Goal: Task Accomplishment & Management: Use online tool/utility

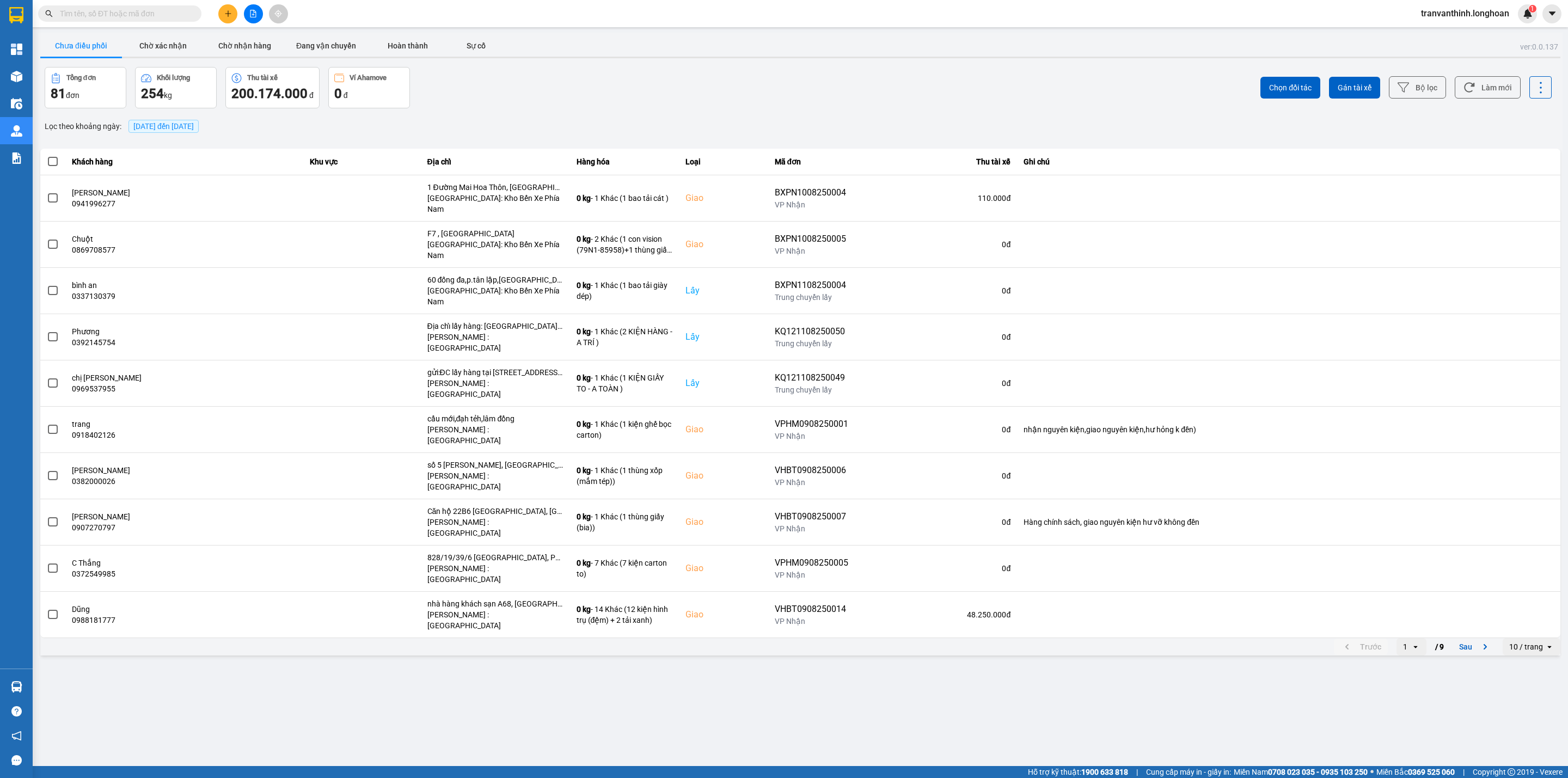
click at [191, 127] on span "[DATE] đến [DATE]" at bounding box center [163, 126] width 60 height 8
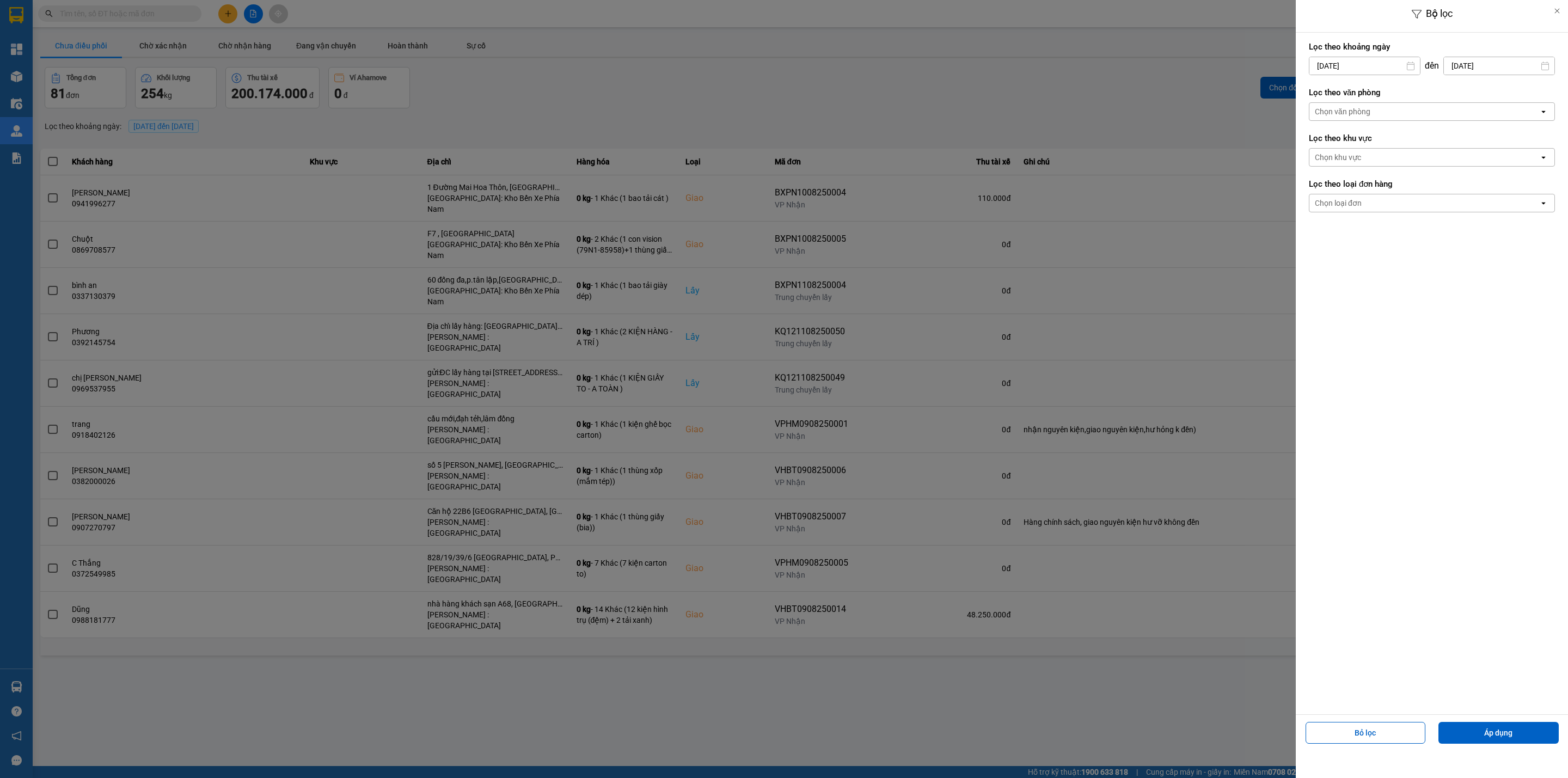
click at [1357, 62] on input "[DATE]" at bounding box center [1364, 66] width 110 height 17
click at [1315, 93] on icon "Arrow Left" at bounding box center [1314, 93] width 13 height 13
click at [1335, 140] on div "1" at bounding box center [1337, 145] width 15 height 13
type input "[DATE]"
click at [1400, 107] on div "Chọn văn phòng" at bounding box center [1424, 111] width 229 height 17
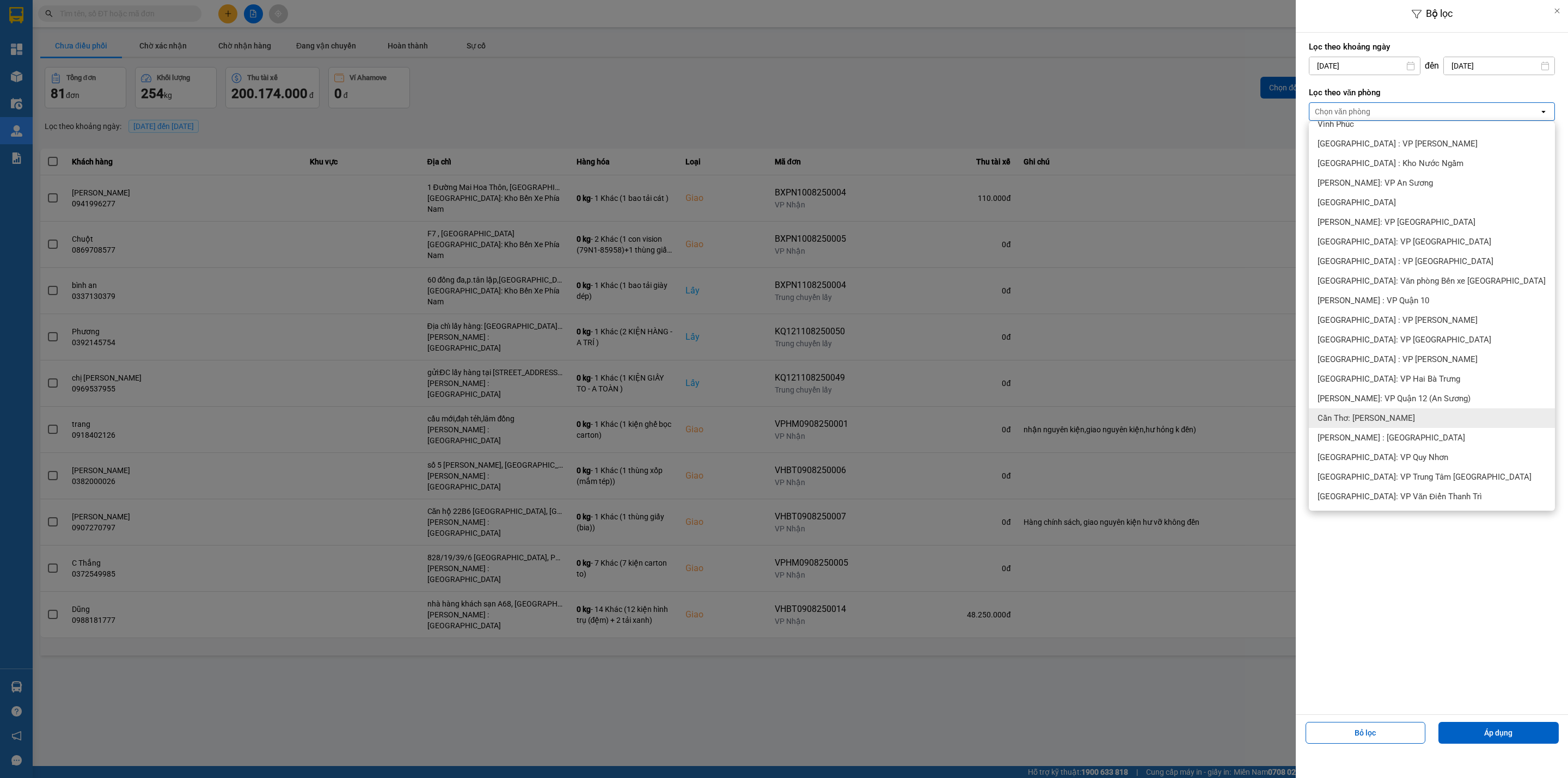
scroll to position [327, 0]
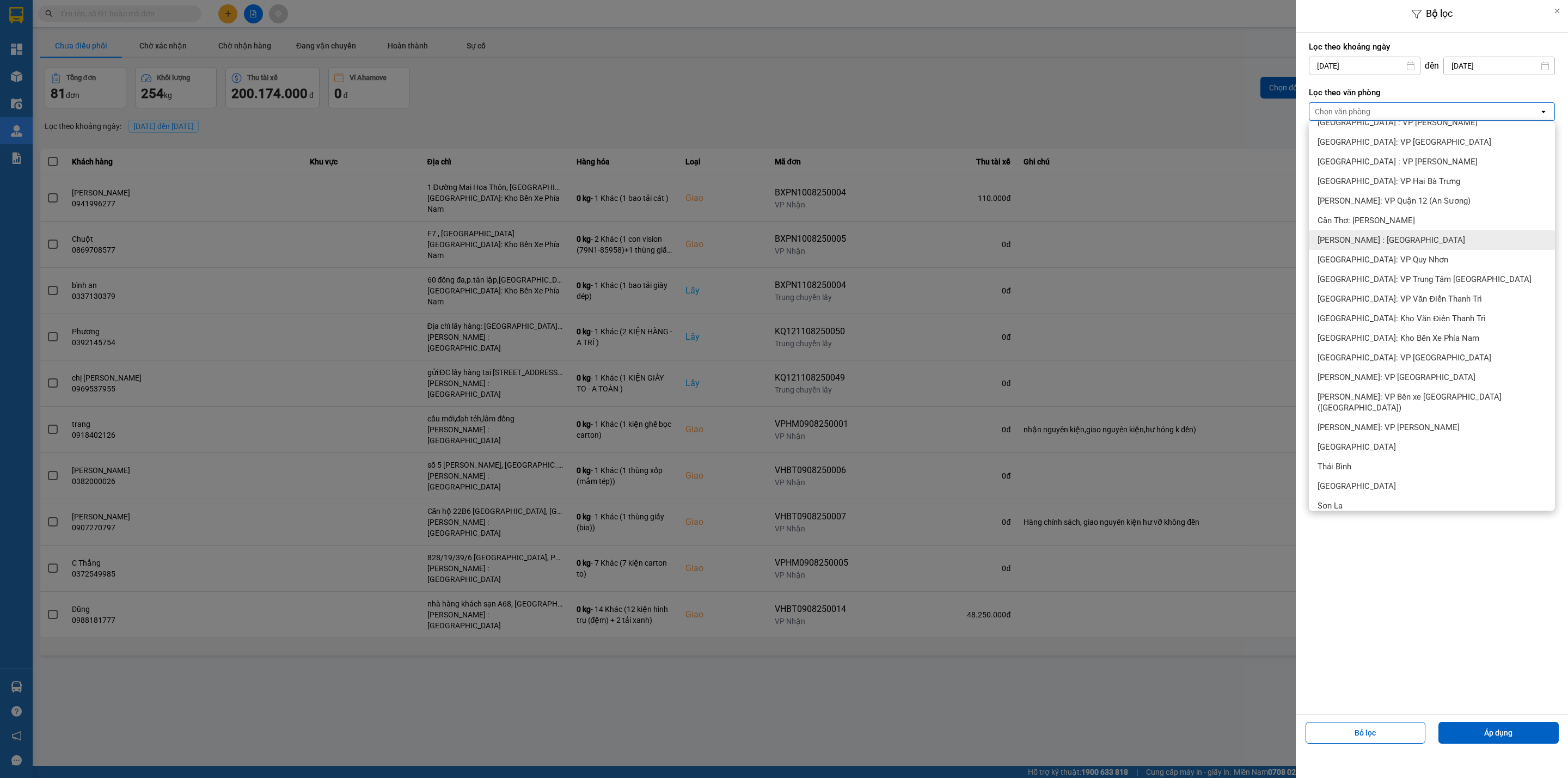
drag, startPoint x: 1408, startPoint y: 242, endPoint x: 1402, endPoint y: 259, distance: 18.0
click at [1408, 242] on span "[PERSON_NAME] : [GEOGRAPHIC_DATA]" at bounding box center [1391, 241] width 147 height 11
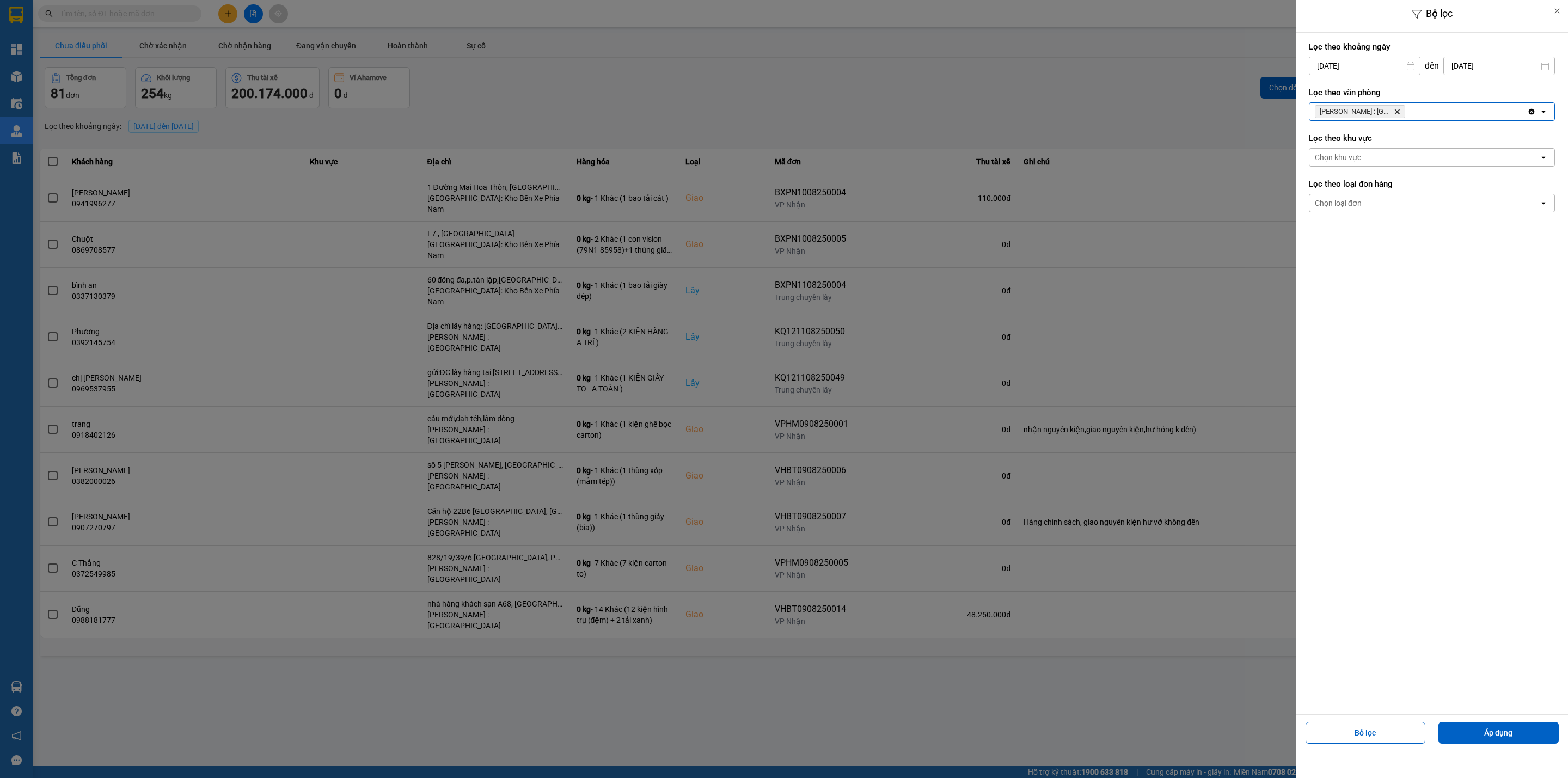
click at [1364, 201] on div "Chọn loại đơn" at bounding box center [1424, 203] width 229 height 17
click at [1330, 244] on span "Giao" at bounding box center [1326, 248] width 17 height 11
click at [1503, 730] on button "Áp dụng" at bounding box center [1498, 733] width 120 height 22
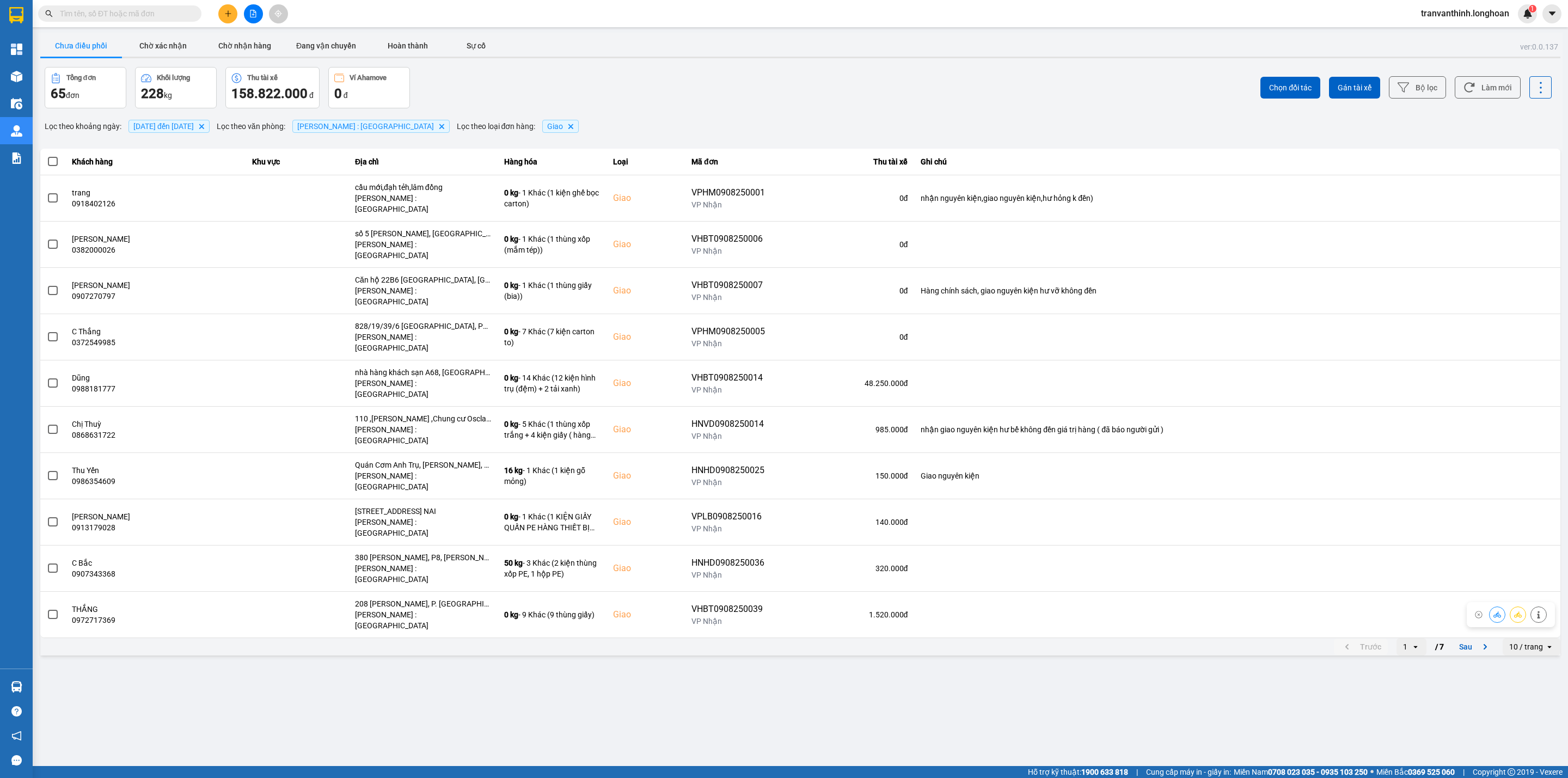
click at [1524, 641] on div "10 / trang" at bounding box center [1526, 647] width 34 height 11
click at [1528, 659] on div "100 / trang" at bounding box center [1532, 665] width 40 height 11
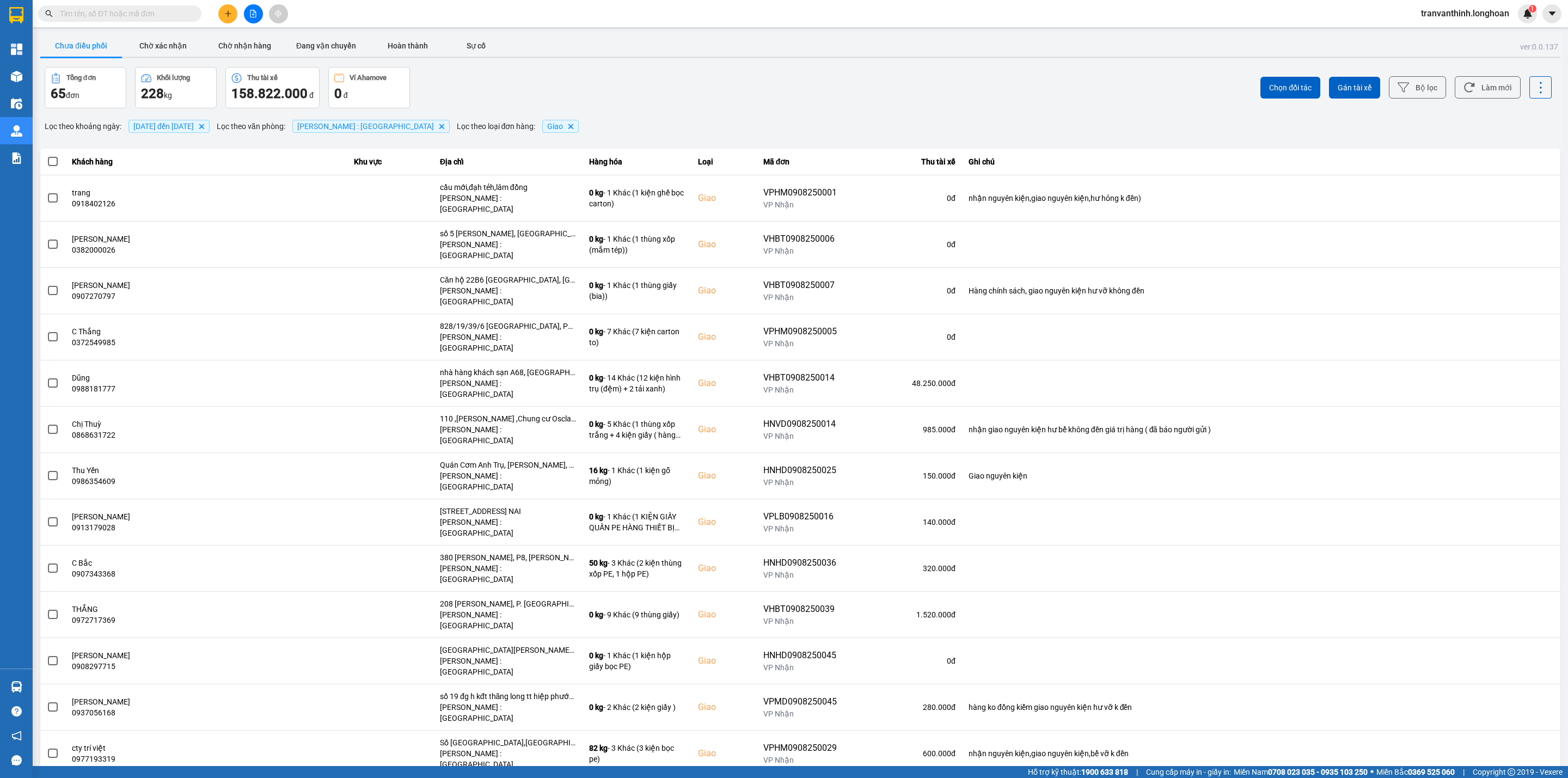
scroll to position [676, 0]
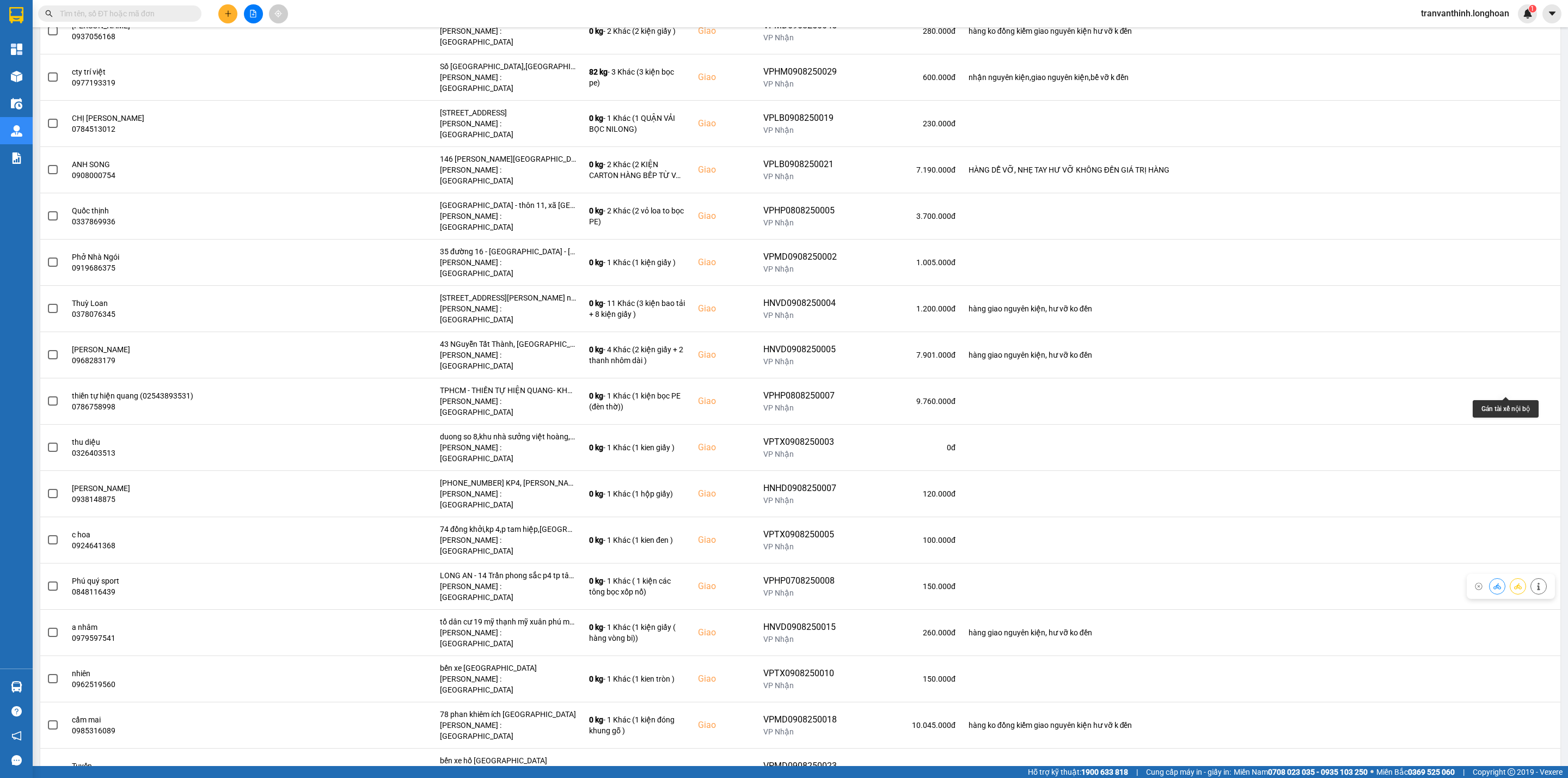
drag, startPoint x: 1506, startPoint y: 384, endPoint x: 1480, endPoint y: 407, distance: 34.7
click at [1510, 577] on button at bounding box center [1518, 586] width 15 height 19
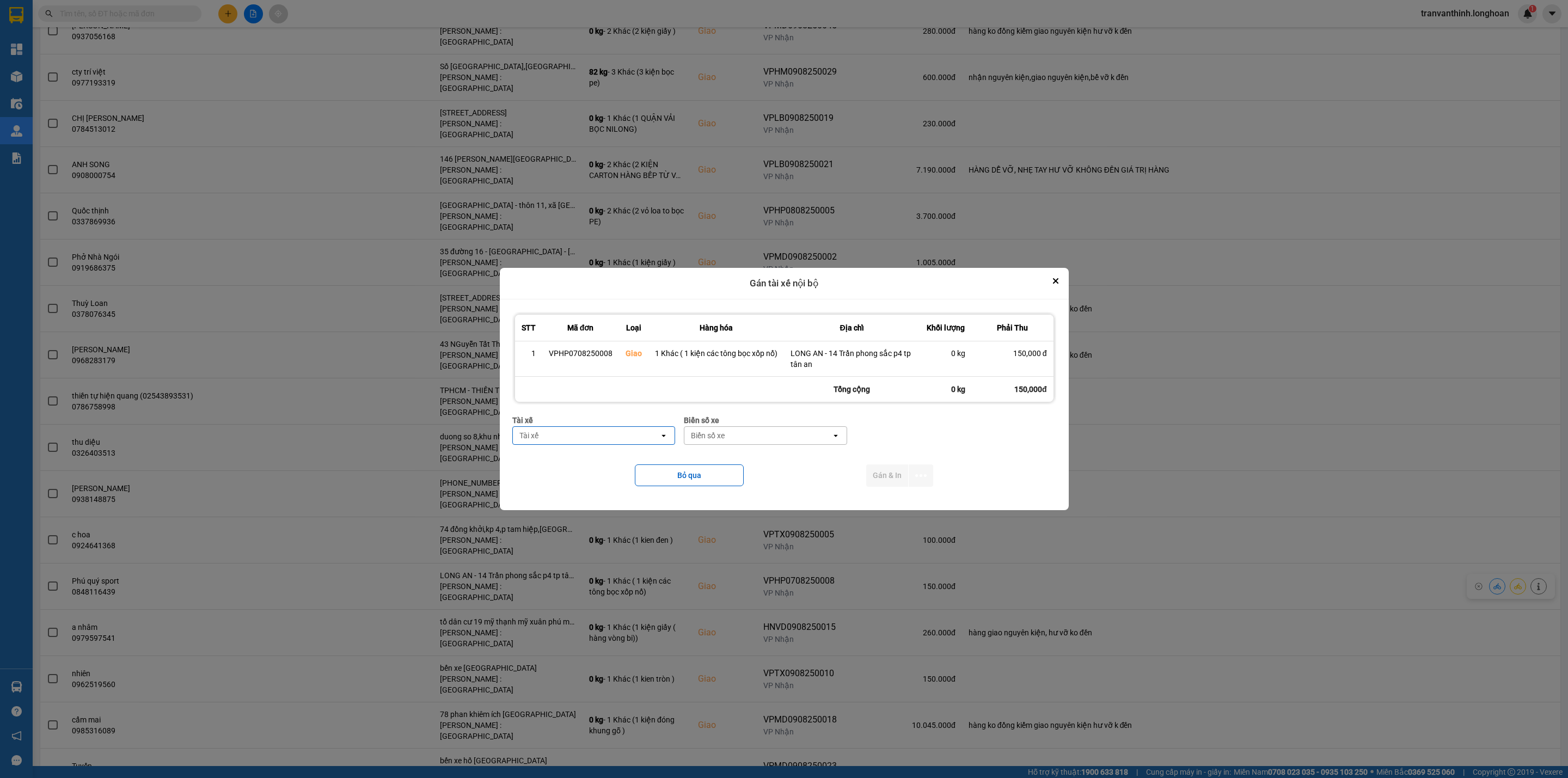
click at [538, 432] on div "Tài xế" at bounding box center [529, 436] width 19 height 11
type input "LĂNG"
drag, startPoint x: 601, startPoint y: 479, endPoint x: 666, endPoint y: 478, distance: 65.0
click at [601, 484] on span "0962777247 - [PERSON_NAME] 0708717824 - 0962777247" at bounding box center [596, 495] width 150 height 22
click at [786, 431] on div "Biển số xe" at bounding box center [784, 436] width 34 height 11
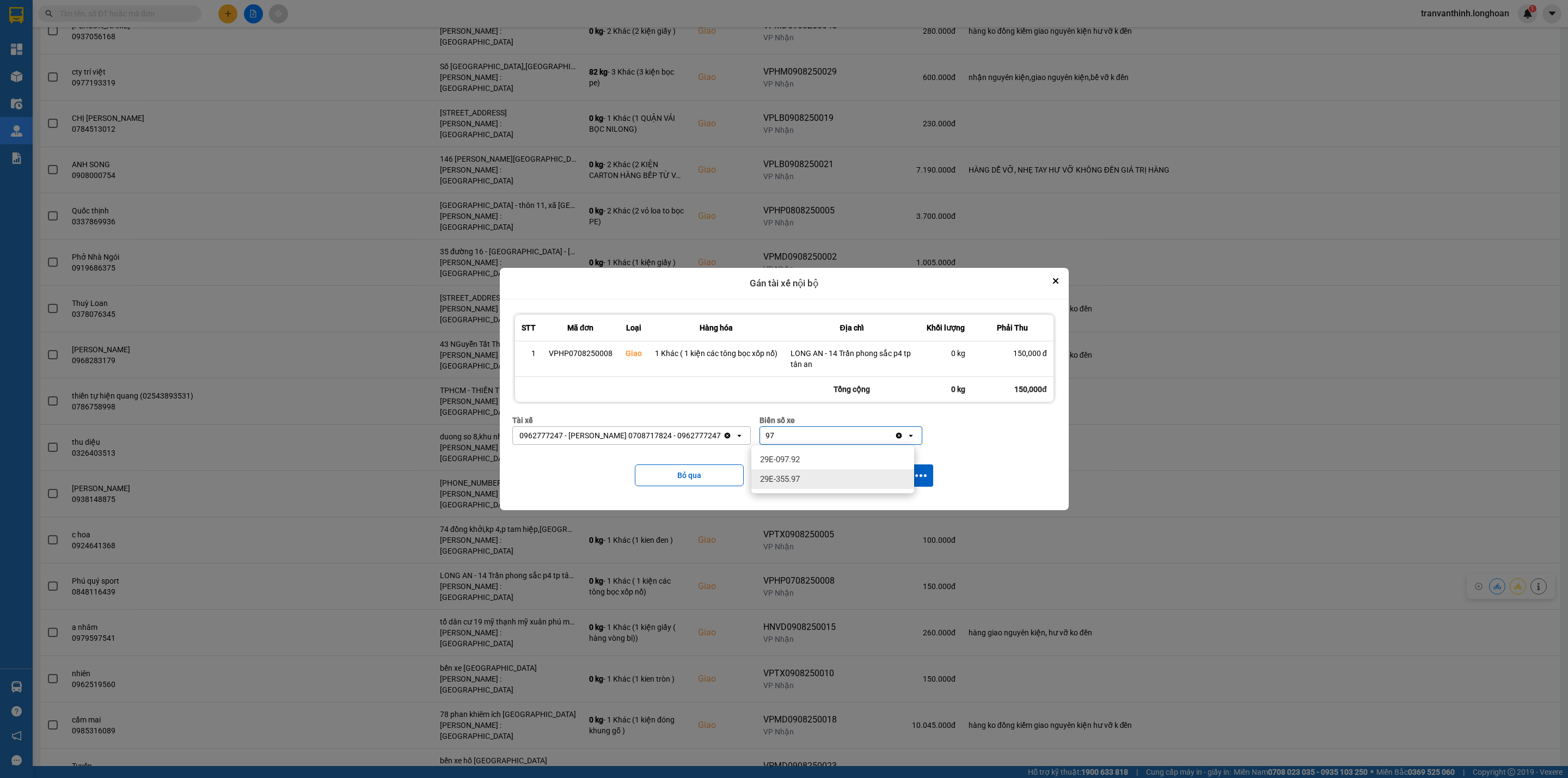
type input "97"
drag, startPoint x: 805, startPoint y: 482, endPoint x: 865, endPoint y: 480, distance: 60.0
click at [805, 482] on div "29E-355.97" at bounding box center [833, 479] width 162 height 20
drag, startPoint x: 920, startPoint y: 475, endPoint x: 918, endPoint y: 481, distance: 6.3
click at [921, 475] on icon "dialog" at bounding box center [920, 476] width 11 height 11
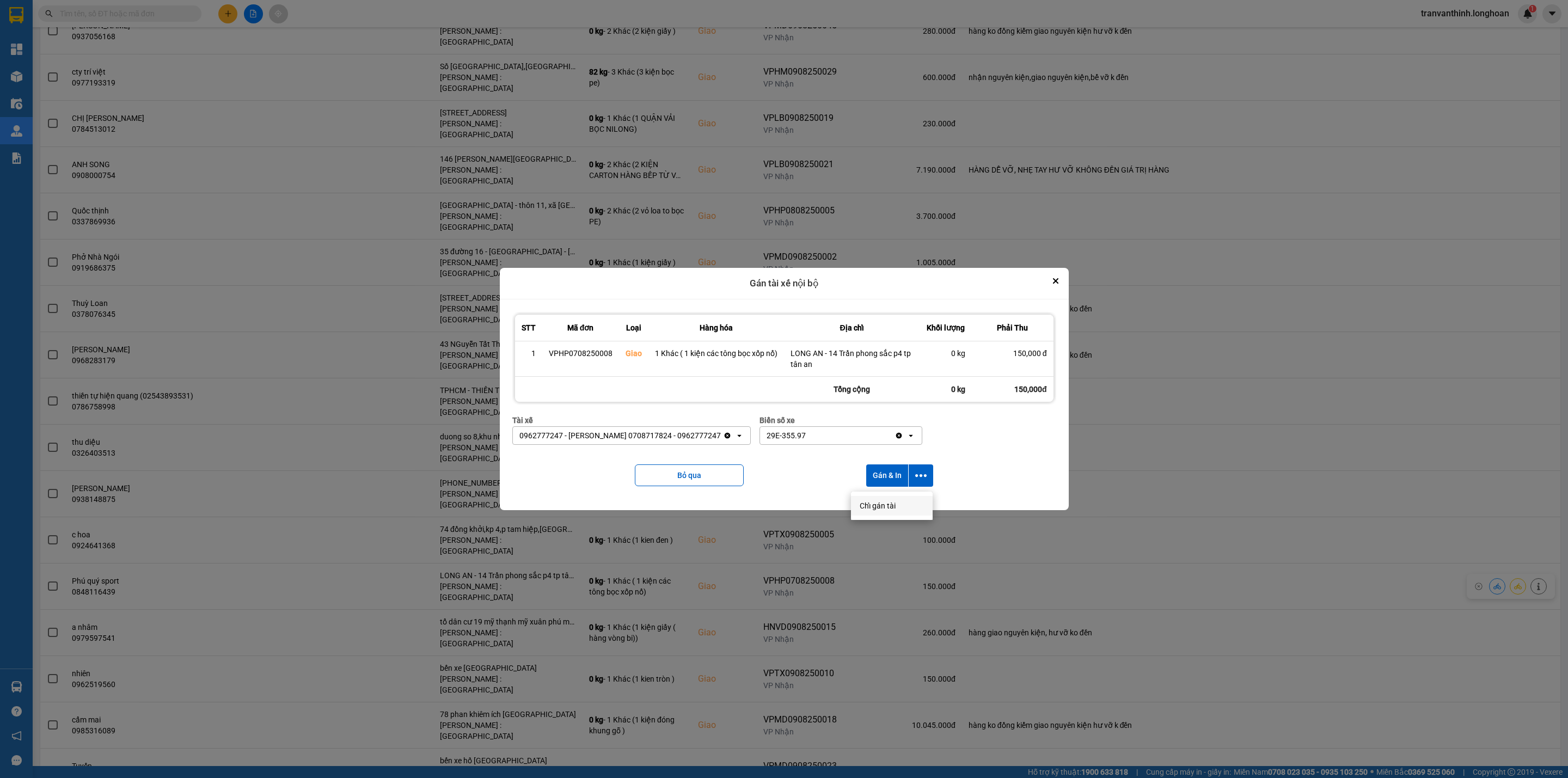
click at [885, 505] on span "Chỉ gán tài" at bounding box center [878, 506] width 36 height 11
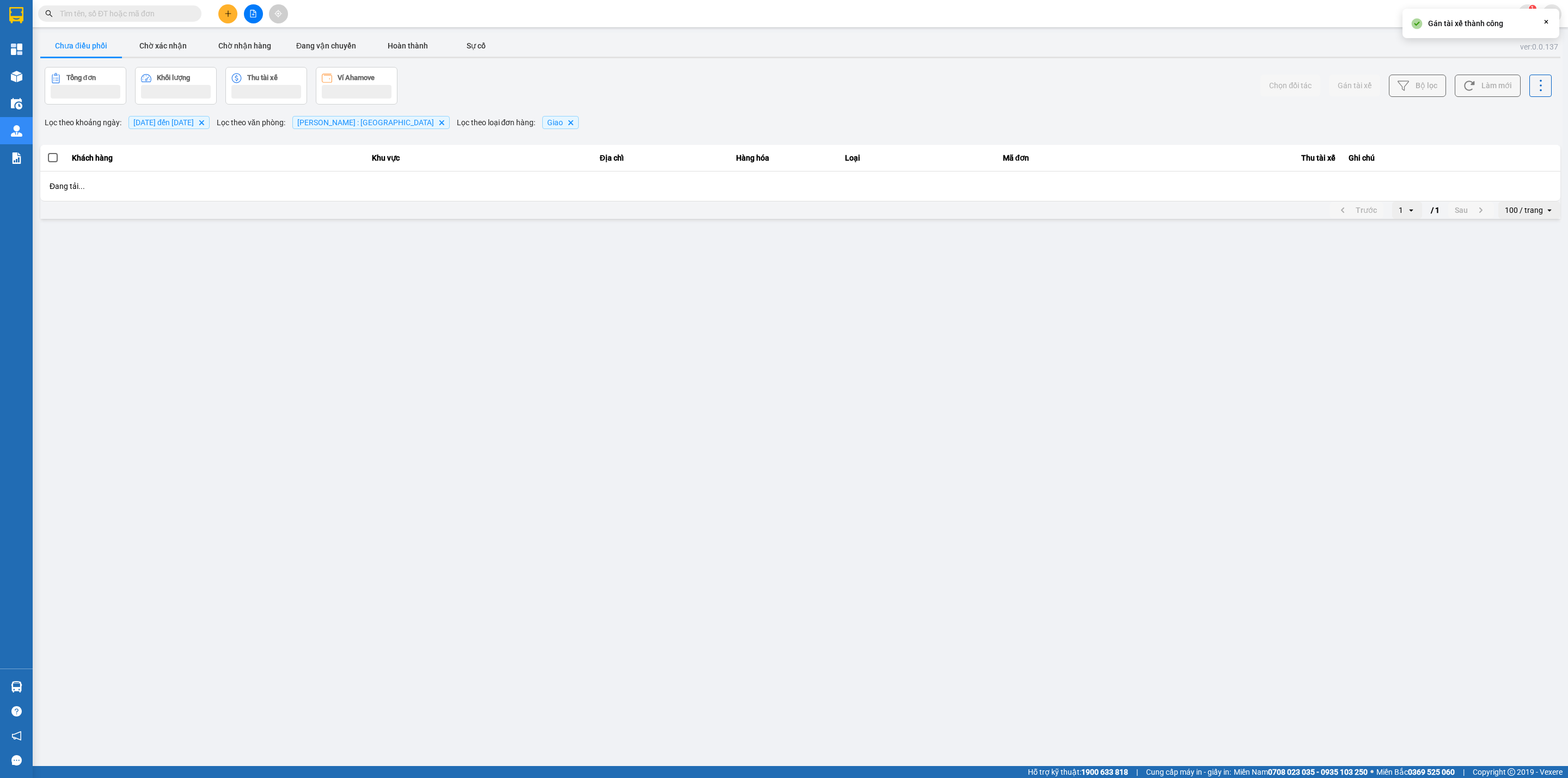
scroll to position [0, 0]
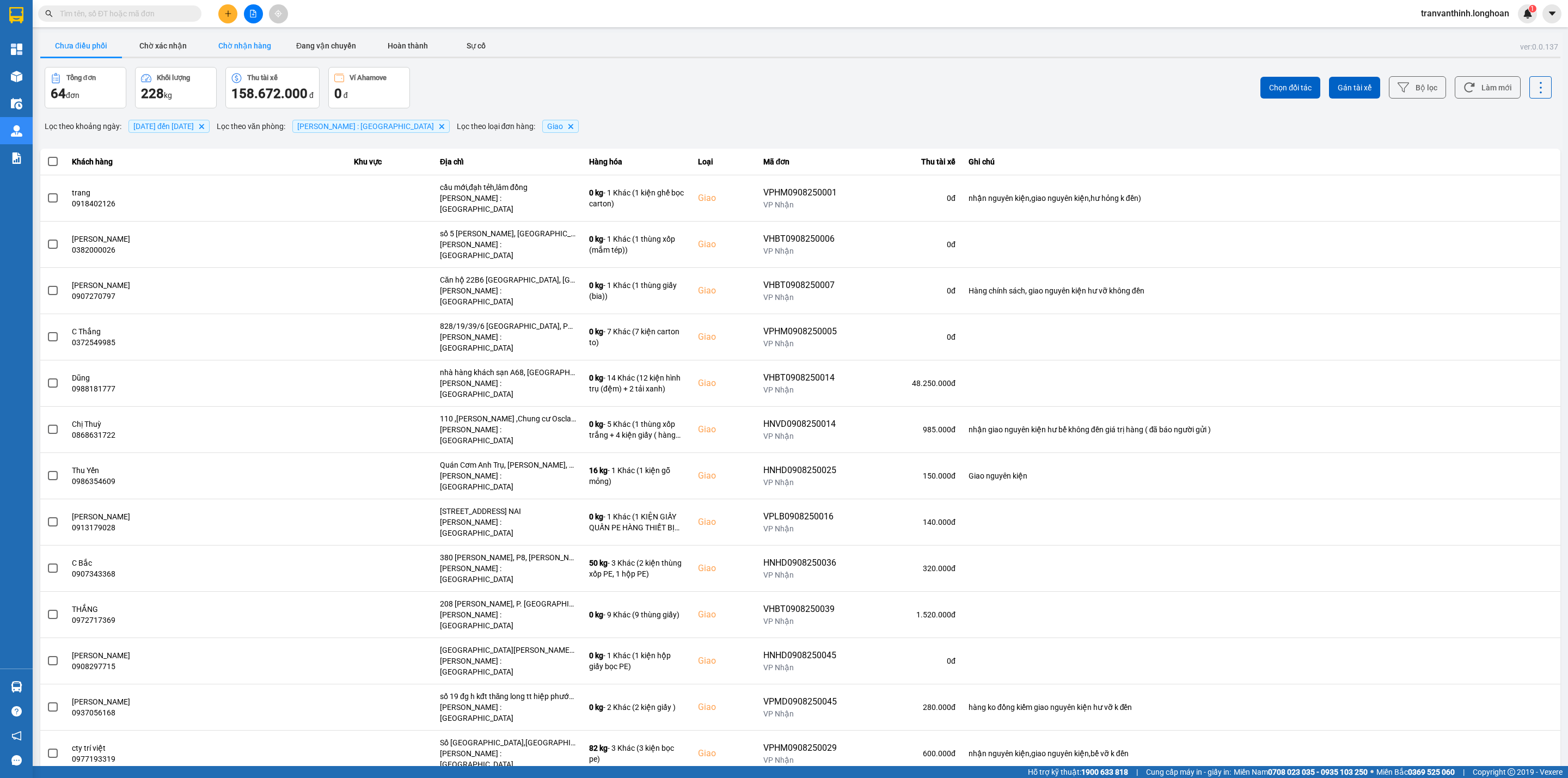
click at [244, 42] on button "Chờ nhận hàng" at bounding box center [244, 45] width 82 height 22
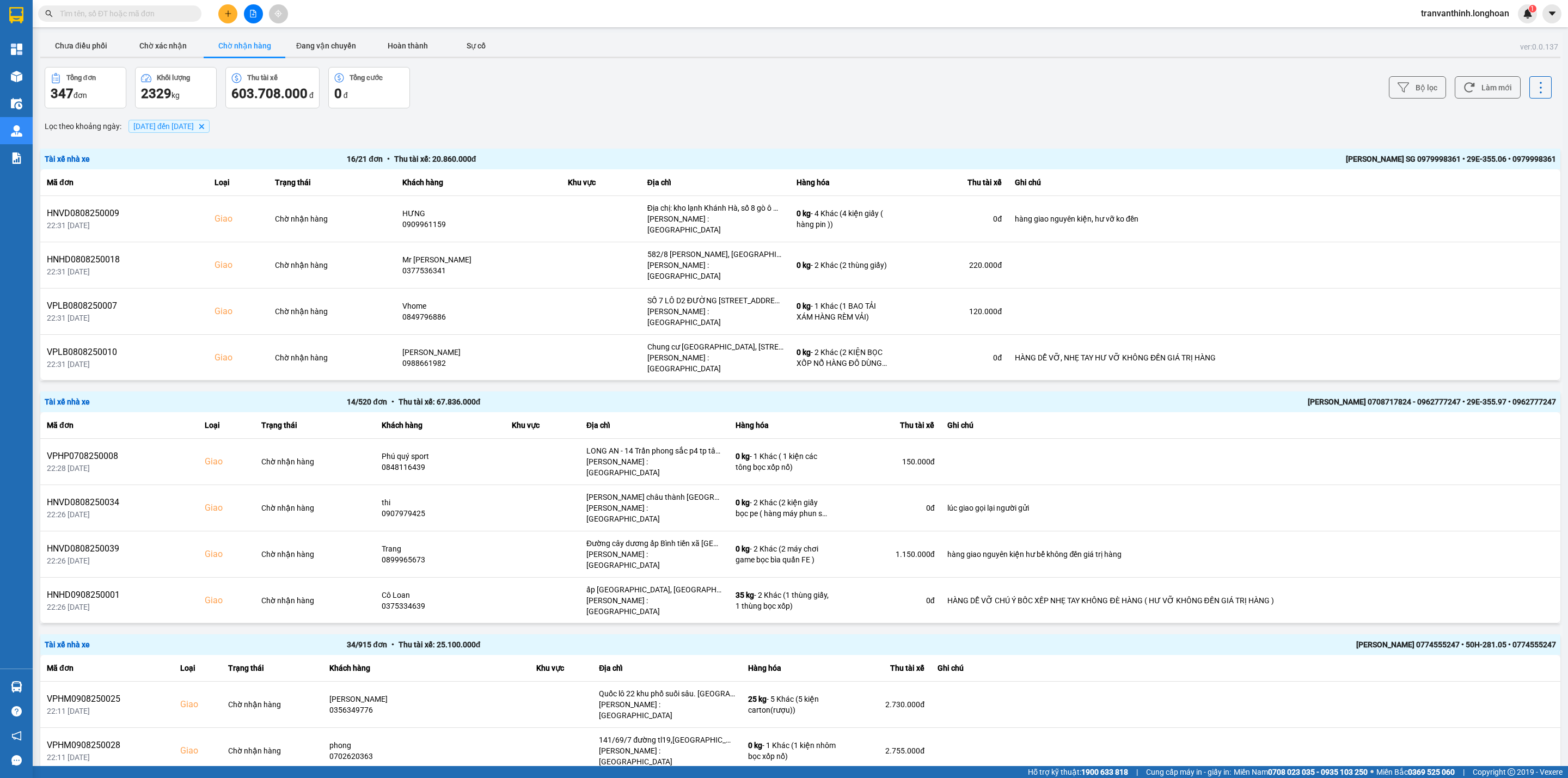
click at [194, 124] on span "[DATE] đến [DATE]" at bounding box center [163, 126] width 60 height 8
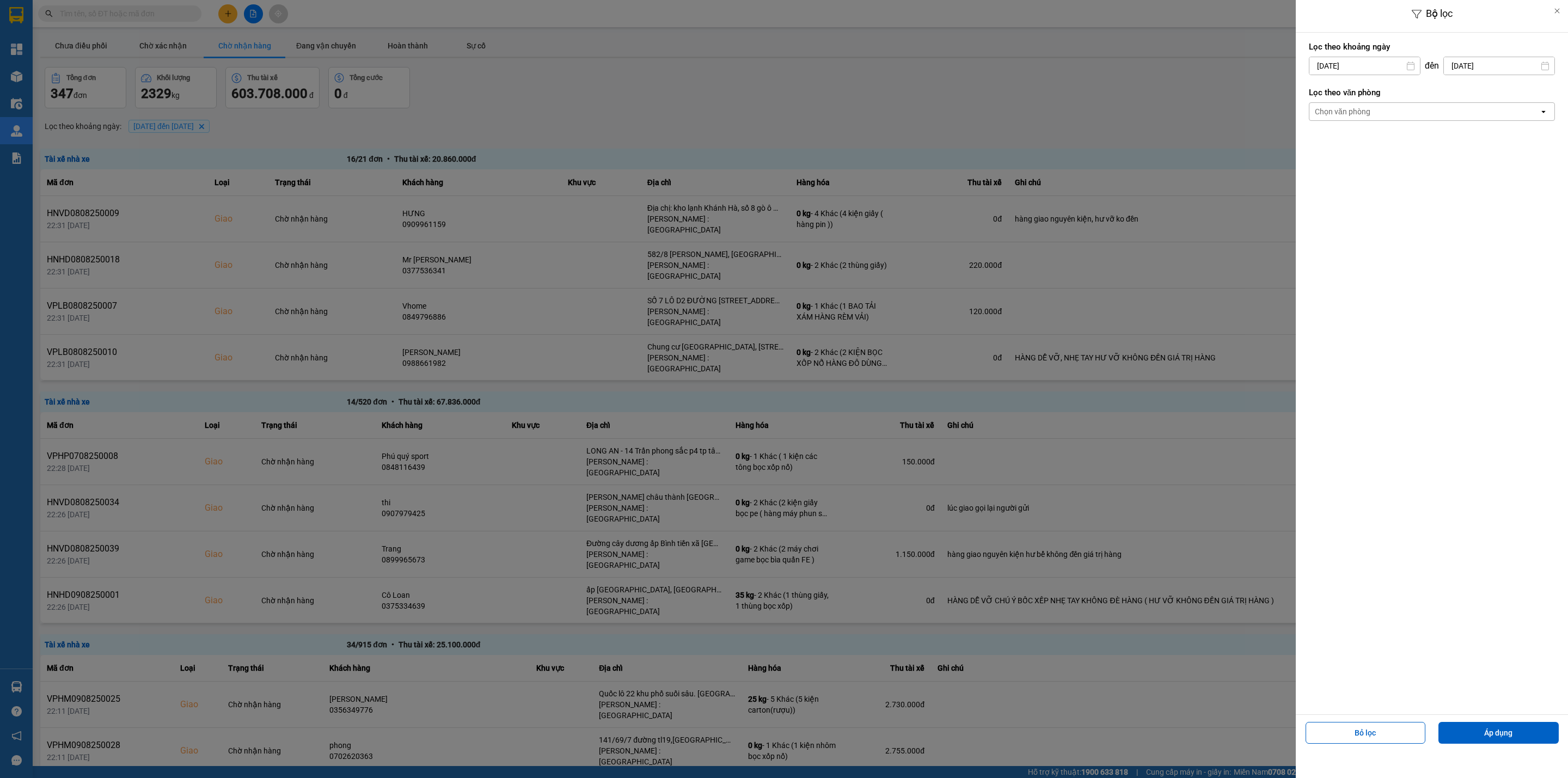
click at [1379, 113] on div "Chọn văn phòng" at bounding box center [1424, 111] width 229 height 17
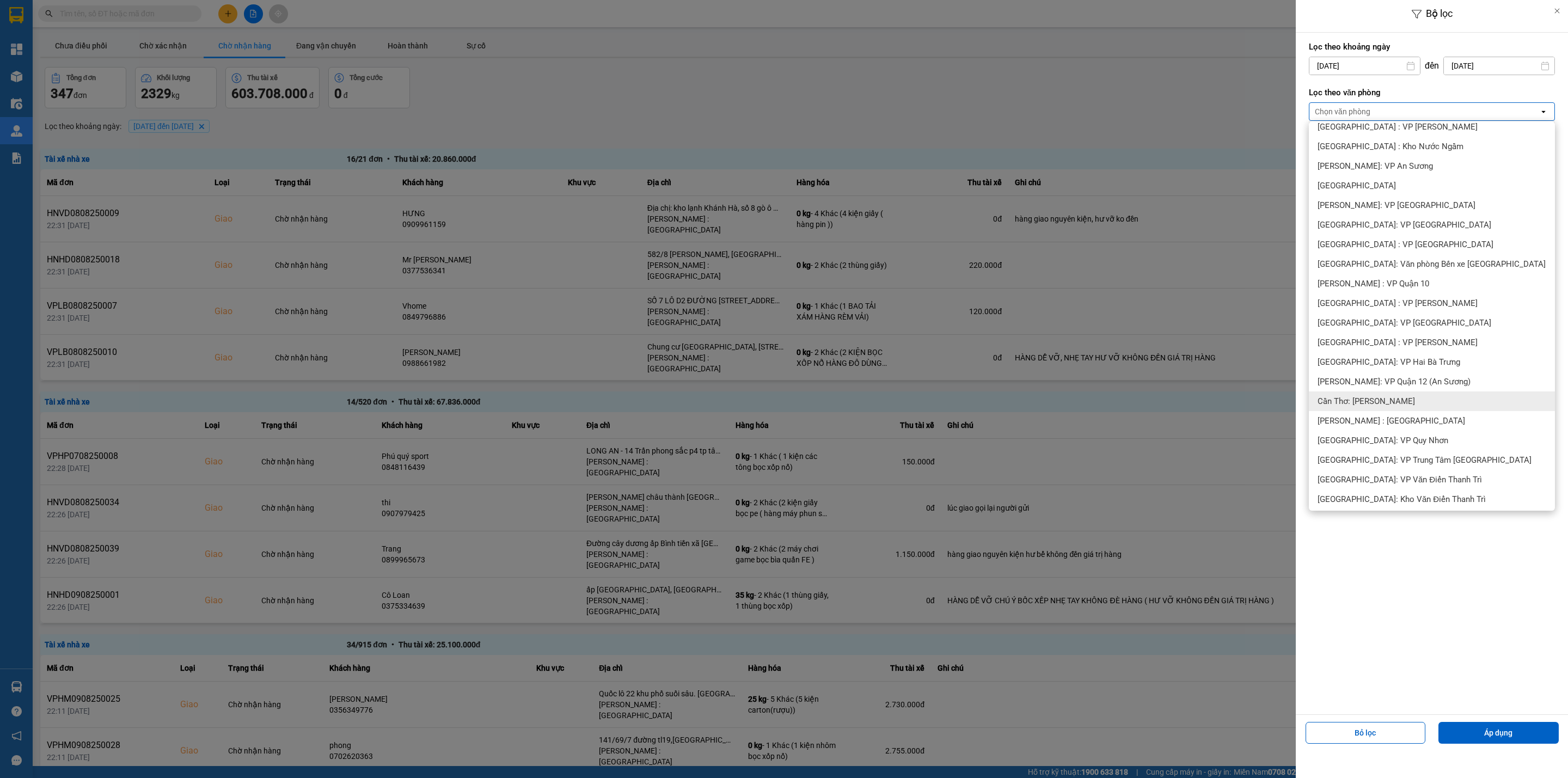
scroll to position [163, 0]
click at [1411, 403] on span "[PERSON_NAME] : [GEOGRAPHIC_DATA]" at bounding box center [1391, 404] width 147 height 11
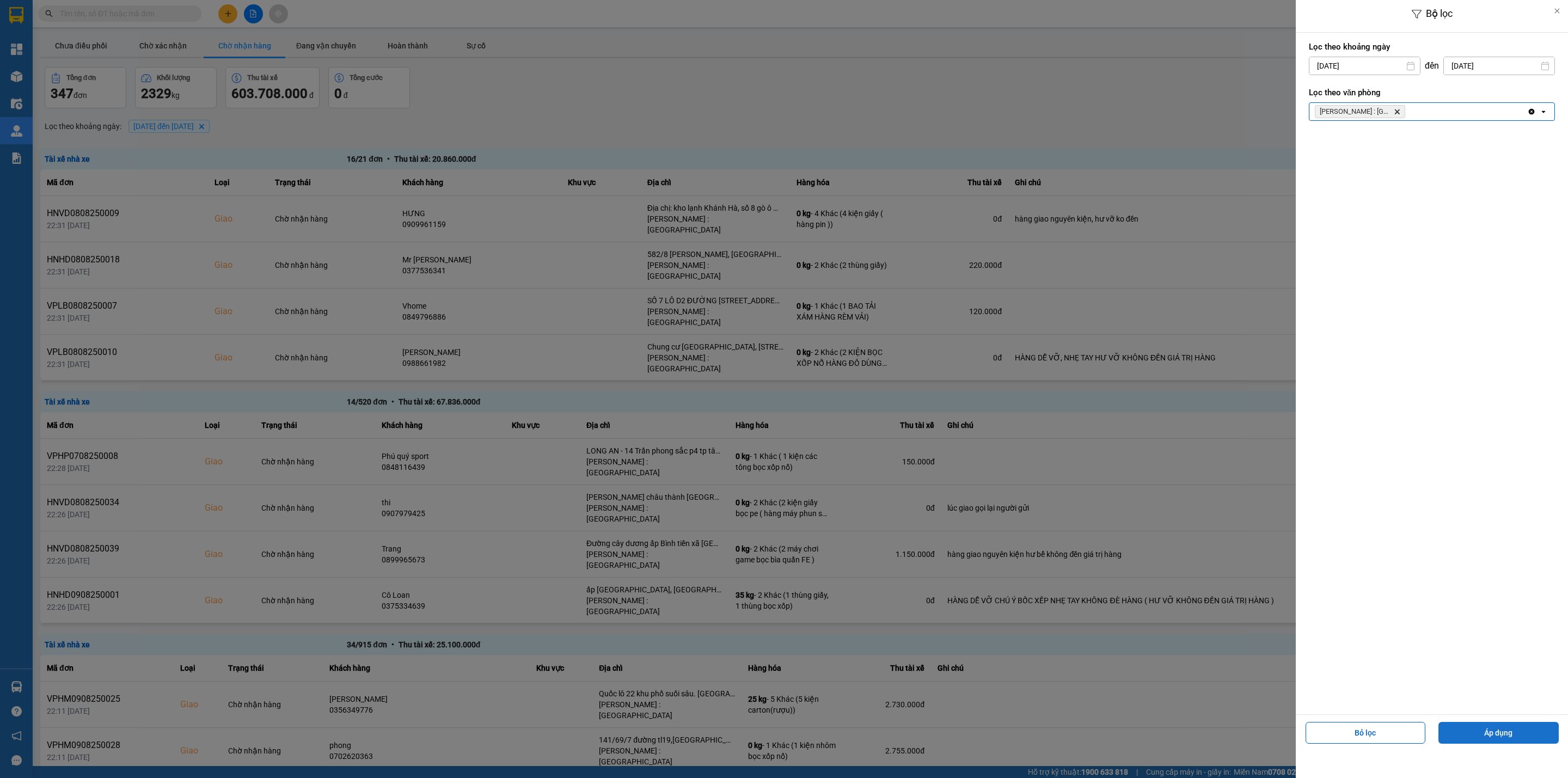
click at [1504, 737] on button "Áp dụng" at bounding box center [1498, 733] width 120 height 22
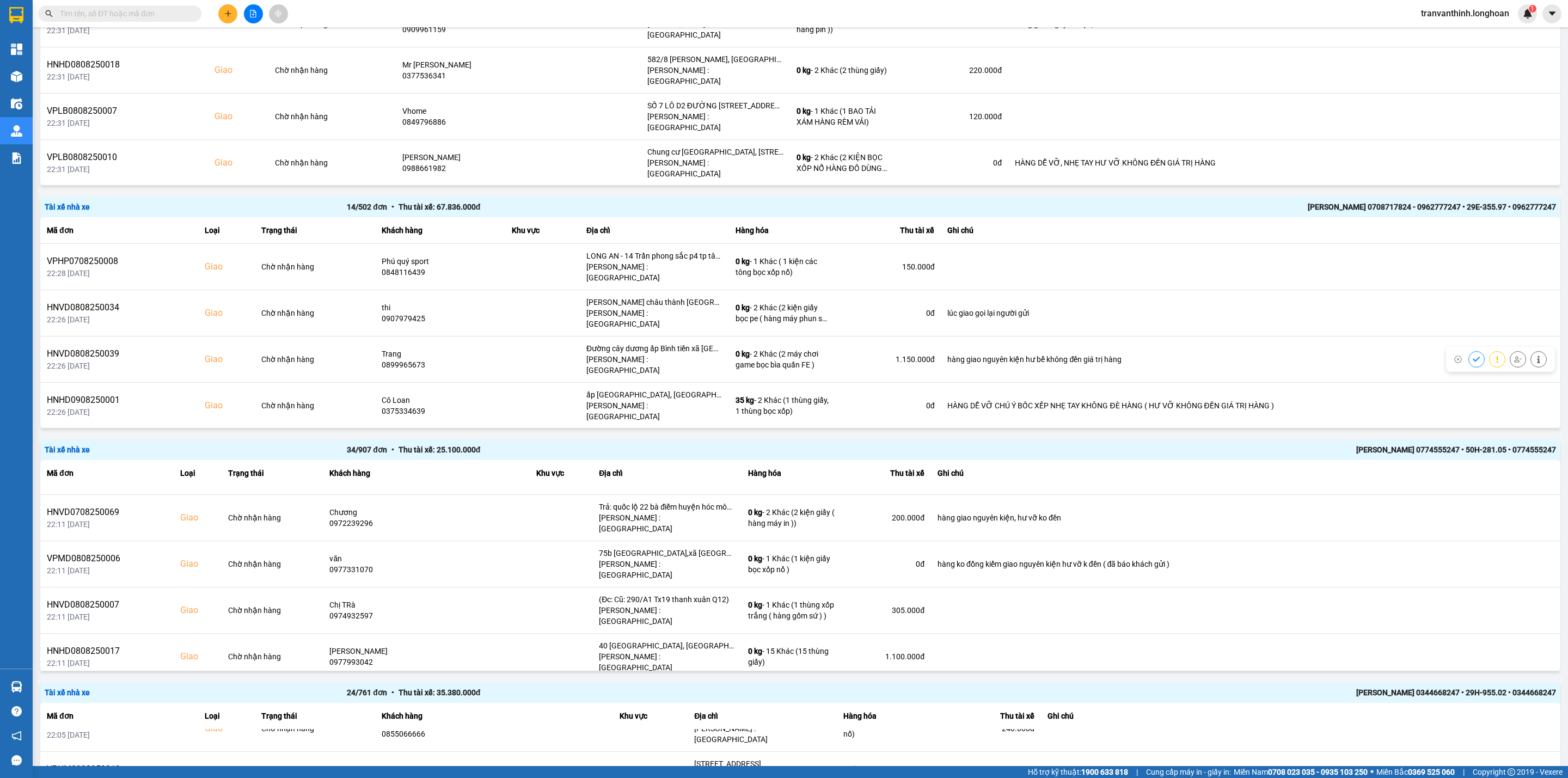
scroll to position [0, 0]
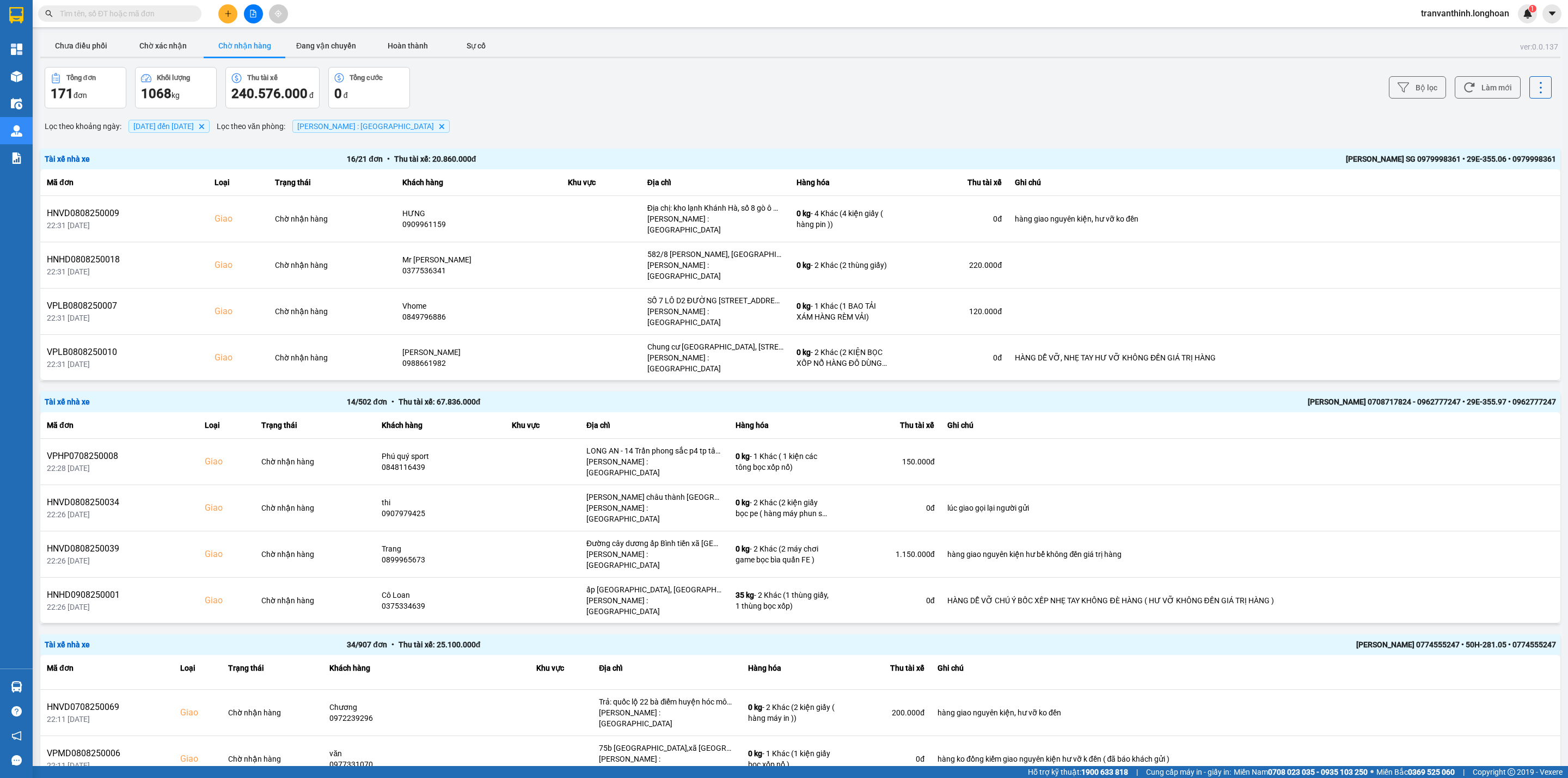
drag, startPoint x: 307, startPoint y: 44, endPoint x: 334, endPoint y: 111, distance: 72.2
click at [307, 43] on button "Đang vận chuyển" at bounding box center [326, 45] width 82 height 22
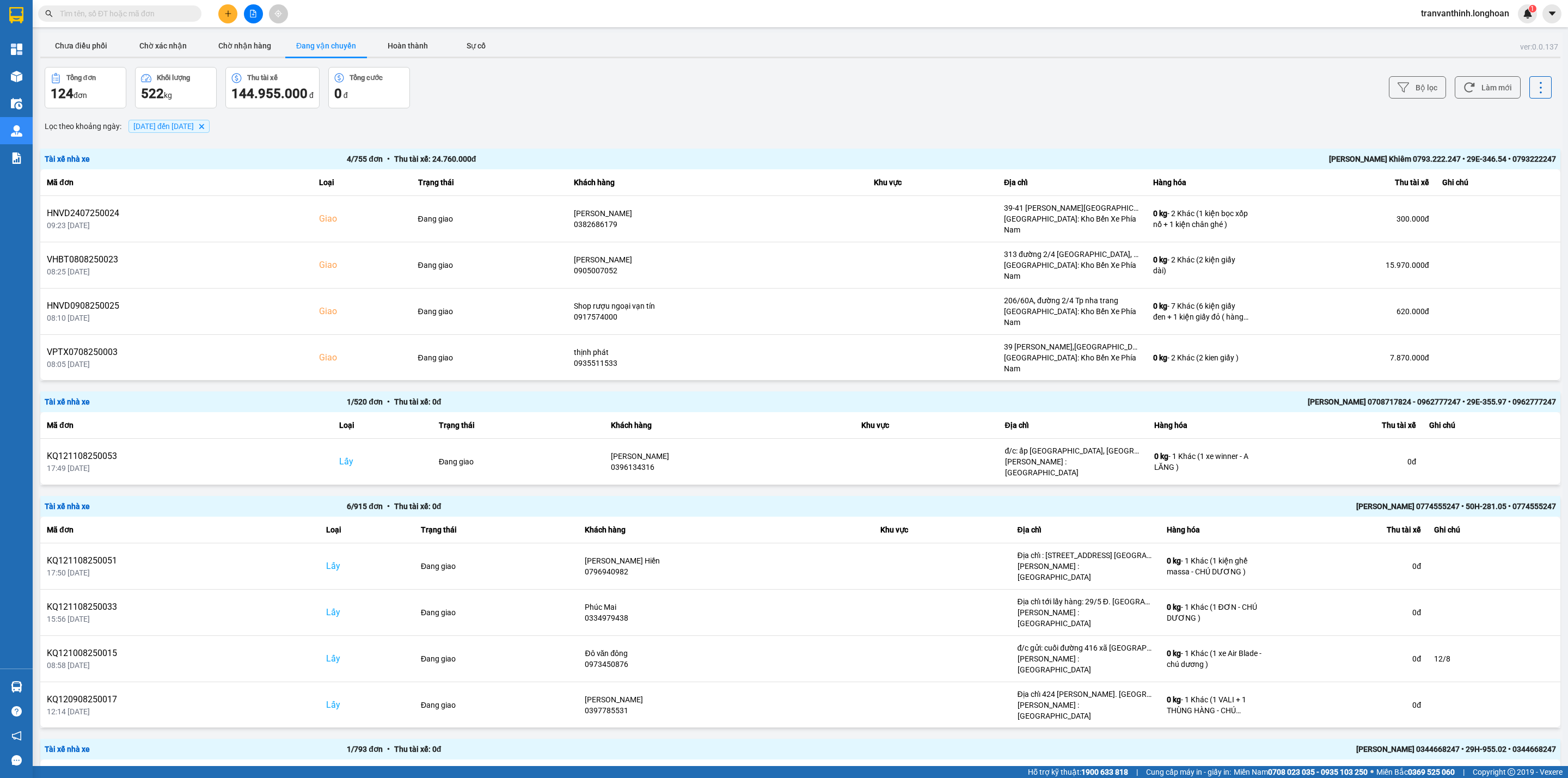
click at [194, 126] on span "[DATE] đến [DATE]" at bounding box center [163, 126] width 60 height 8
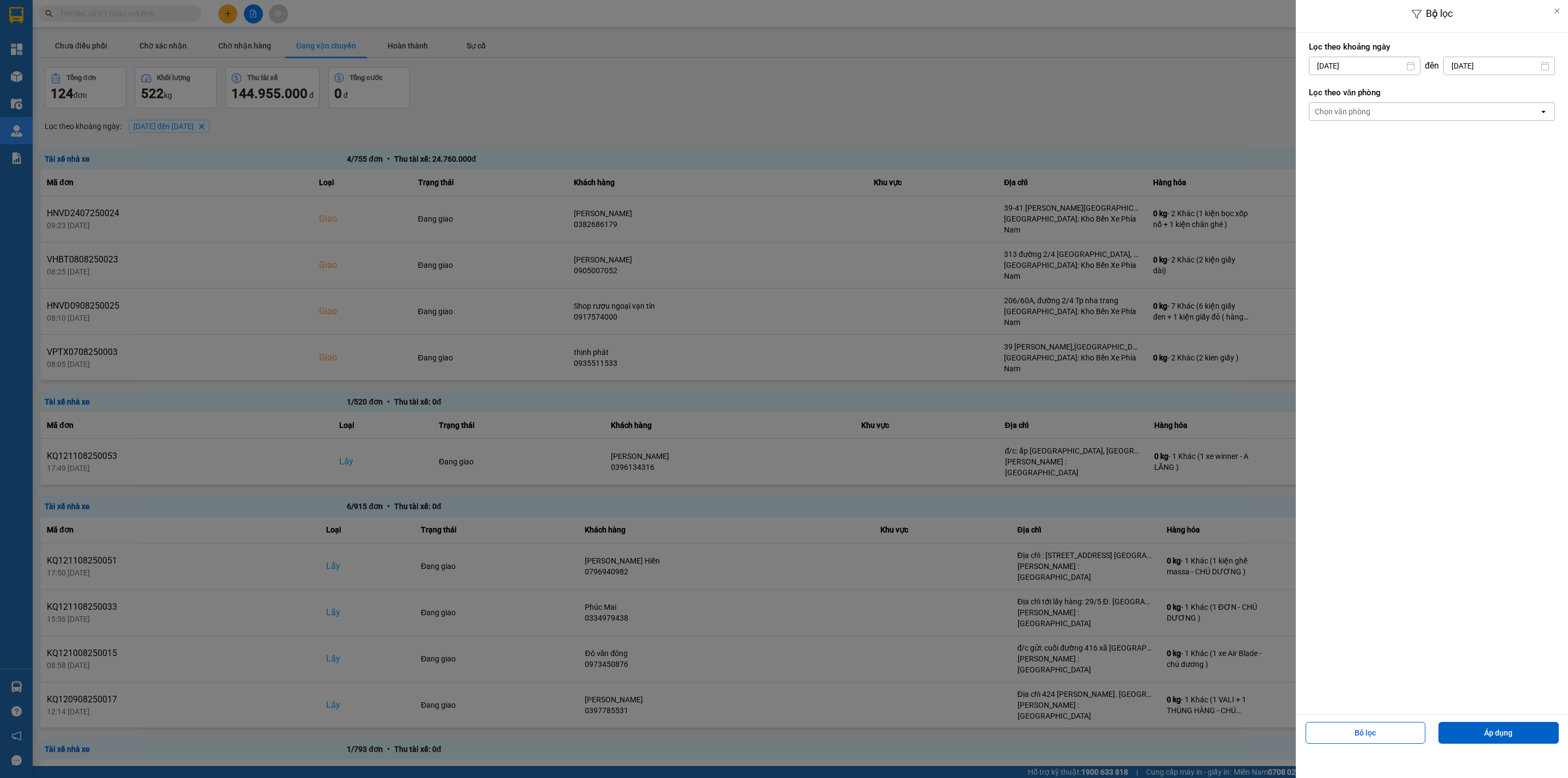
click at [1402, 115] on div "Chọn văn phòng" at bounding box center [1424, 111] width 229 height 17
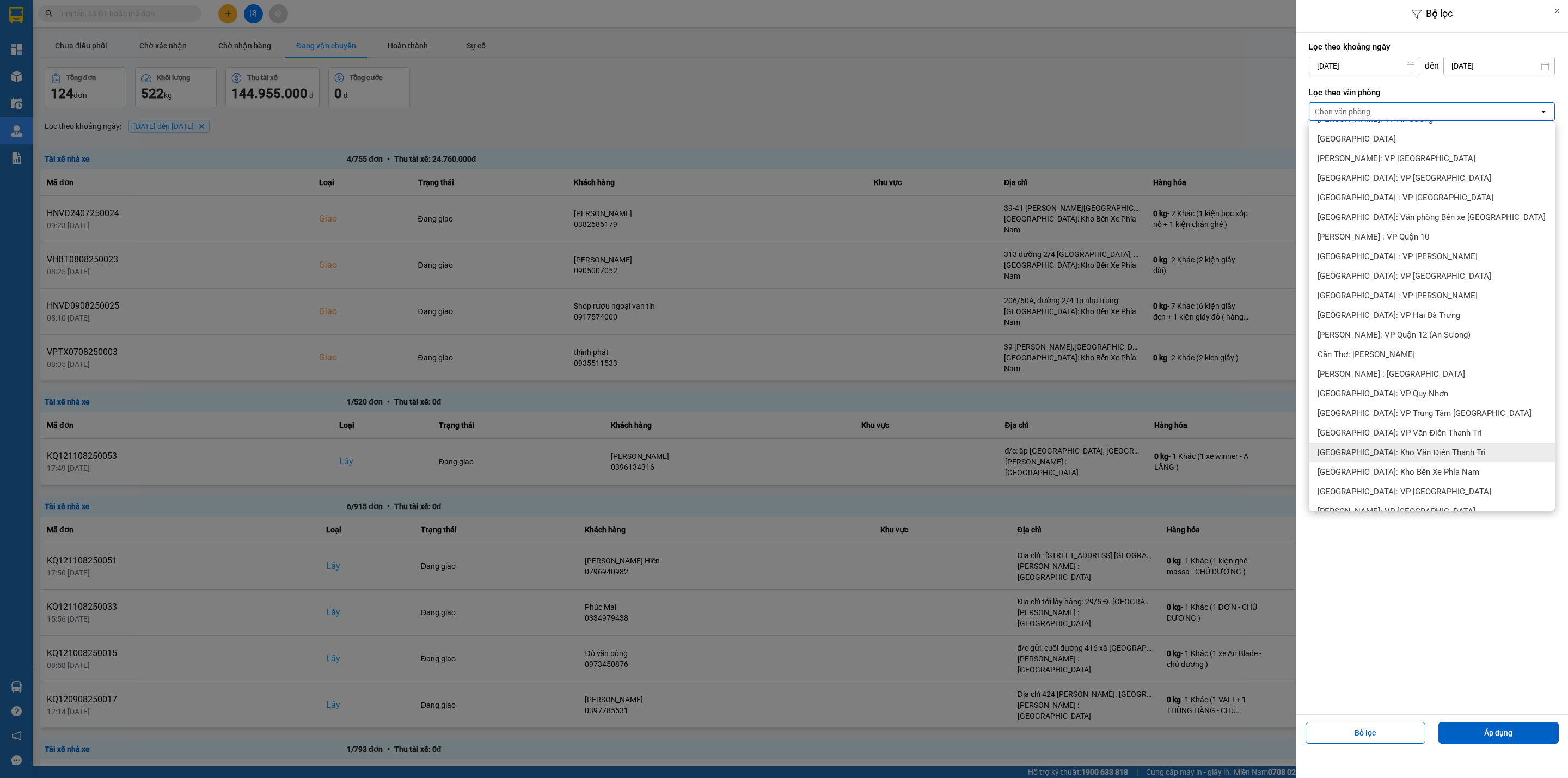
scroll to position [245, 0]
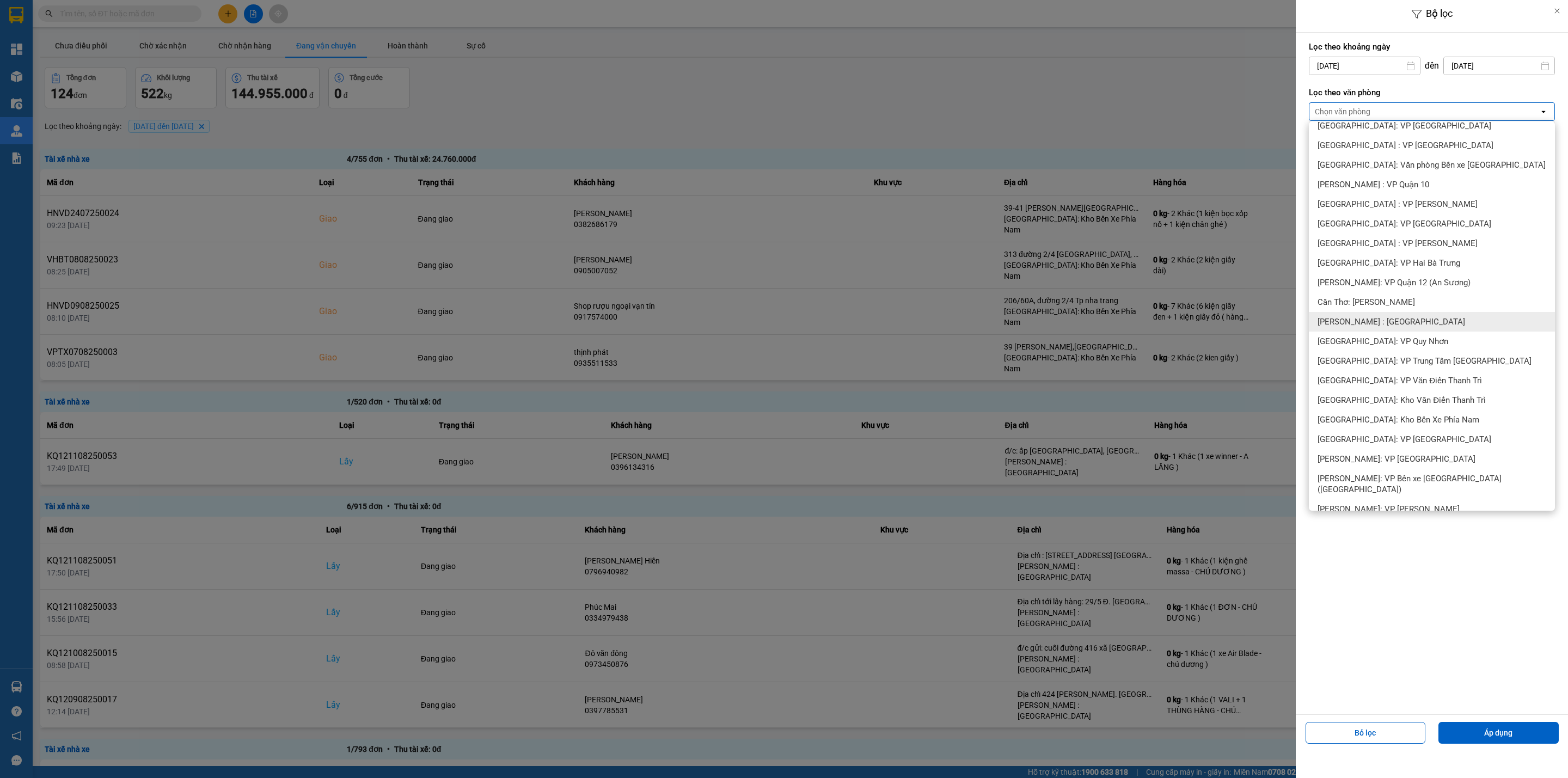
click at [1404, 324] on span "[PERSON_NAME] : [GEOGRAPHIC_DATA]" at bounding box center [1391, 322] width 147 height 11
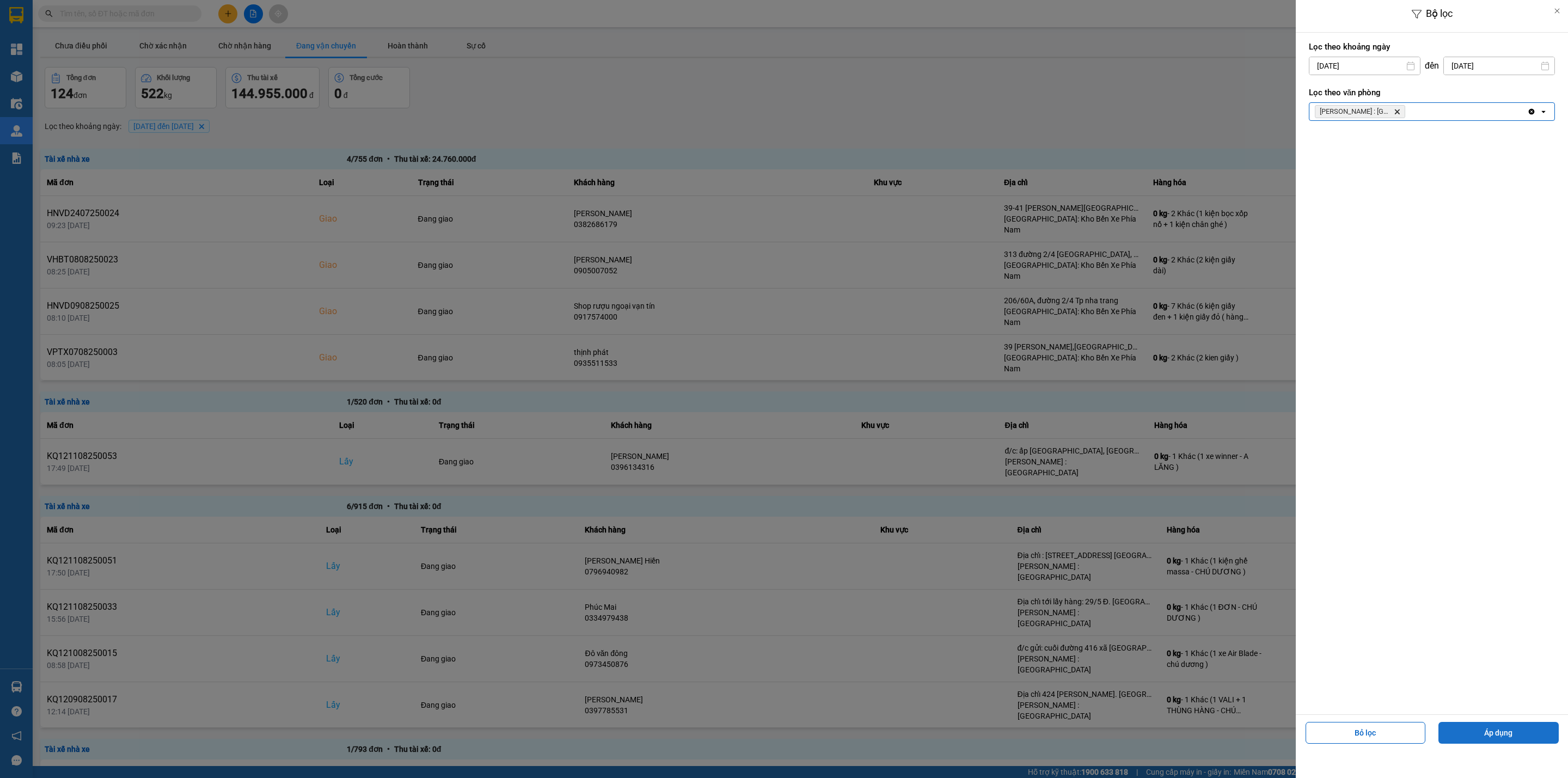
click at [1485, 734] on button "Áp dụng" at bounding box center [1498, 733] width 120 height 22
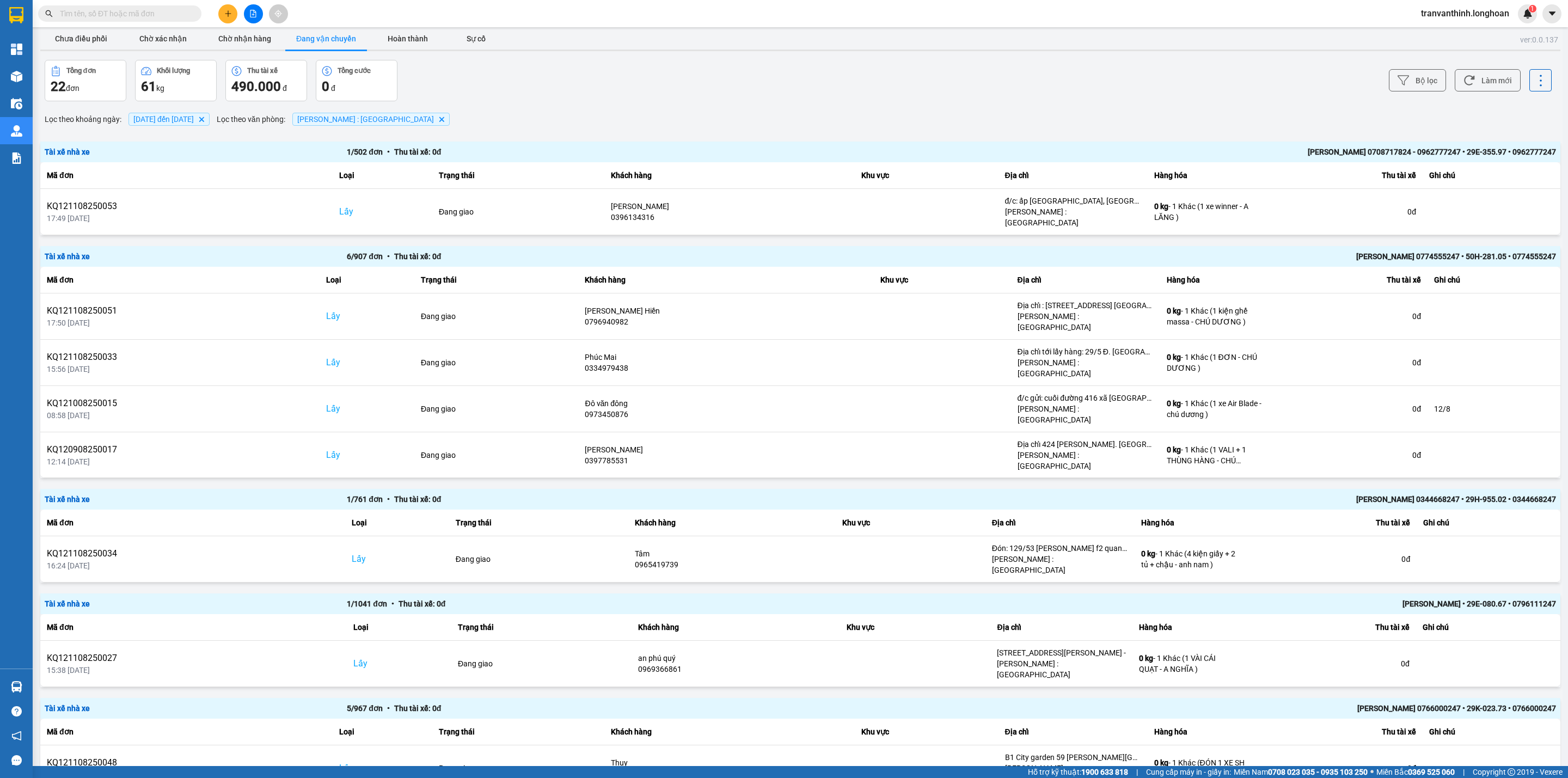
scroll to position [0, 0]
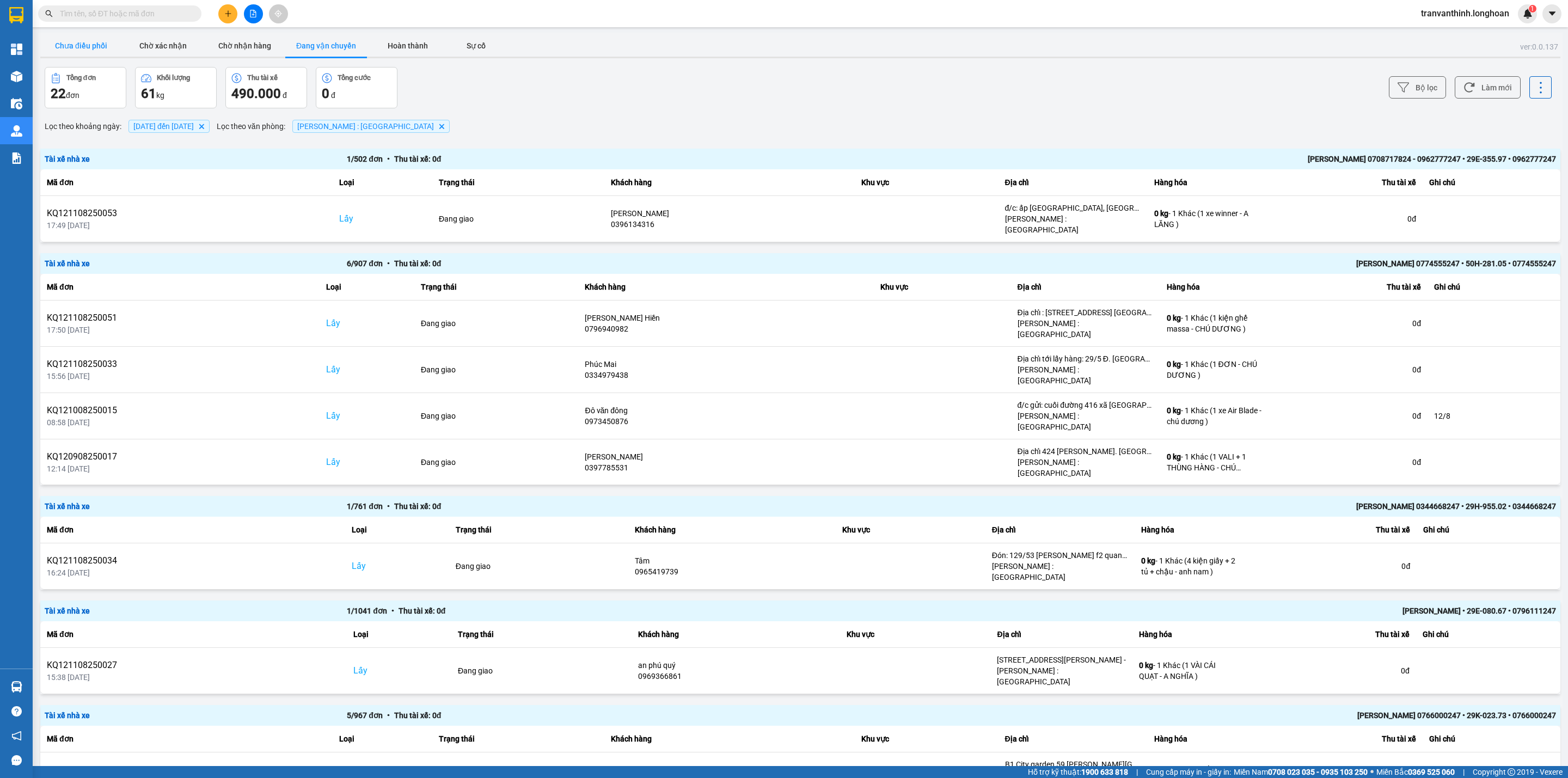
click at [66, 37] on button "Chưa điều phối" at bounding box center [81, 45] width 82 height 22
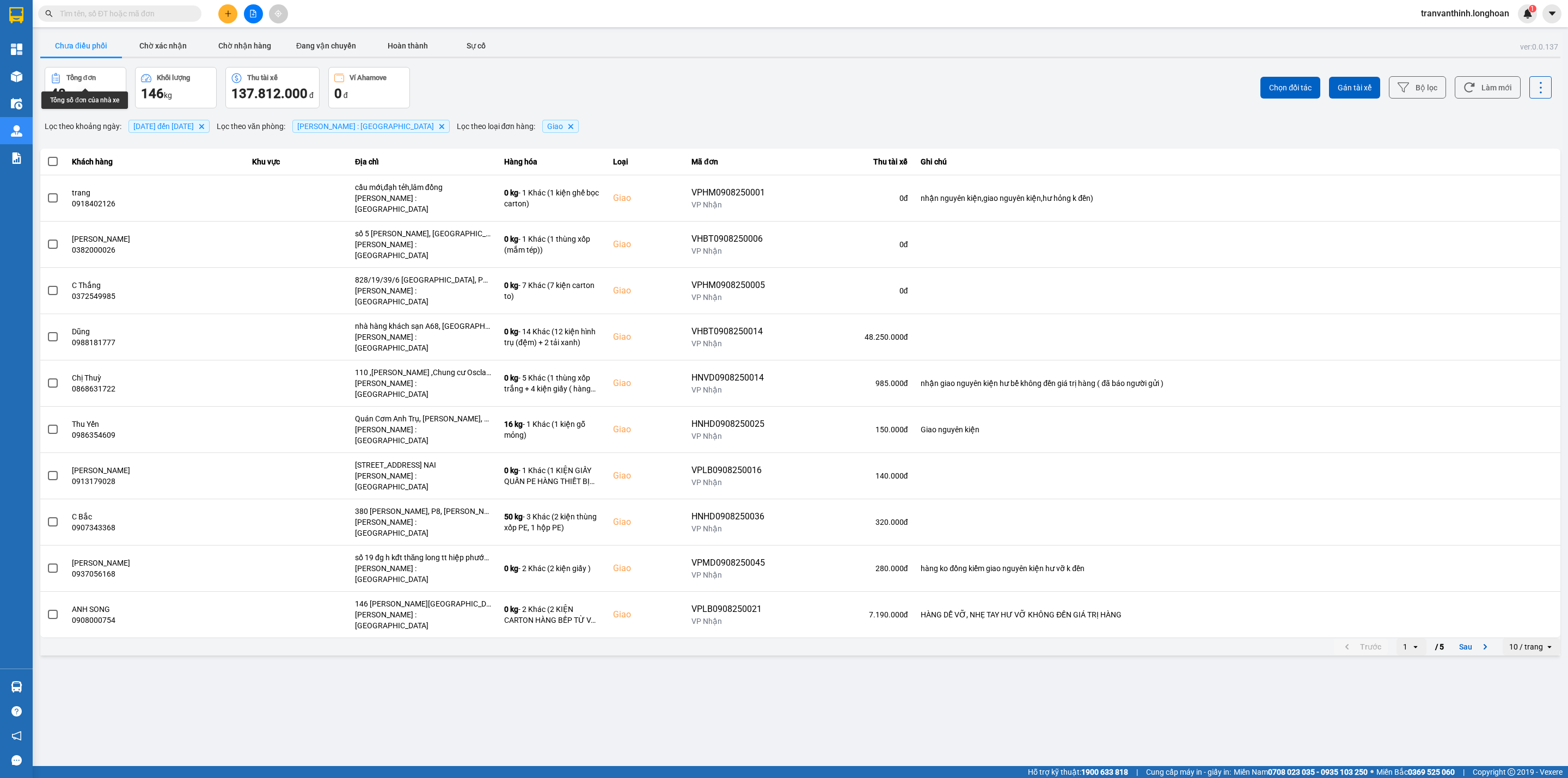
click at [1516, 641] on div "10 / trang" at bounding box center [1526, 647] width 34 height 11
click at [1519, 657] on li "100 / trang" at bounding box center [1531, 664] width 58 height 20
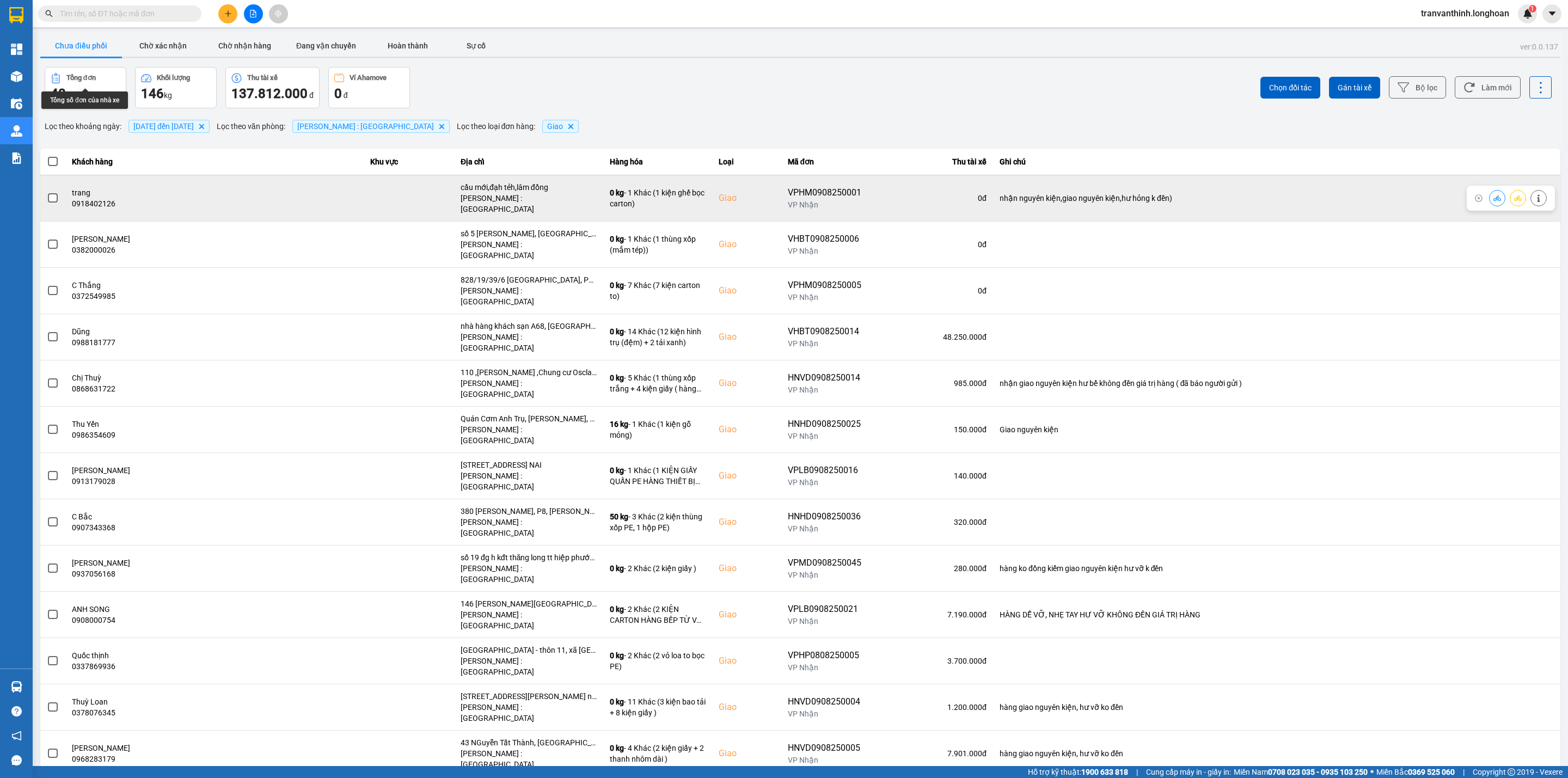
click at [55, 194] on span at bounding box center [53, 198] width 9 height 9
click at [47, 193] on input "checkbox" at bounding box center [47, 193] width 0 height 0
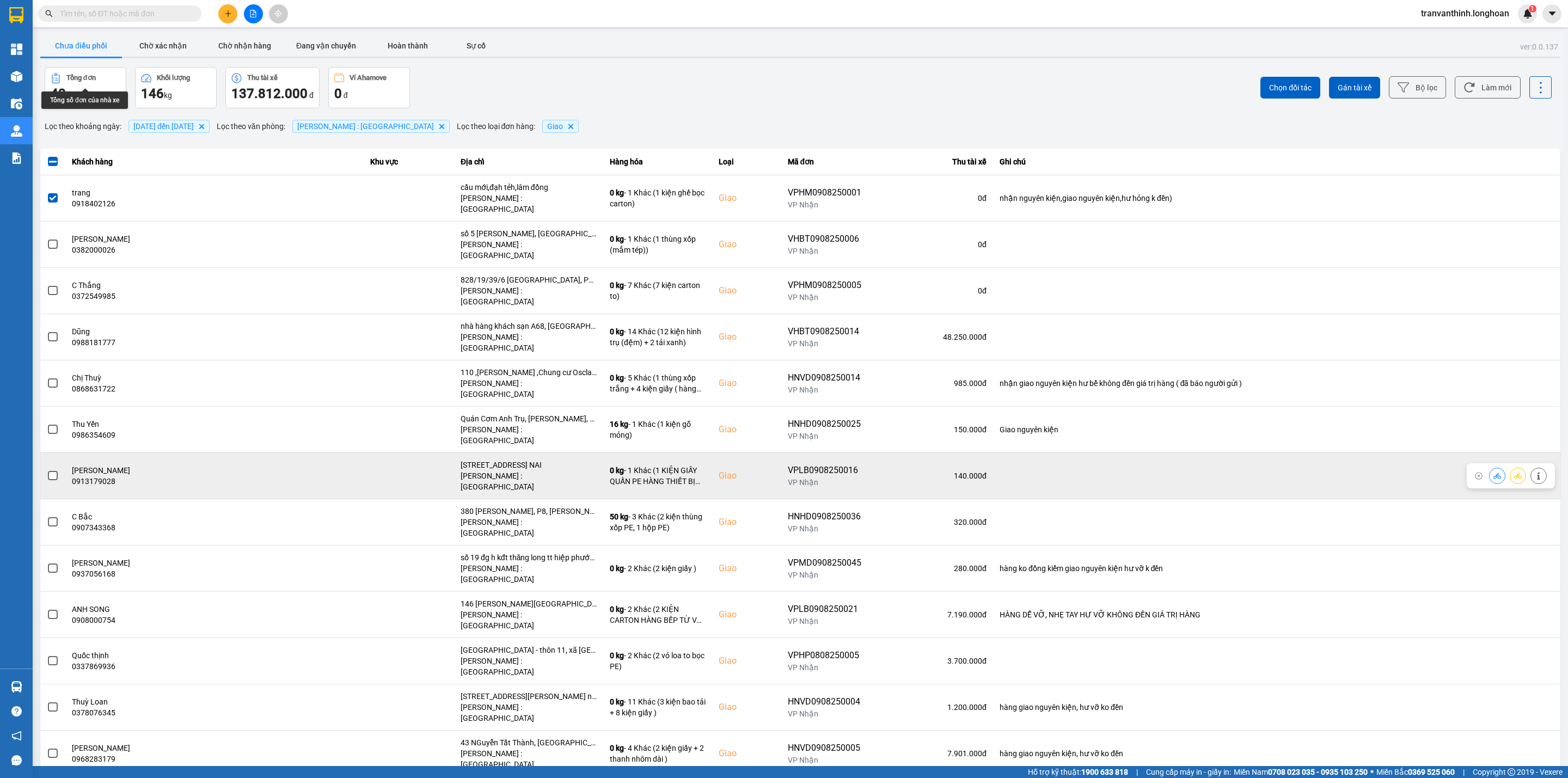
click at [573, 460] on div "[STREET_ADDRESS] NAI" at bounding box center [529, 465] width 136 height 11
drag, startPoint x: 573, startPoint y: 414, endPoint x: 552, endPoint y: 411, distance: 21.2
click at [573, 460] on div "[STREET_ADDRESS] NAI" at bounding box center [529, 465] width 136 height 11
click at [49, 471] on span at bounding box center [53, 476] width 9 height 9
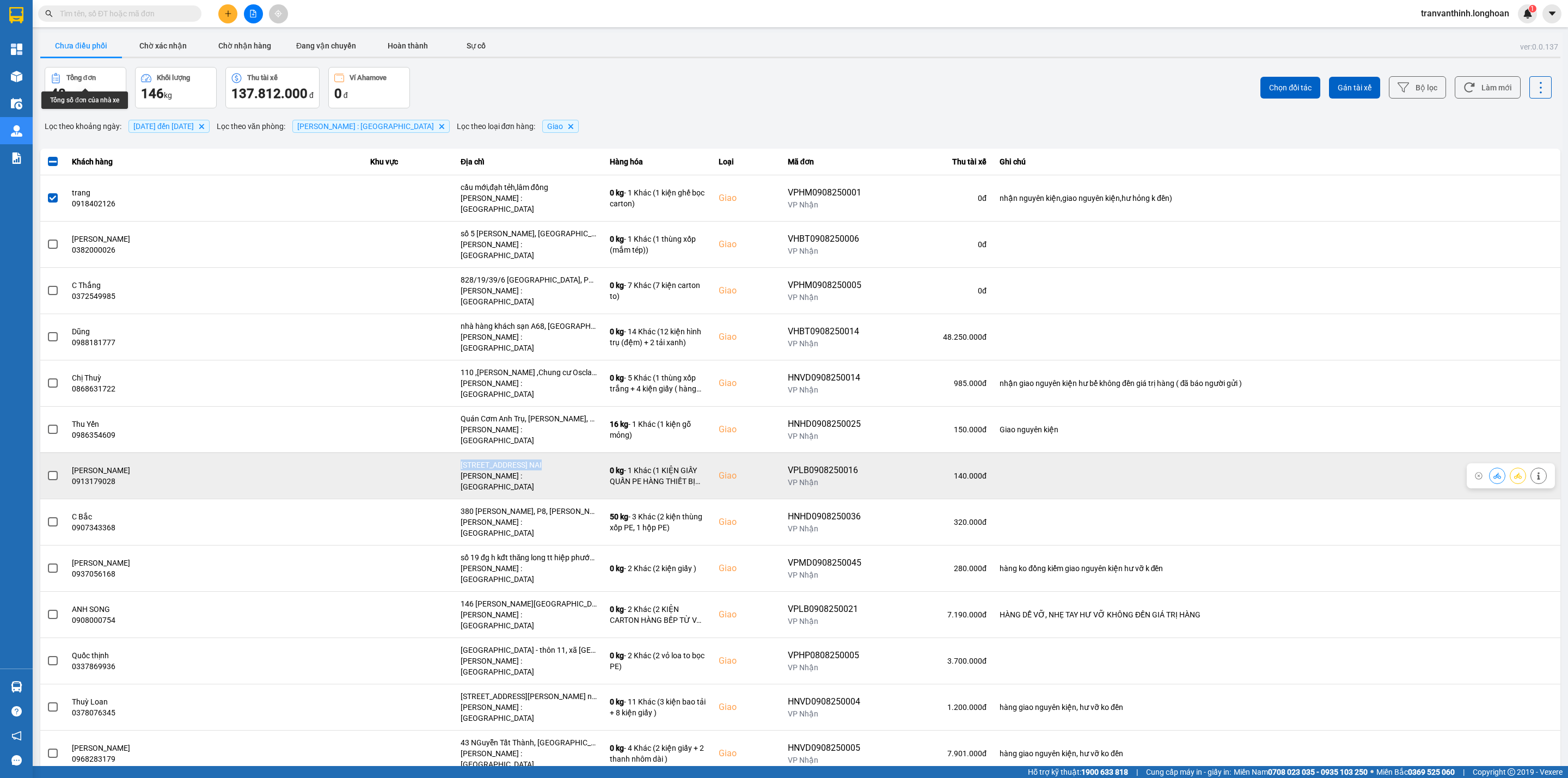
click at [47, 470] on input "checkbox" at bounding box center [47, 470] width 0 height 0
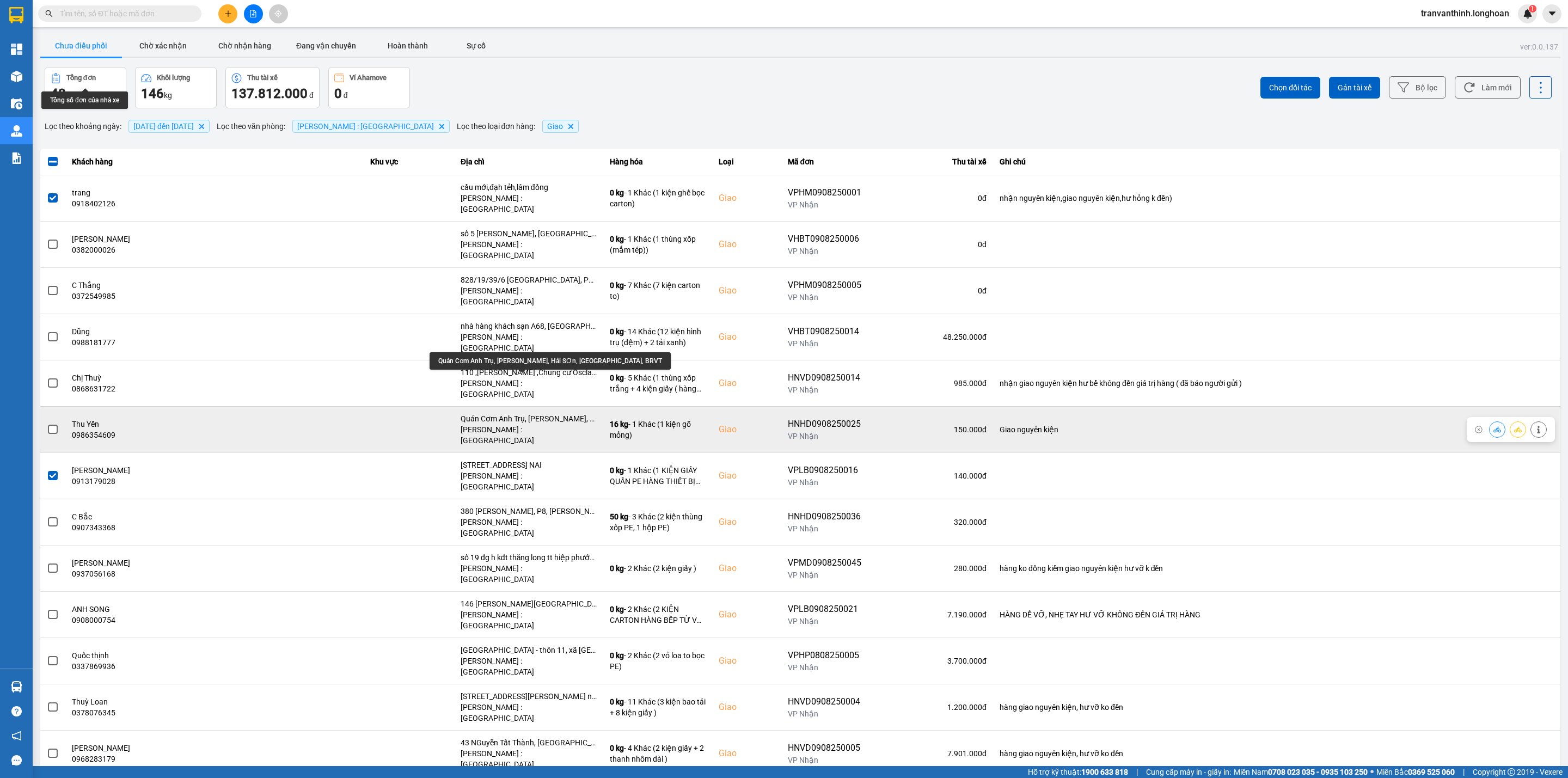
click at [556, 414] on div "Quán Cơm Anh Trụ, [PERSON_NAME], Hải SƠn, [GEOGRAPHIC_DATA], BRVT" at bounding box center [529, 419] width 136 height 11
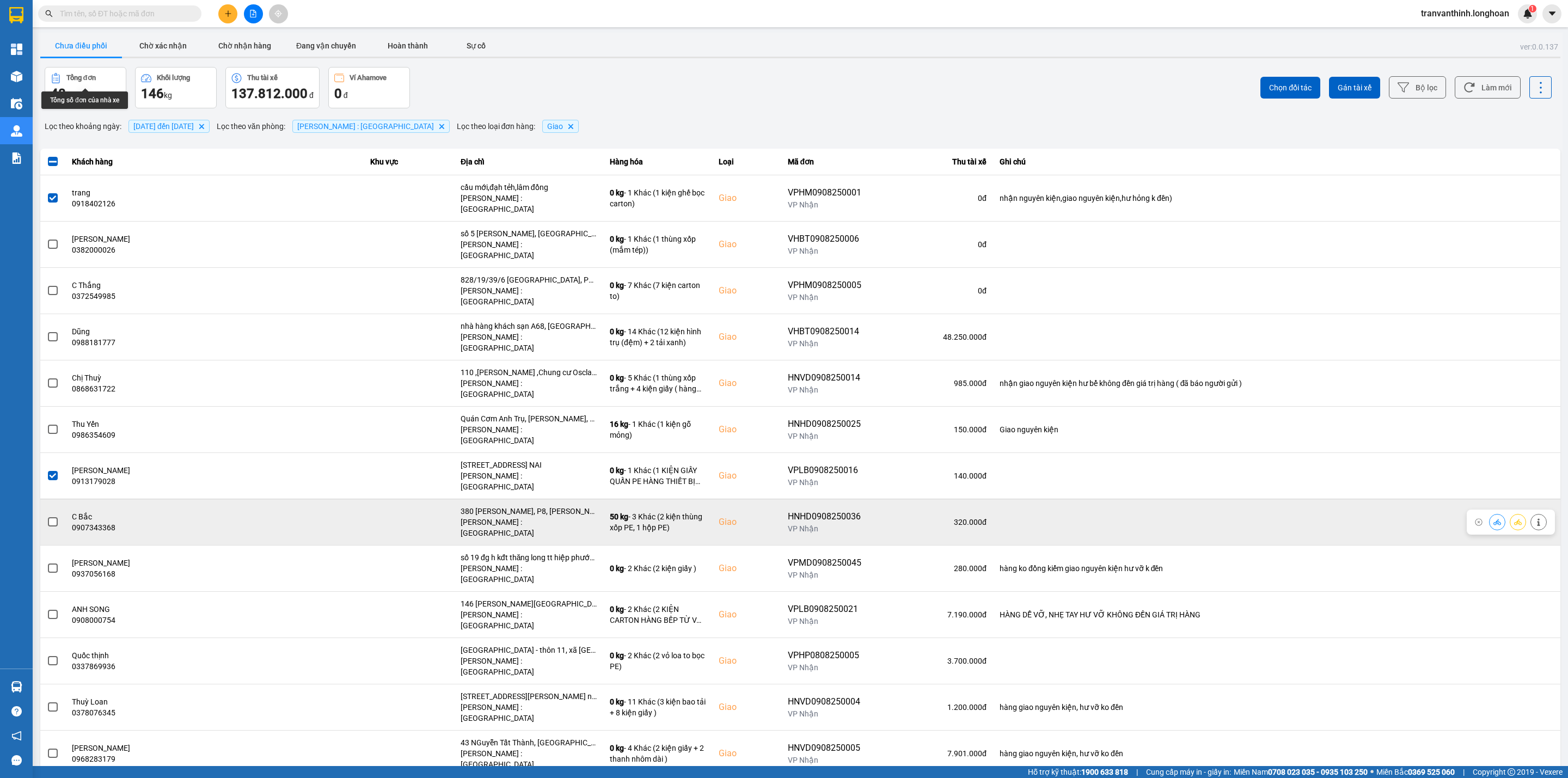
click at [556, 506] on div "380 [PERSON_NAME], P8, [PERSON_NAME]" at bounding box center [529, 512] width 136 height 11
drag, startPoint x: 556, startPoint y: 451, endPoint x: 551, endPoint y: 459, distance: 9.4
click at [556, 506] on div "380 [PERSON_NAME], P8, [PERSON_NAME]" at bounding box center [529, 512] width 136 height 11
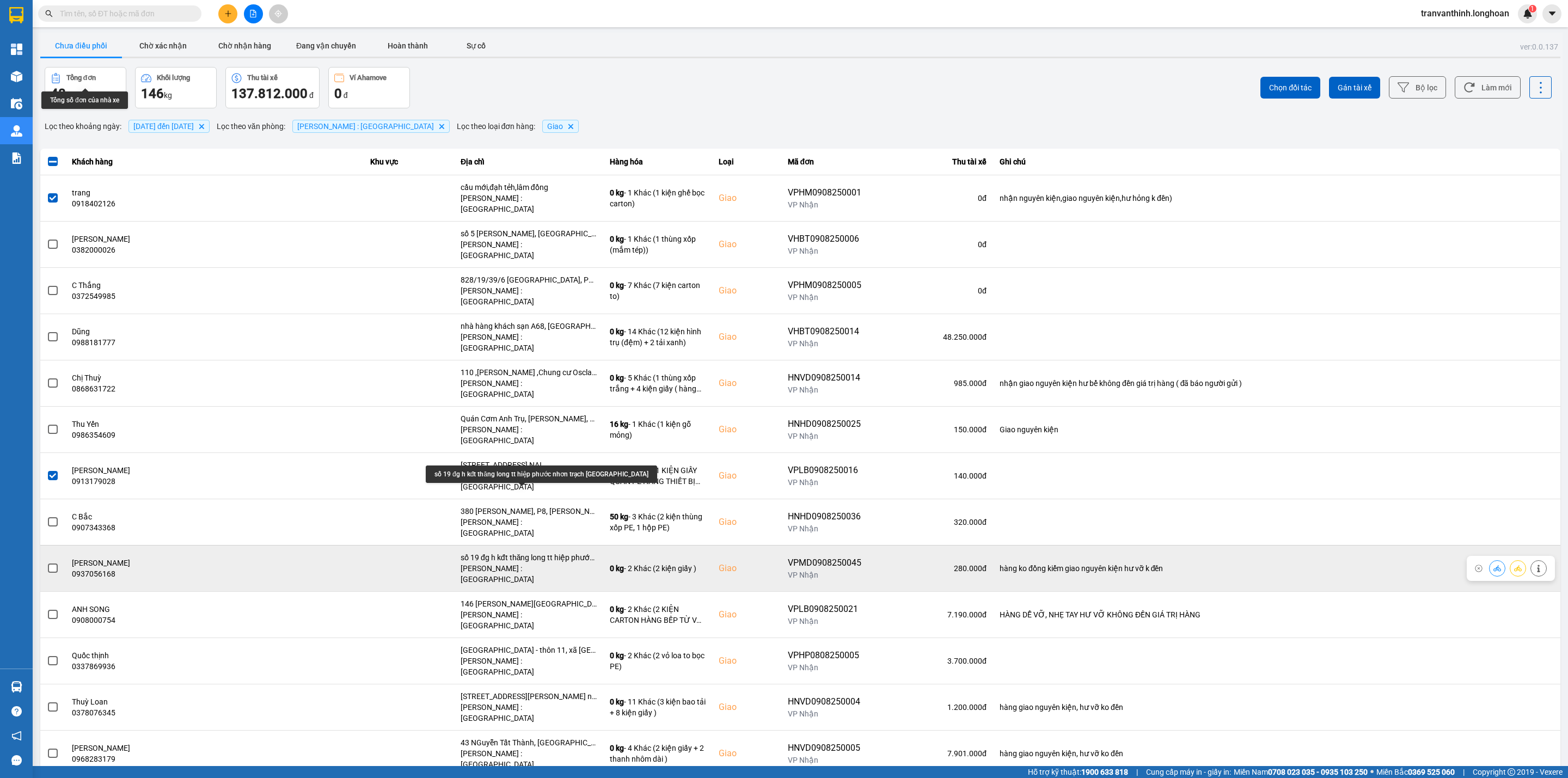
click at [550, 552] on div "số 19 đg h kđt thăng long tt hiệp phước nhơn trạch [GEOGRAPHIC_DATA]" at bounding box center [529, 558] width 136 height 11
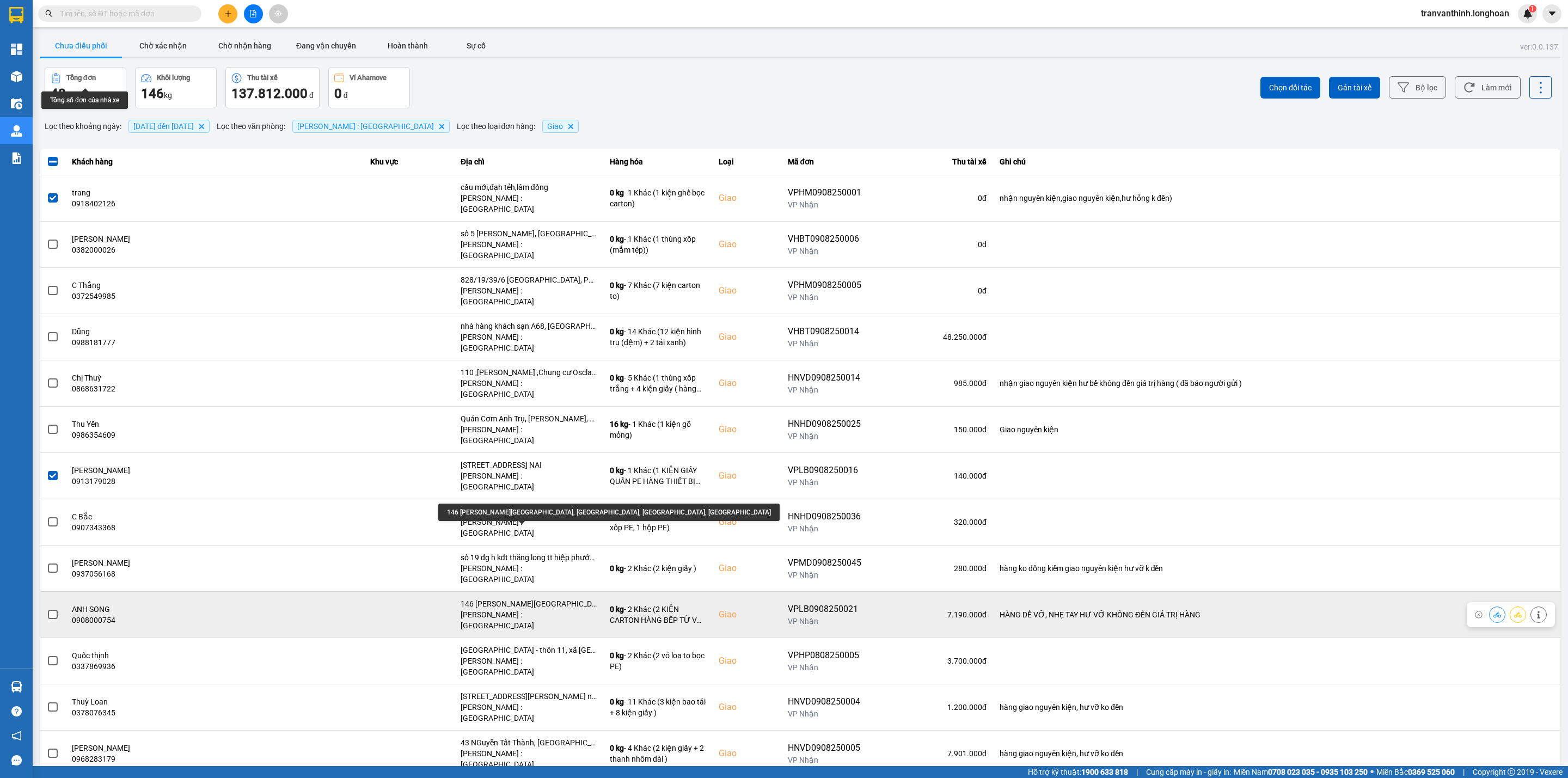
click at [559, 599] on div "146 [PERSON_NAME][GEOGRAPHIC_DATA], [GEOGRAPHIC_DATA], [GEOGRAPHIC_DATA], [GEOG…" at bounding box center [529, 604] width 136 height 11
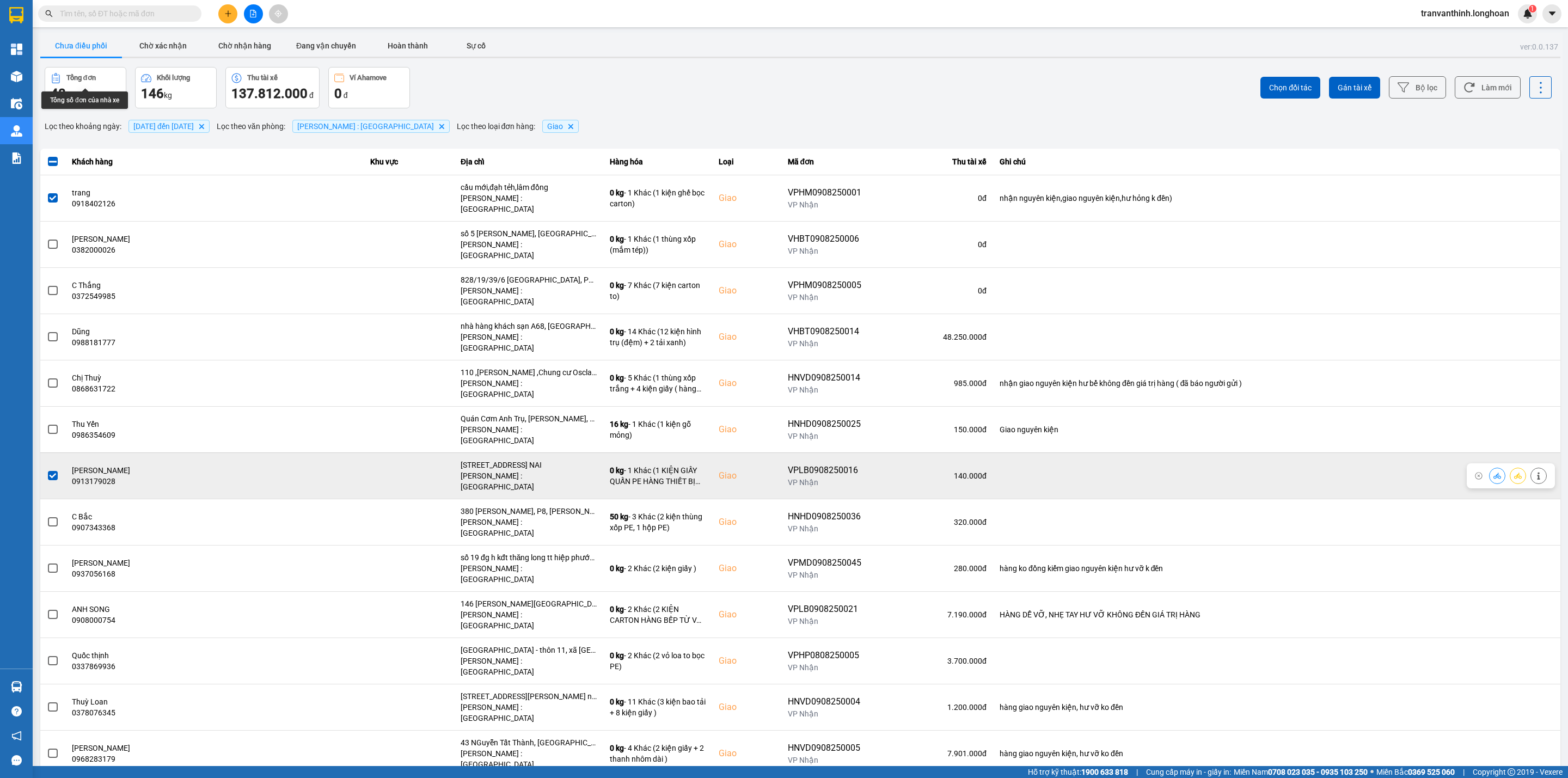
click at [537, 460] on div "[STREET_ADDRESS] NAI" at bounding box center [529, 465] width 136 height 11
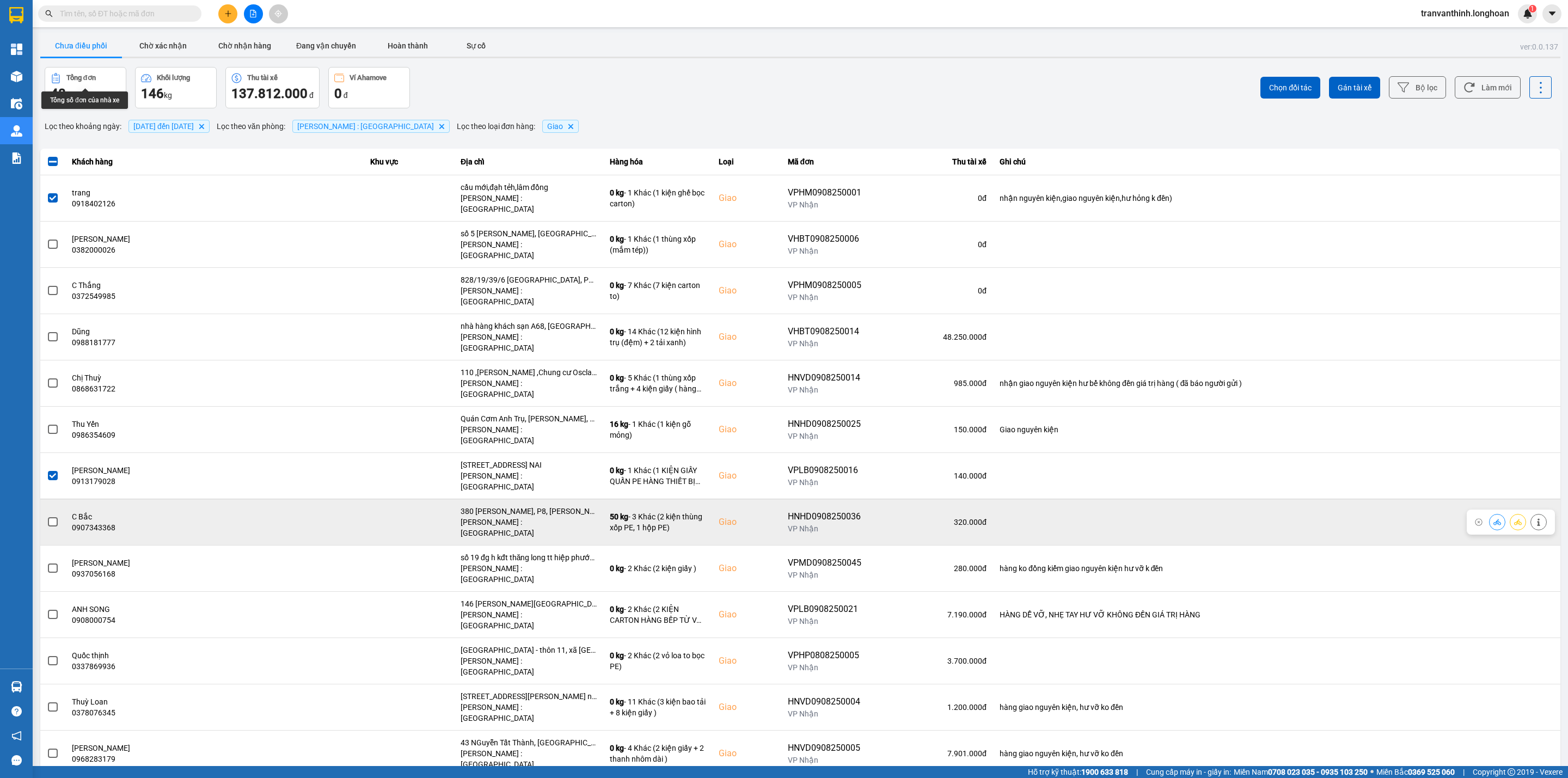
click at [546, 506] on div "380 [PERSON_NAME], P8, [PERSON_NAME]" at bounding box center [529, 512] width 136 height 11
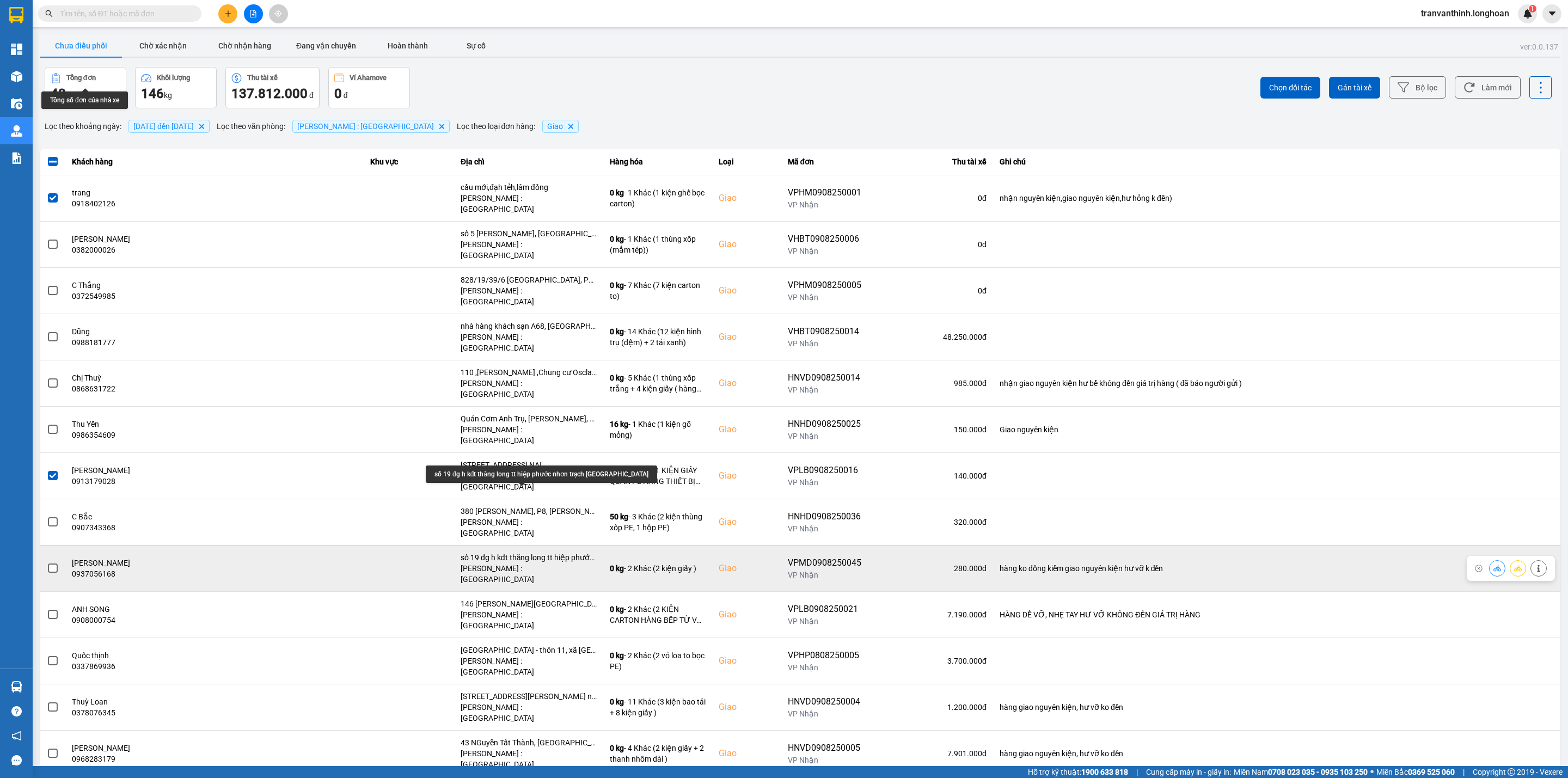
click at [572, 552] on div "số 19 đg h kđt thăng long tt hiệp phước nhơn trạch [GEOGRAPHIC_DATA]" at bounding box center [529, 558] width 136 height 11
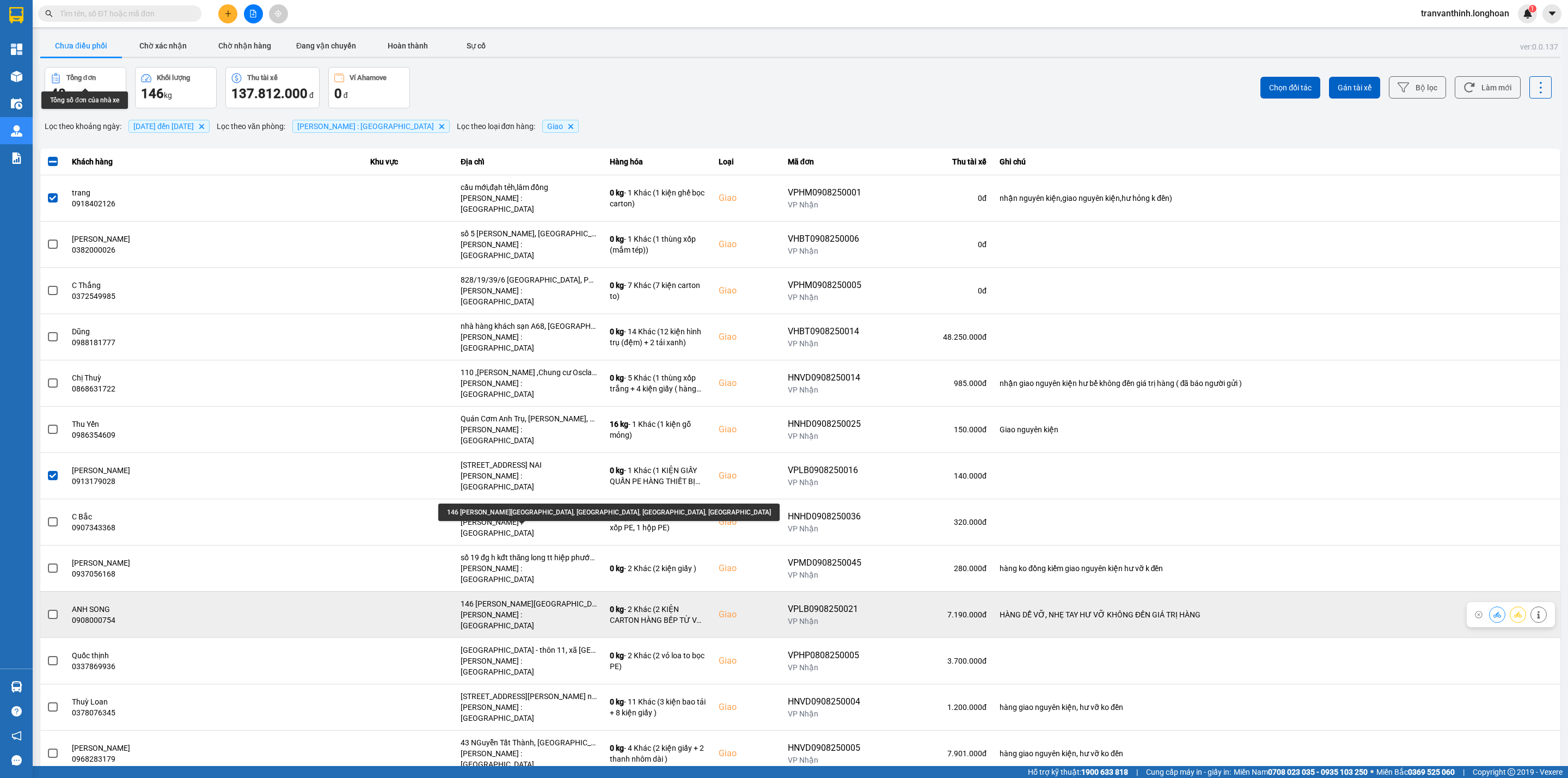
click at [544, 599] on div "146 [PERSON_NAME][GEOGRAPHIC_DATA], [GEOGRAPHIC_DATA], [GEOGRAPHIC_DATA], [GEOG…" at bounding box center [529, 604] width 136 height 11
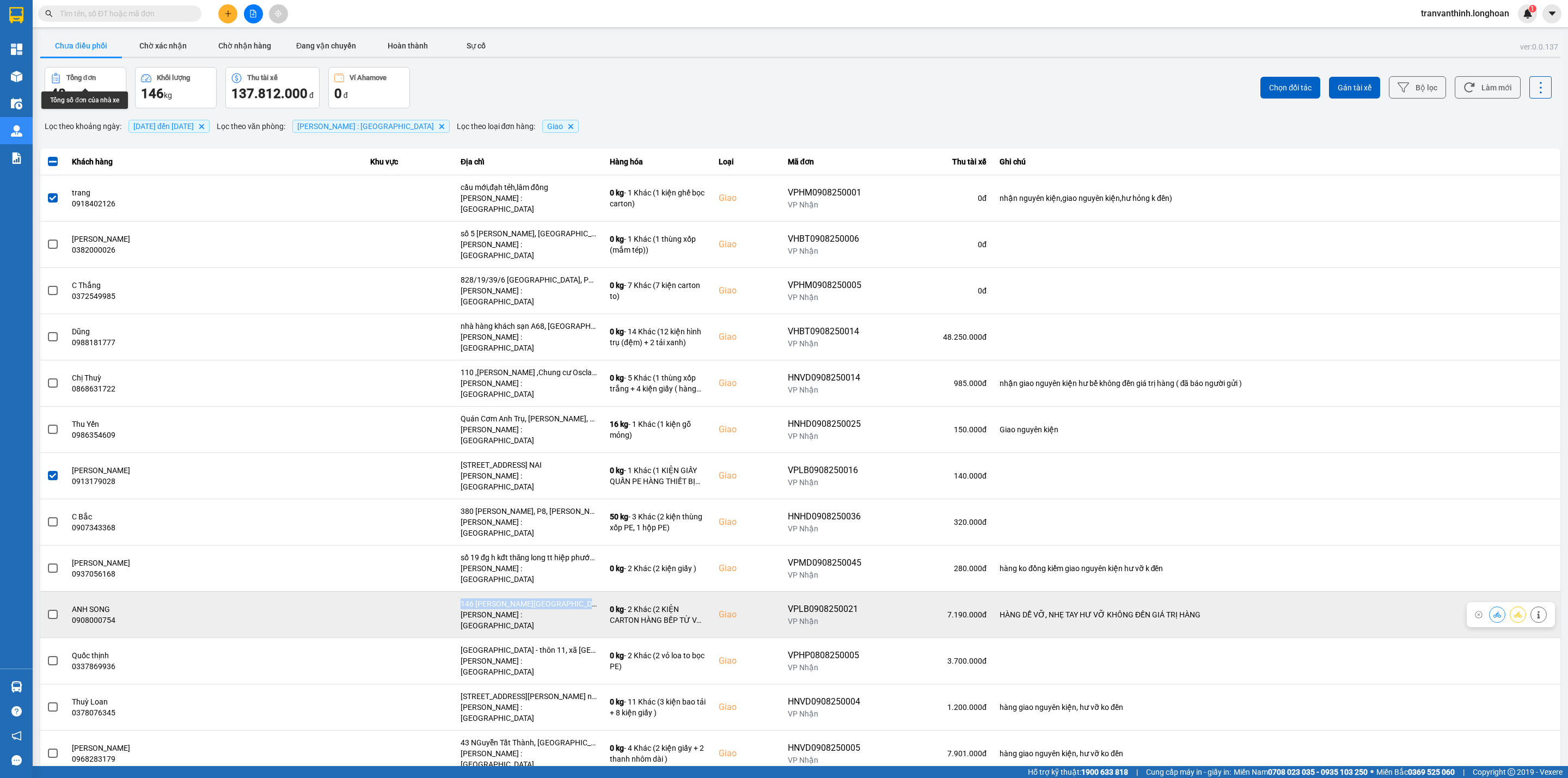
click at [51, 610] on span at bounding box center [53, 615] width 9 height 9
click at [47, 609] on input "checkbox" at bounding box center [47, 609] width 0 height 0
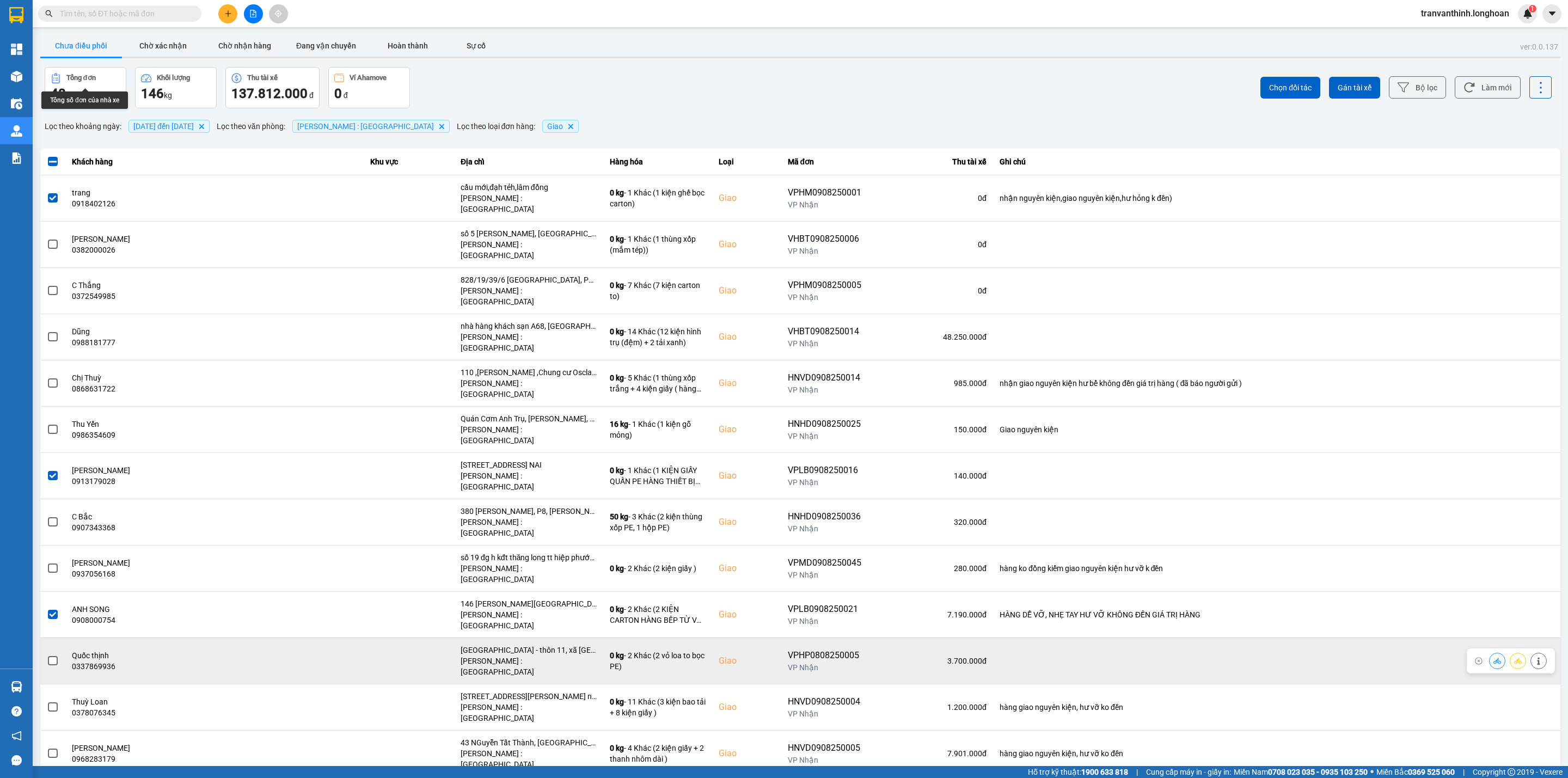
click at [56, 656] on span at bounding box center [53, 661] width 9 height 9
click at [47, 655] on input "checkbox" at bounding box center [47, 655] width 0 height 0
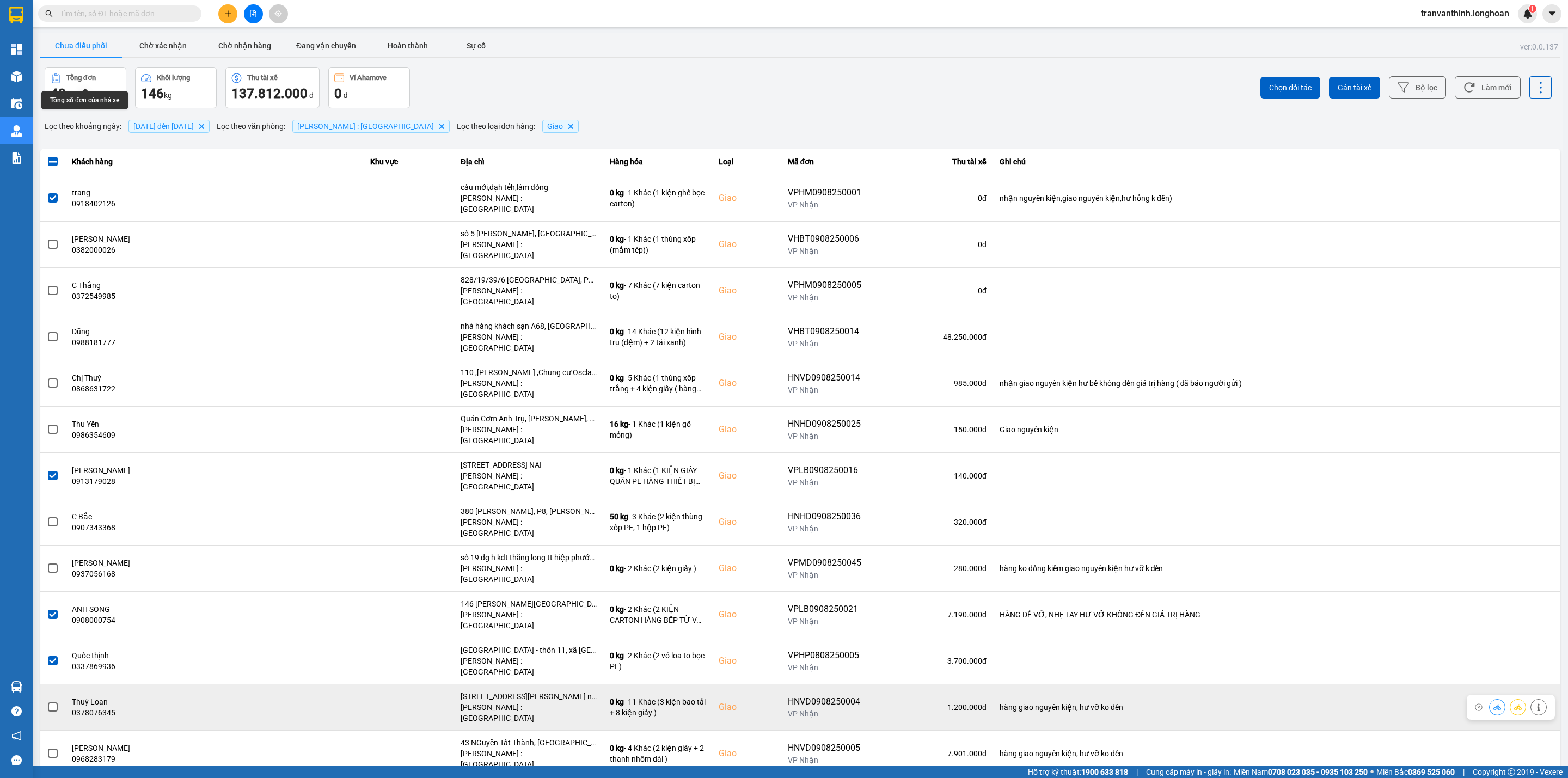
click at [56, 702] on span at bounding box center [53, 707] width 9 height 9
click at [47, 702] on input "checkbox" at bounding box center [47, 702] width 0 height 0
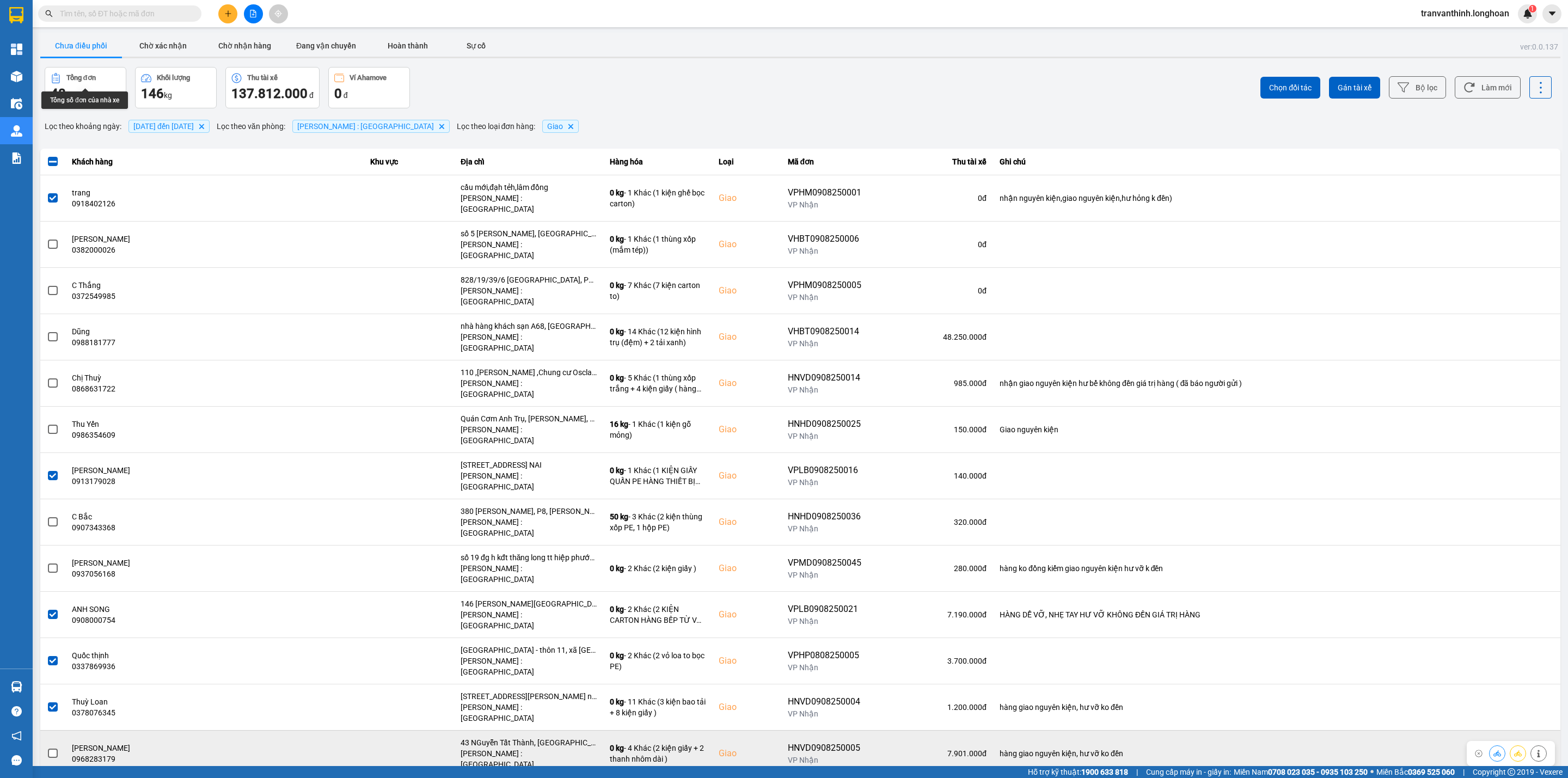
click at [546, 737] on div "43 NGuyễn Tất Thành, [GEOGRAPHIC_DATA], [GEOGRAPHIC_DATA], [GEOGRAPHIC_DATA]" at bounding box center [529, 743] width 136 height 11
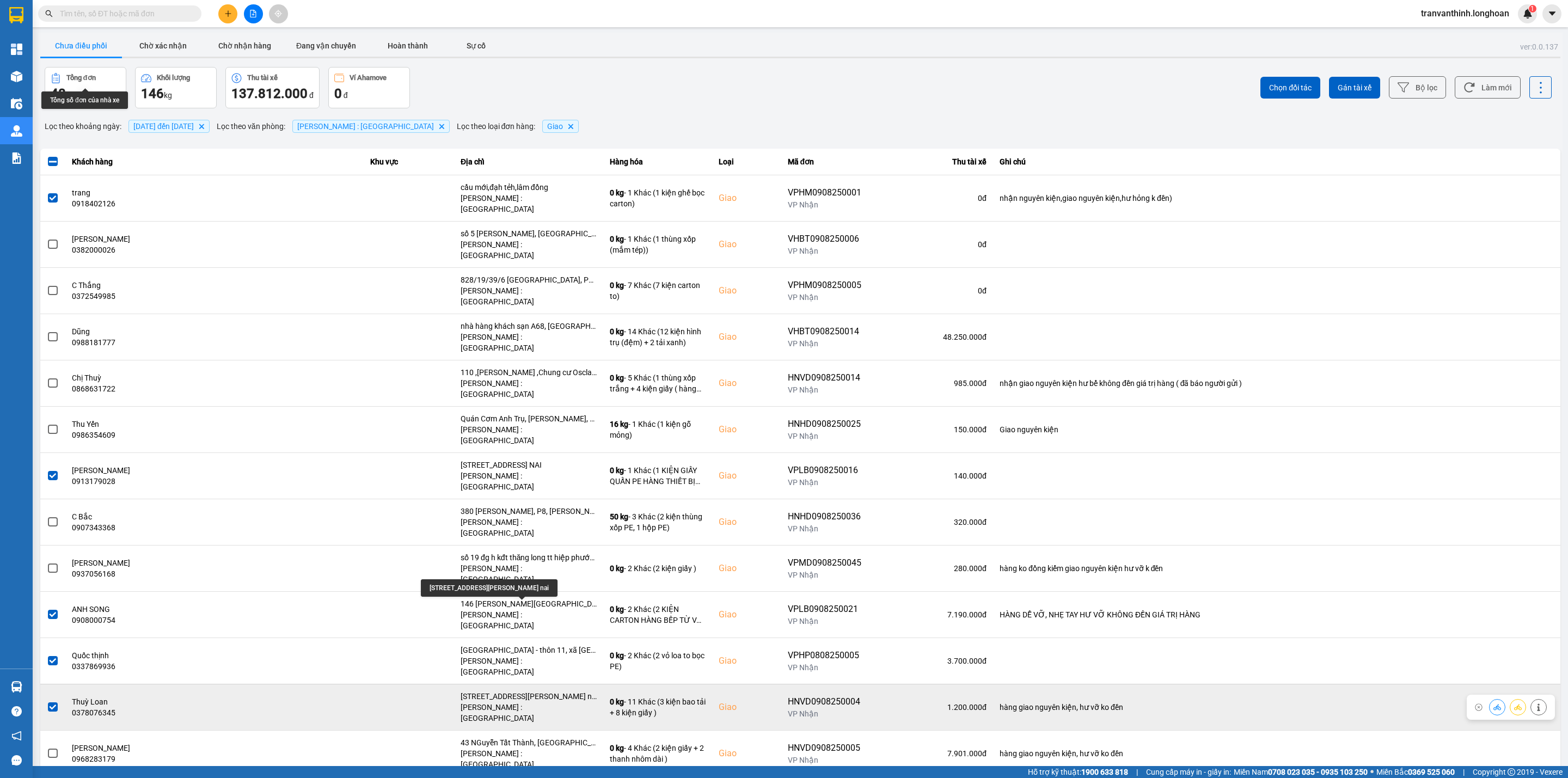
click at [510, 691] on div "[STREET_ADDRESS][PERSON_NAME] nai" at bounding box center [529, 697] width 136 height 11
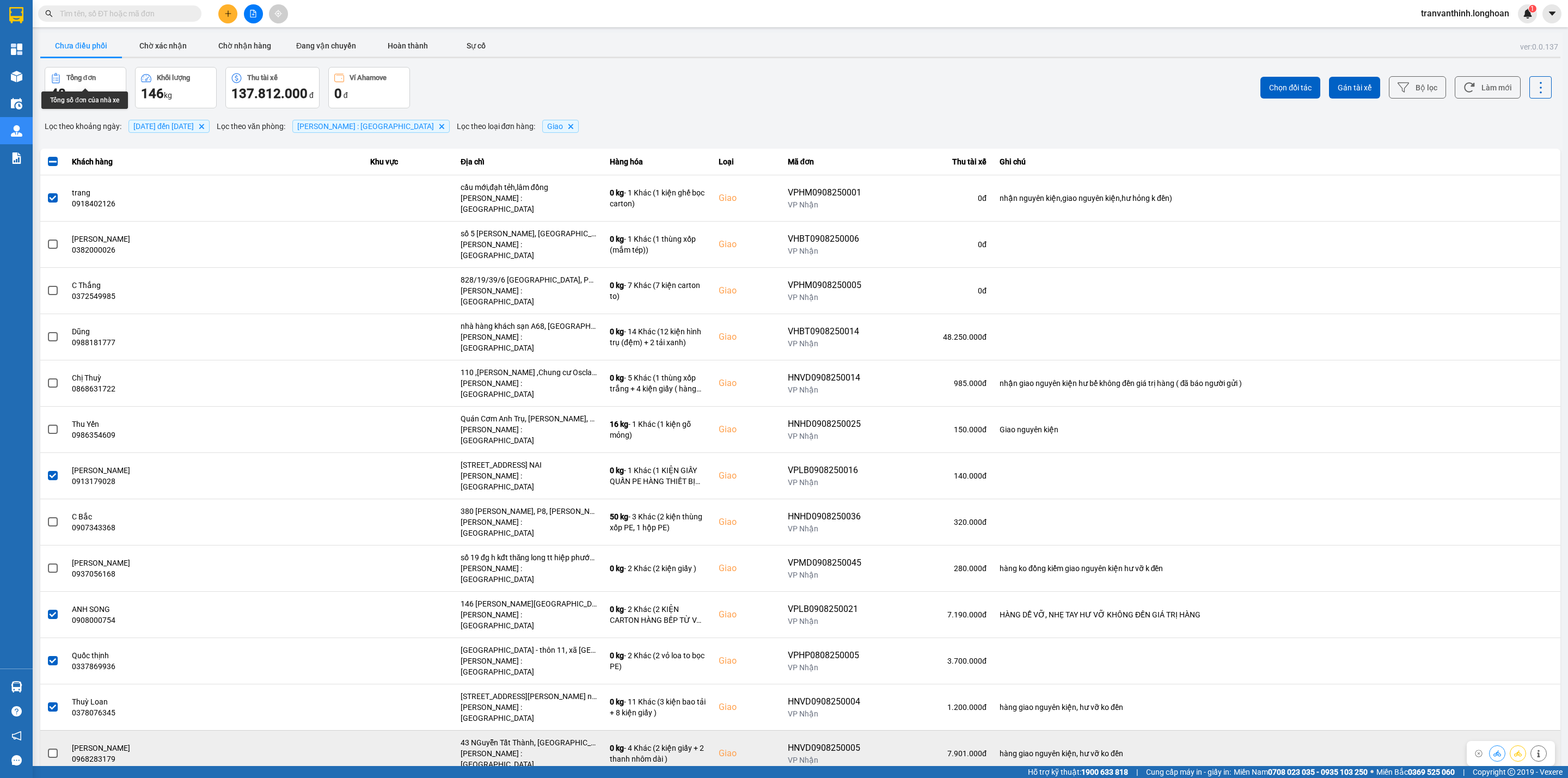
click at [525, 737] on div "43 NGuyễn Tất Thành, [GEOGRAPHIC_DATA], [GEOGRAPHIC_DATA], [GEOGRAPHIC_DATA]" at bounding box center [529, 743] width 136 height 11
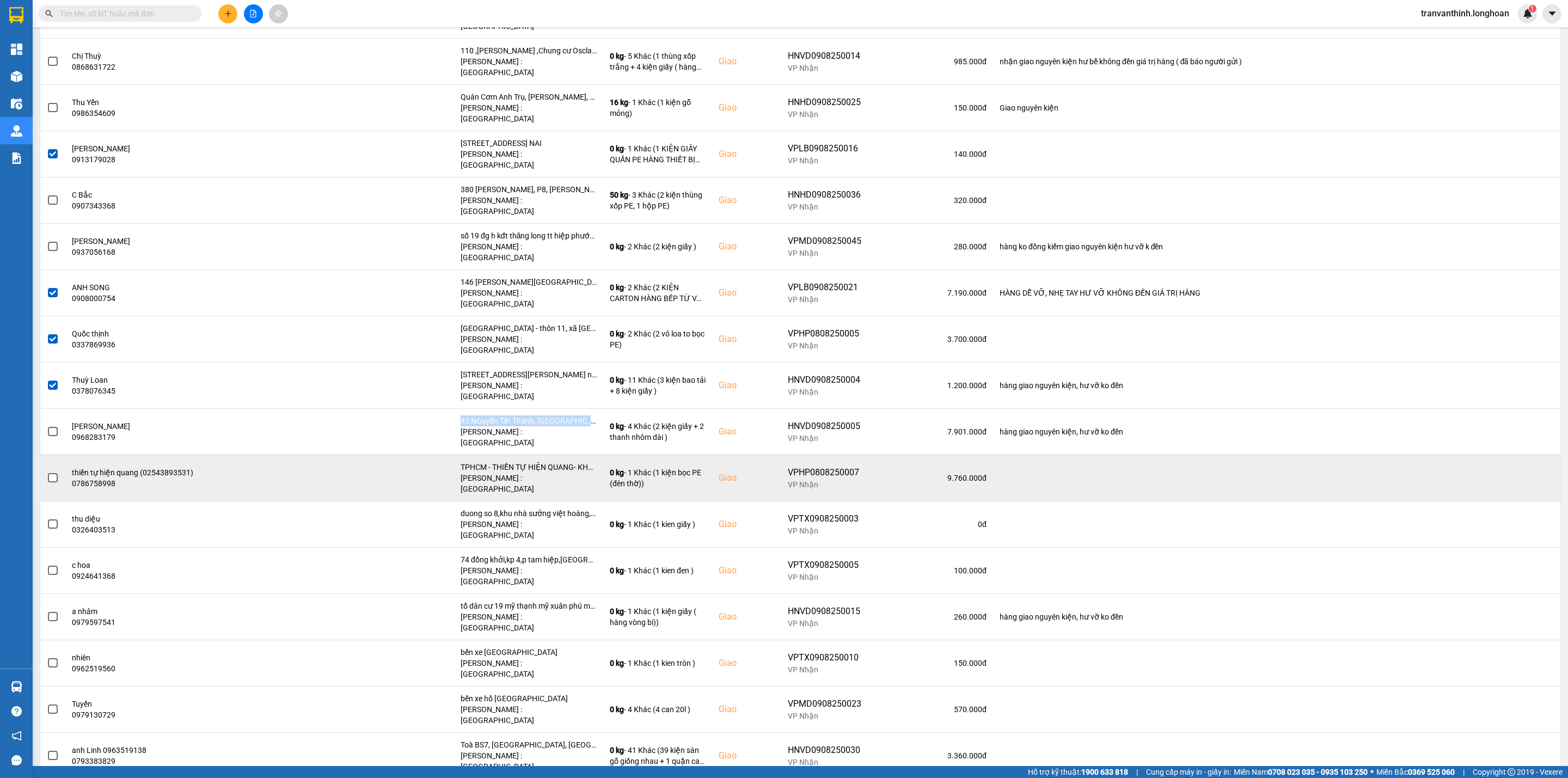
scroll to position [327, 0]
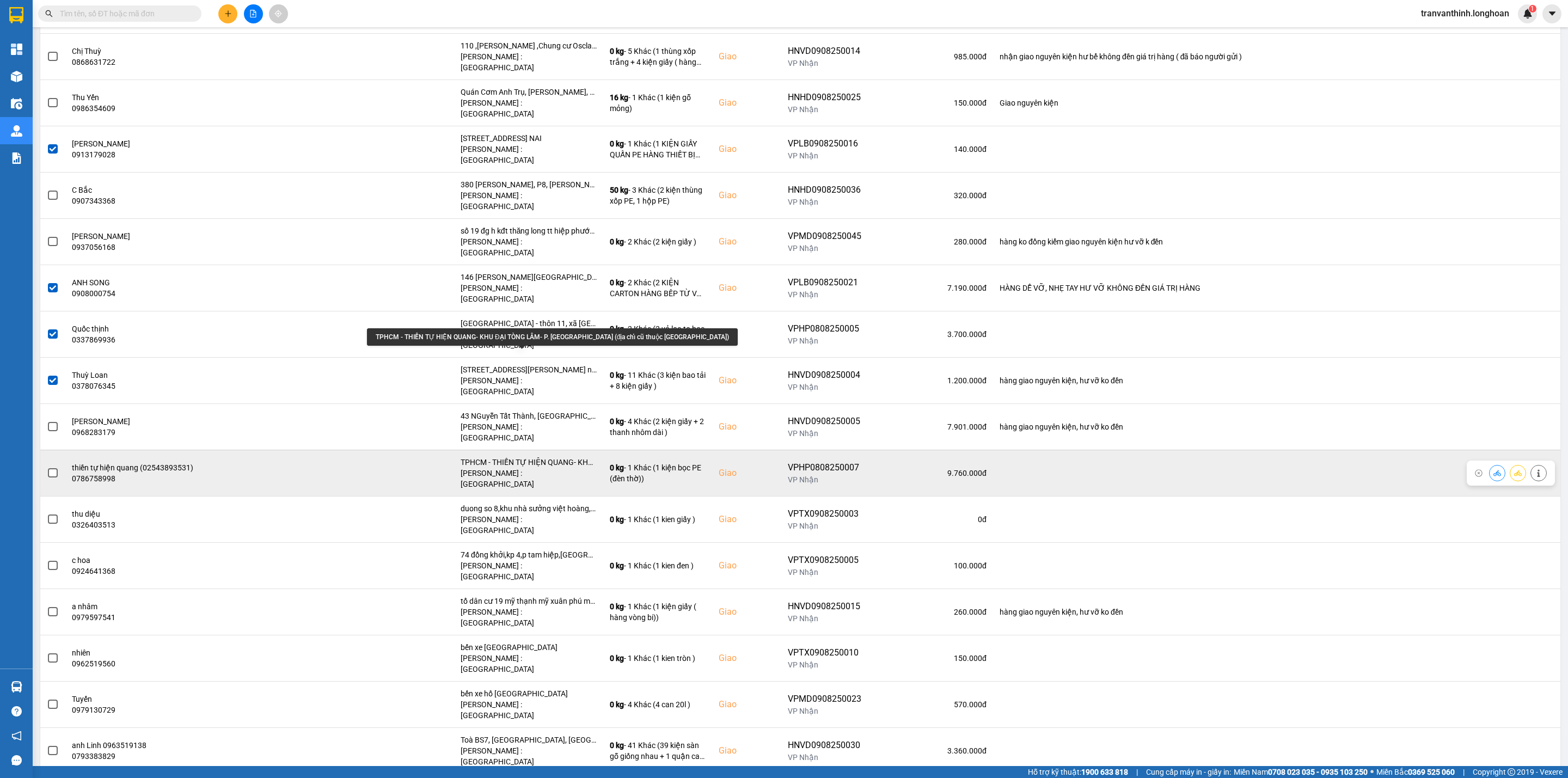
click at [554, 457] on div "TPHCM - THIỀN TỰ HIỆN QUANG- KHU ĐẠI TÒNG LÂM- P. [GEOGRAPHIC_DATA] (địa chỉ cũ…" at bounding box center [529, 463] width 136 height 11
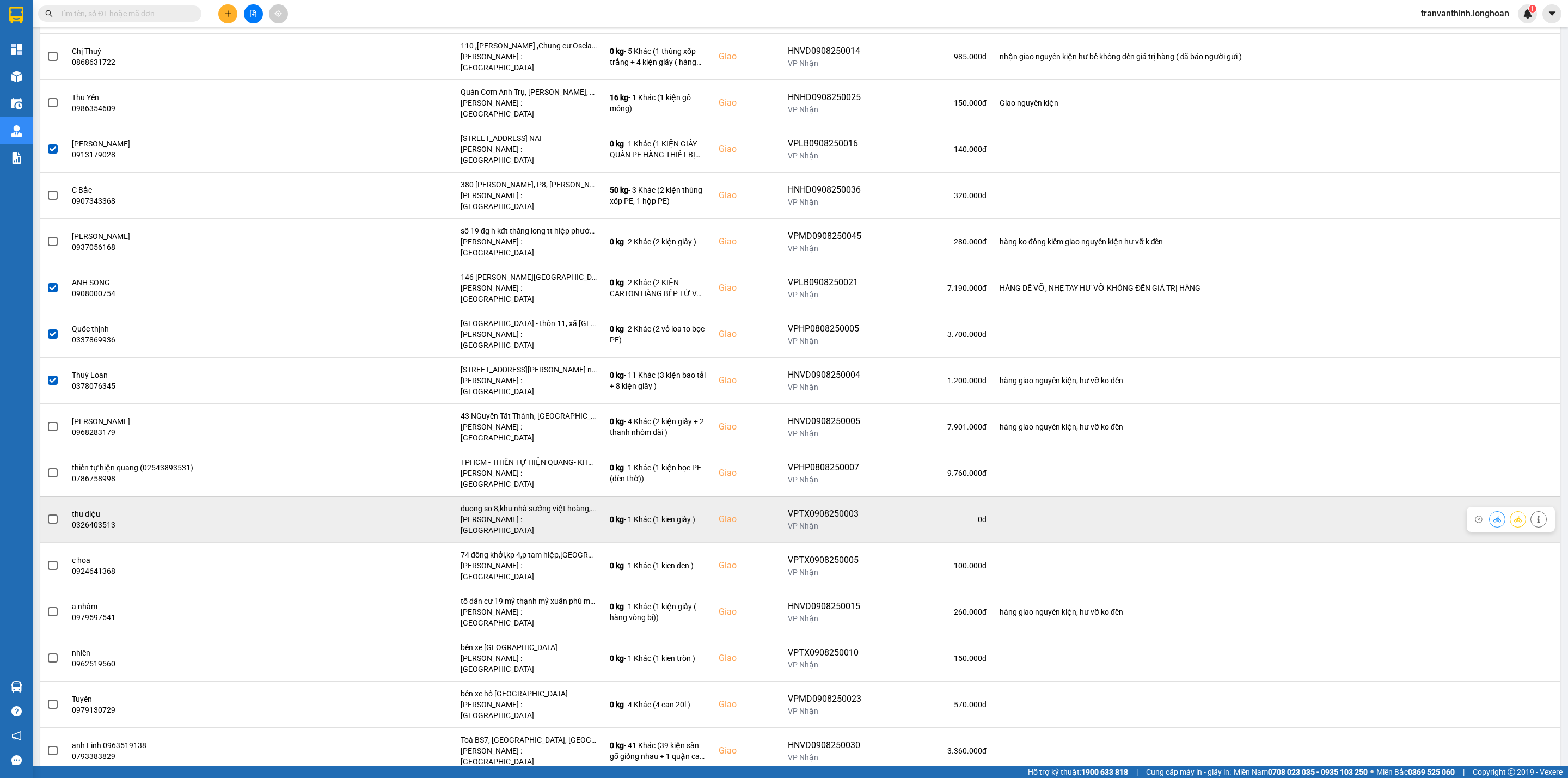
click at [562, 496] on td "duong so 8,khu nhà sưởng việt hoàng,kcn nhơn trạch 2,xã [GEOGRAPHIC_DATA],[GEOG…" at bounding box center [529, 518] width 149 height 46
click at [562, 503] on div "duong so 8,khu nhà sưởng việt hoàng,kcn nhơn trạch 2,xã [GEOGRAPHIC_DATA],[GEOG…" at bounding box center [529, 509] width 136 height 11
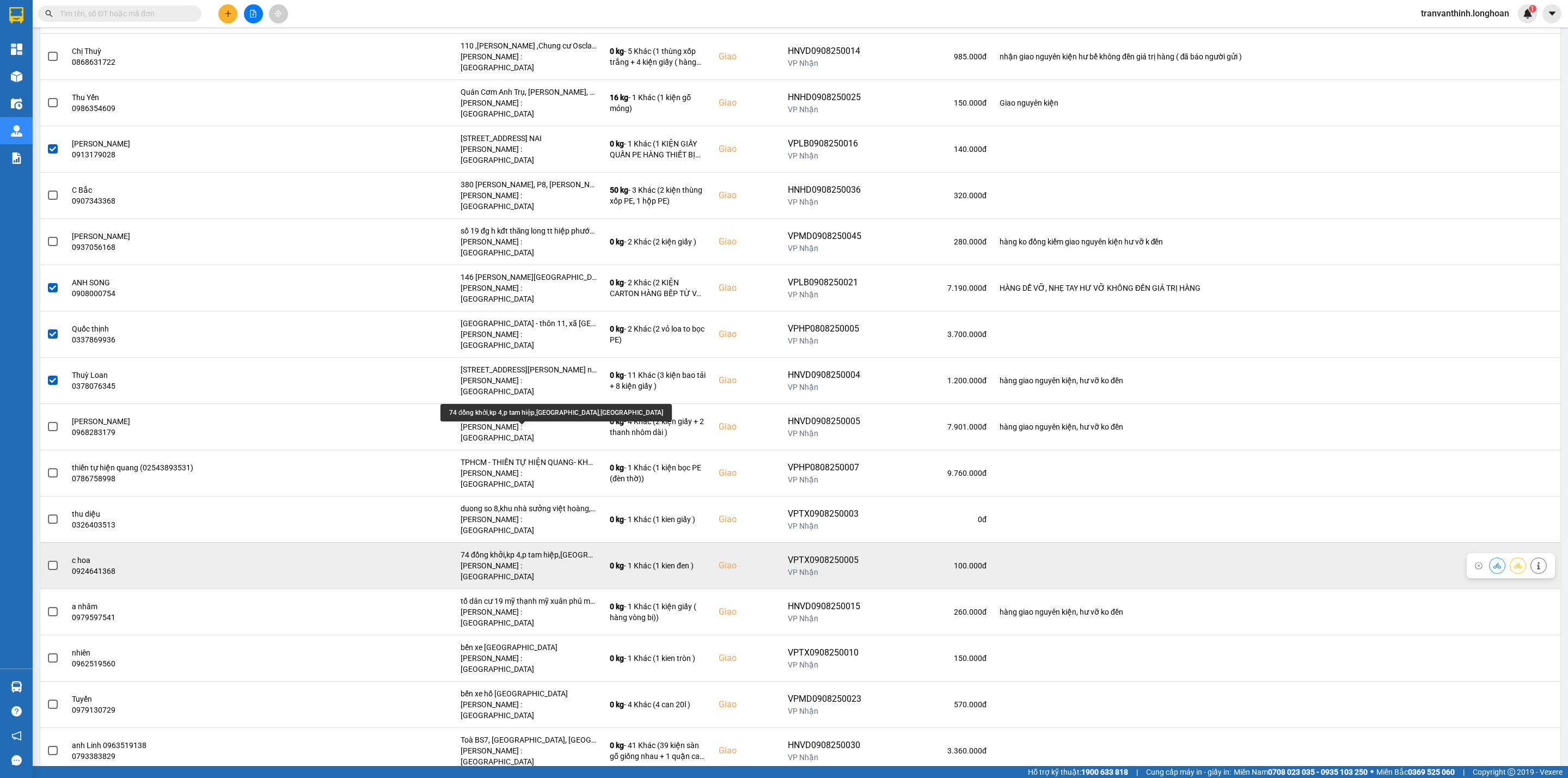
click at [551, 550] on div "74 đồng khởi,kp 4,p tam hiệp,[GEOGRAPHIC_DATA],[GEOGRAPHIC_DATA]" at bounding box center [529, 555] width 136 height 11
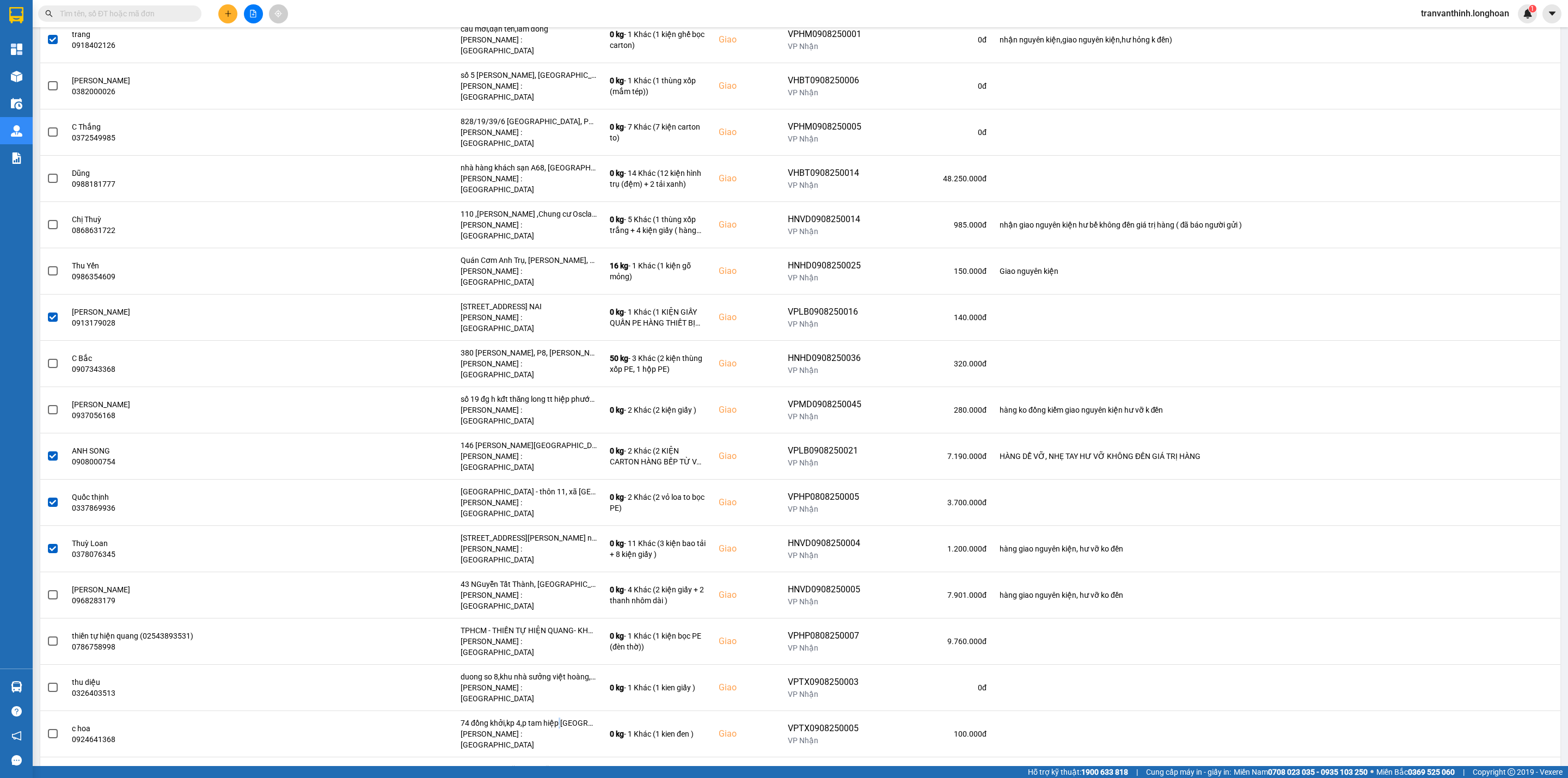
scroll to position [0, 0]
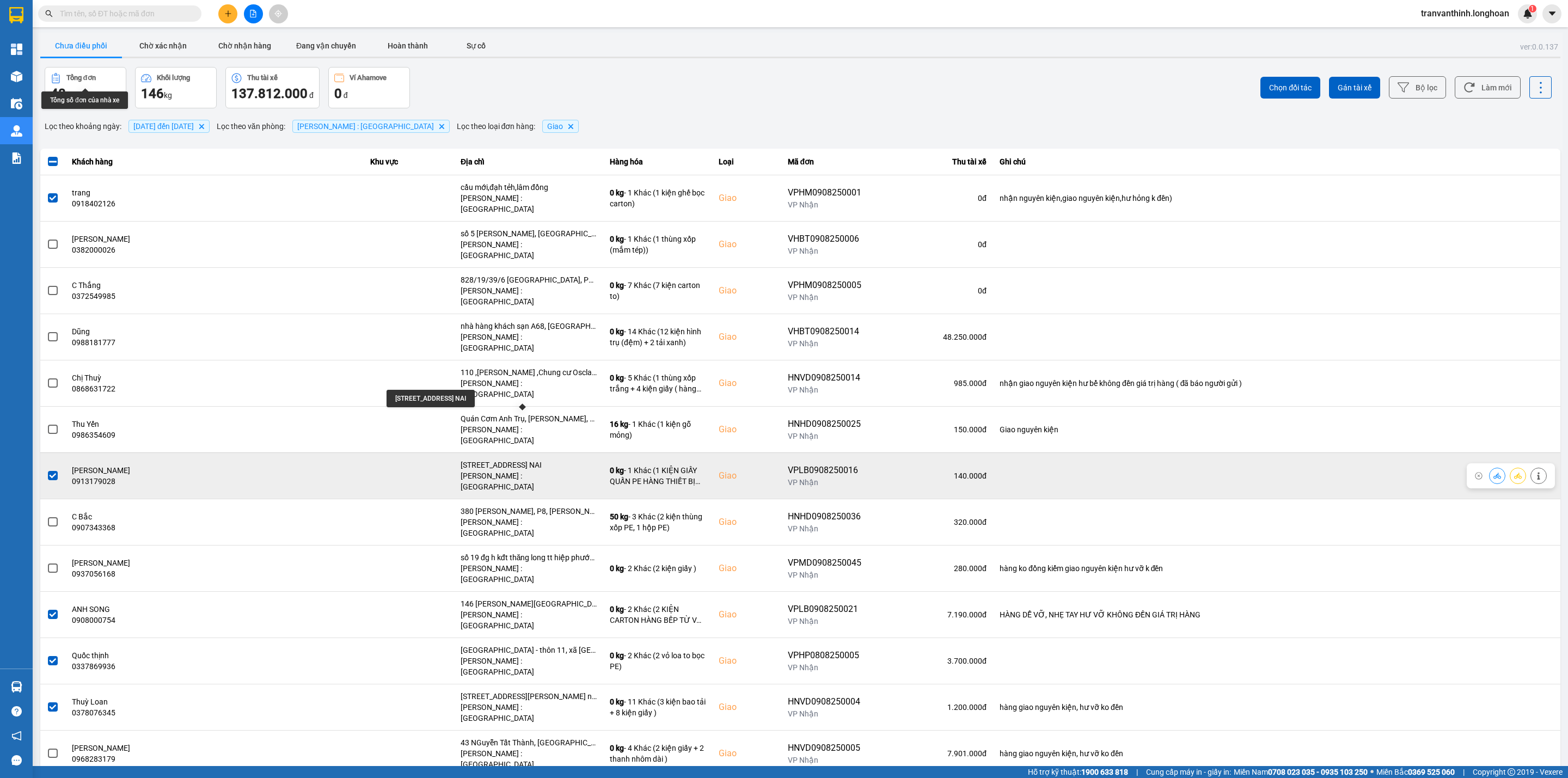
click at [552, 460] on div "[STREET_ADDRESS] NAI" at bounding box center [529, 465] width 136 height 11
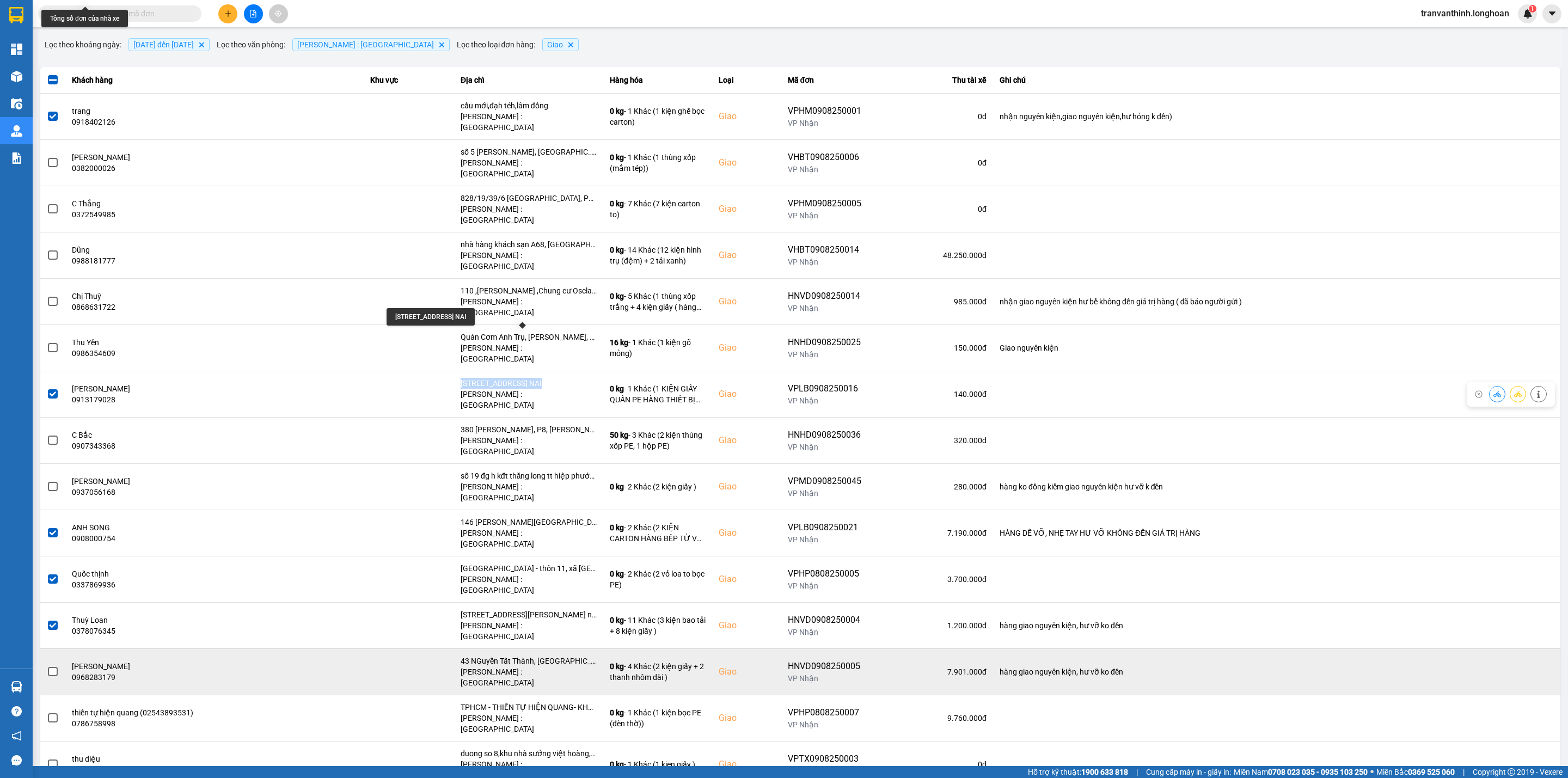
scroll to position [245, 0]
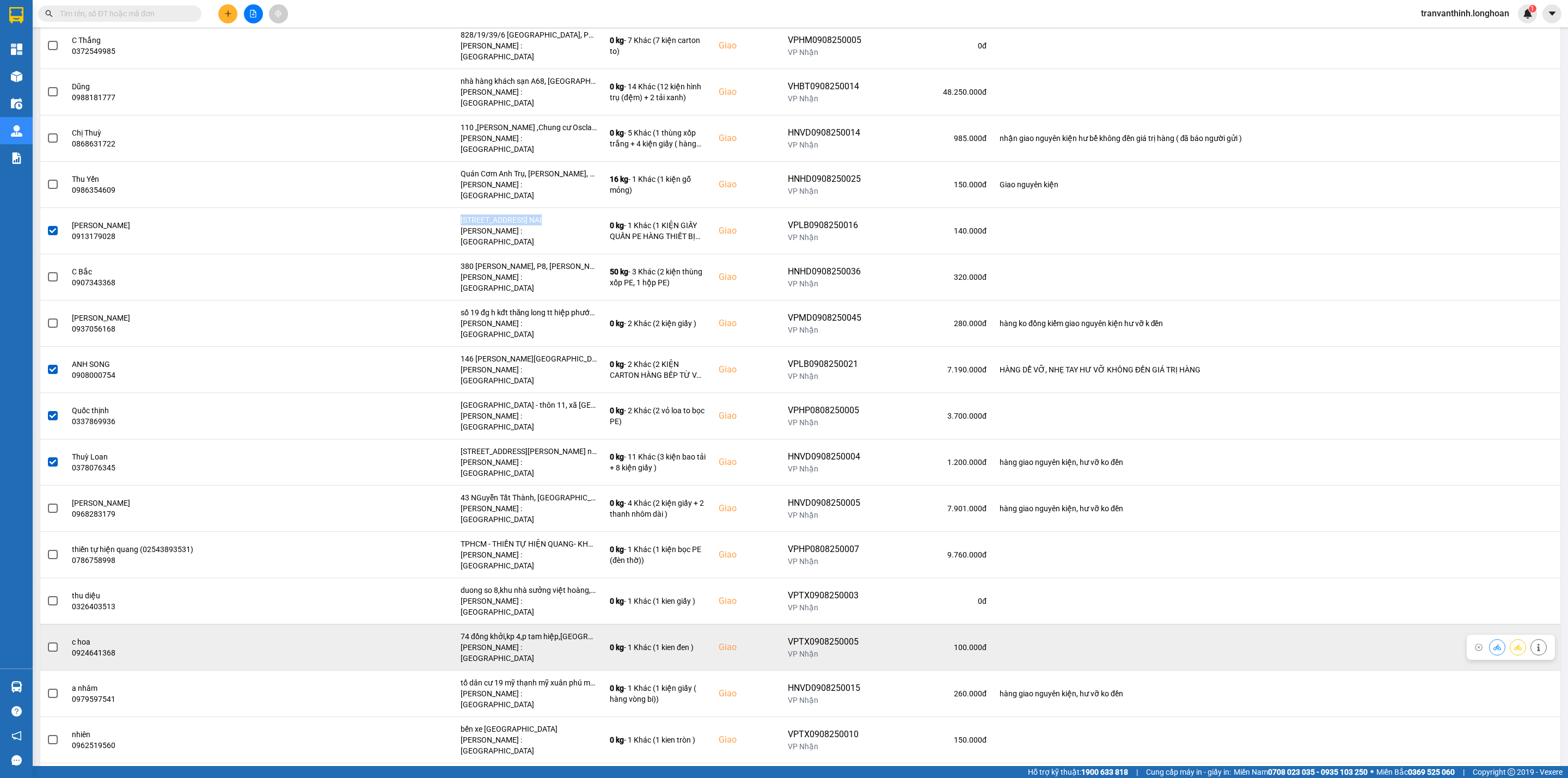
click at [54, 643] on span at bounding box center [53, 648] width 9 height 9
click at [47, 641] on input "checkbox" at bounding box center [47, 641] width 0 height 0
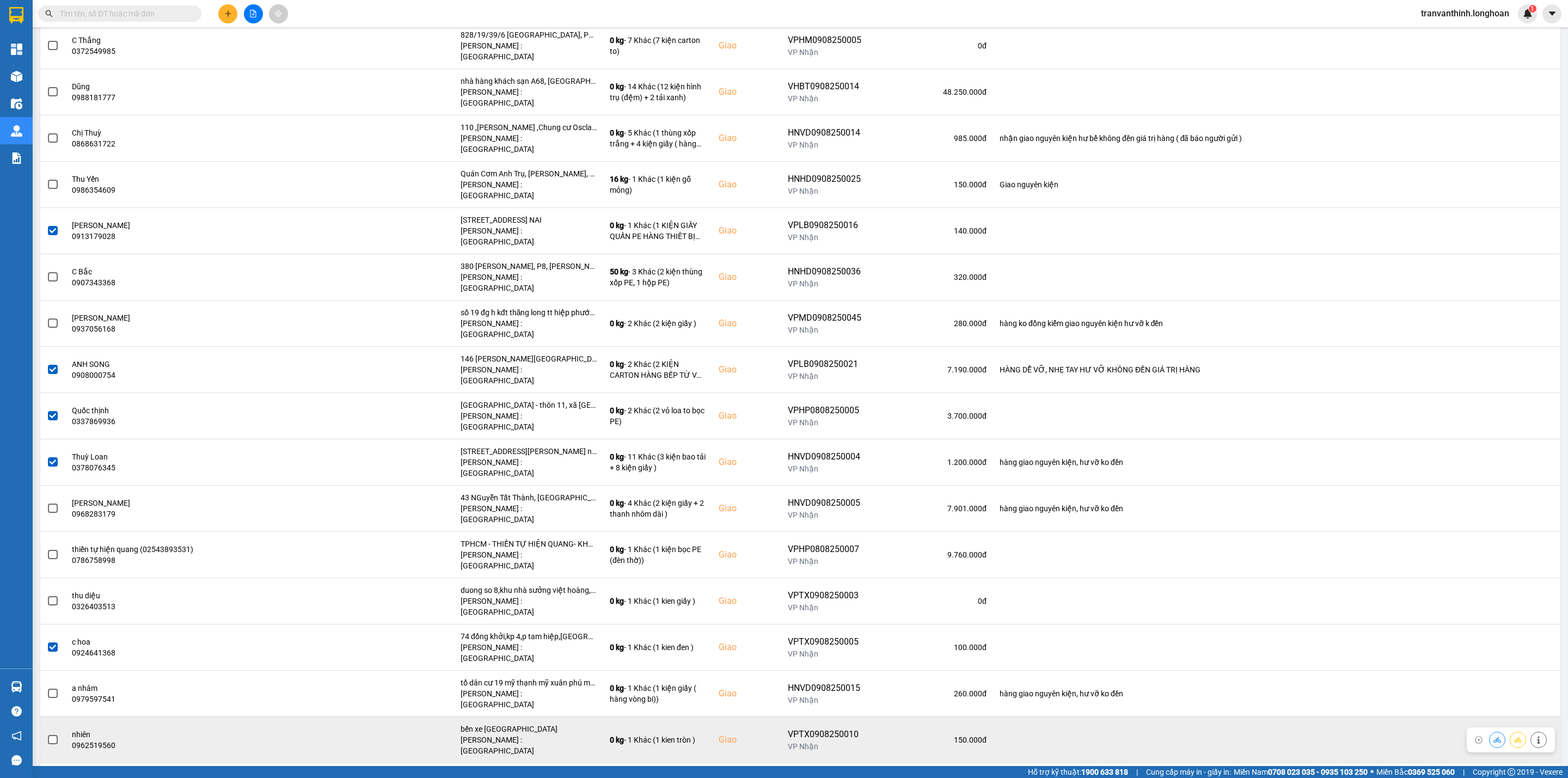
click at [53, 736] on span at bounding box center [53, 740] width 9 height 9
click at [47, 734] on input "checkbox" at bounding box center [47, 734] width 0 height 0
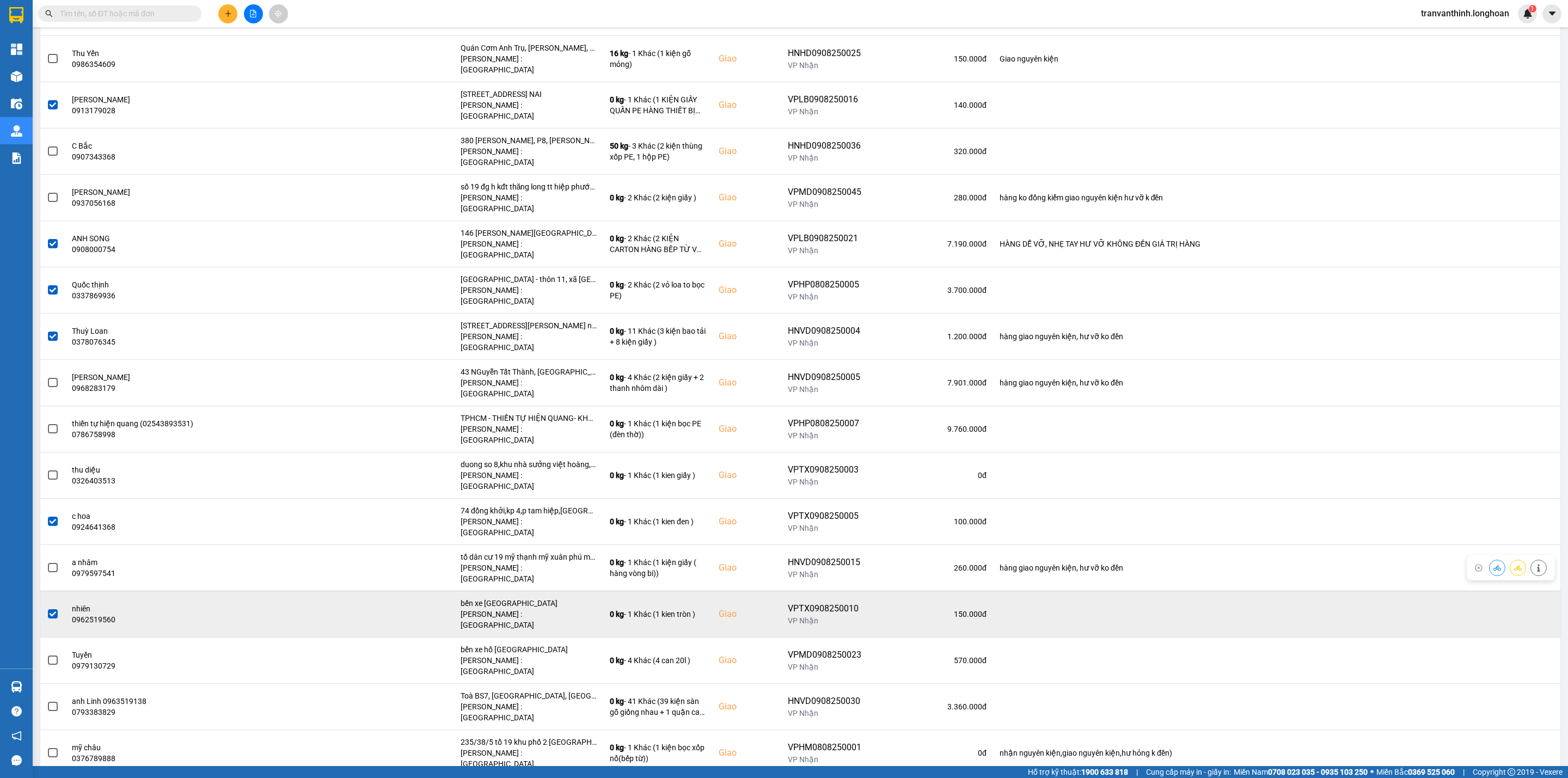
scroll to position [490, 0]
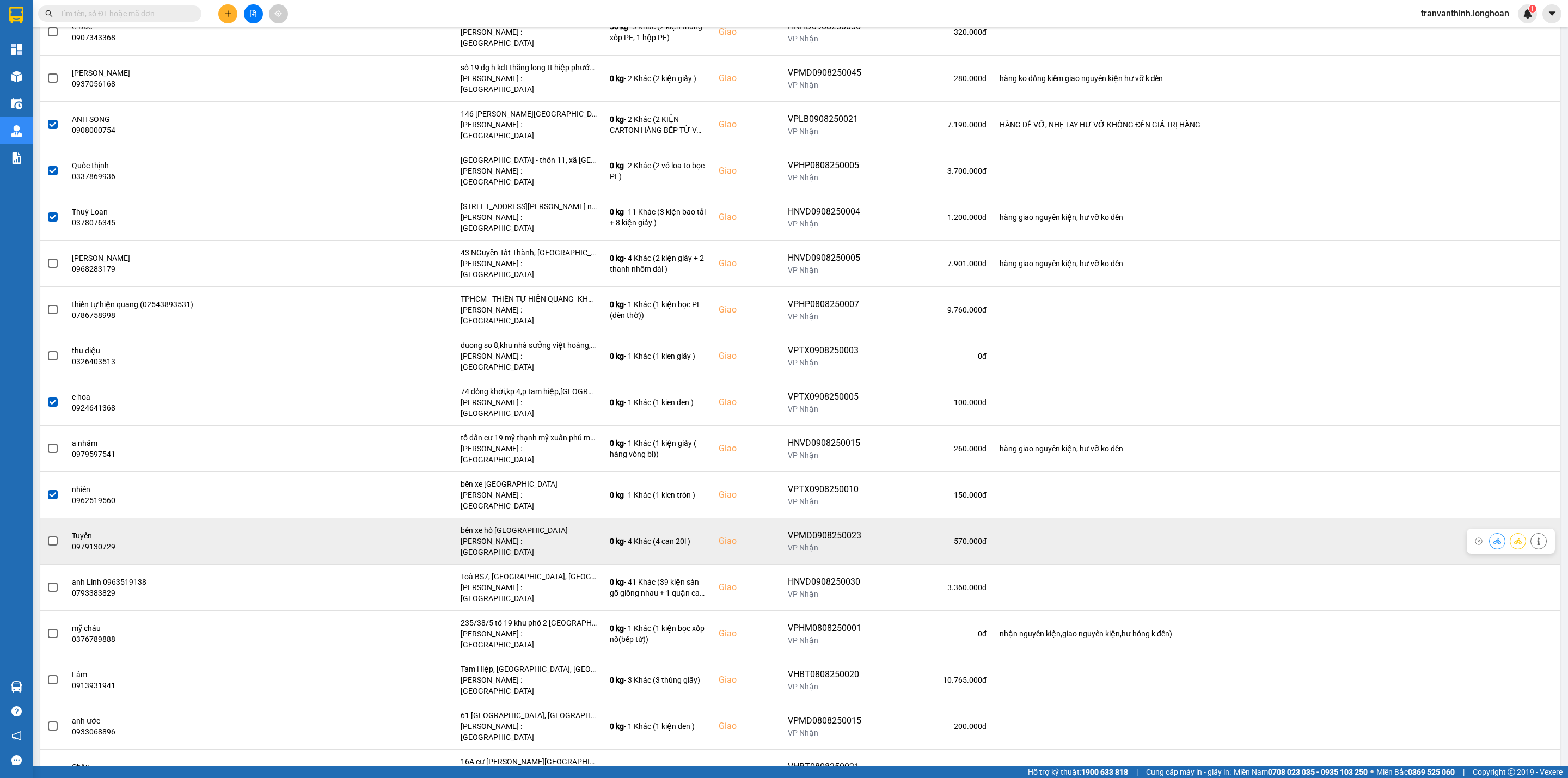
click at [51, 536] on span at bounding box center [53, 541] width 9 height 9
click at [47, 535] on input "checkbox" at bounding box center [47, 535] width 0 height 0
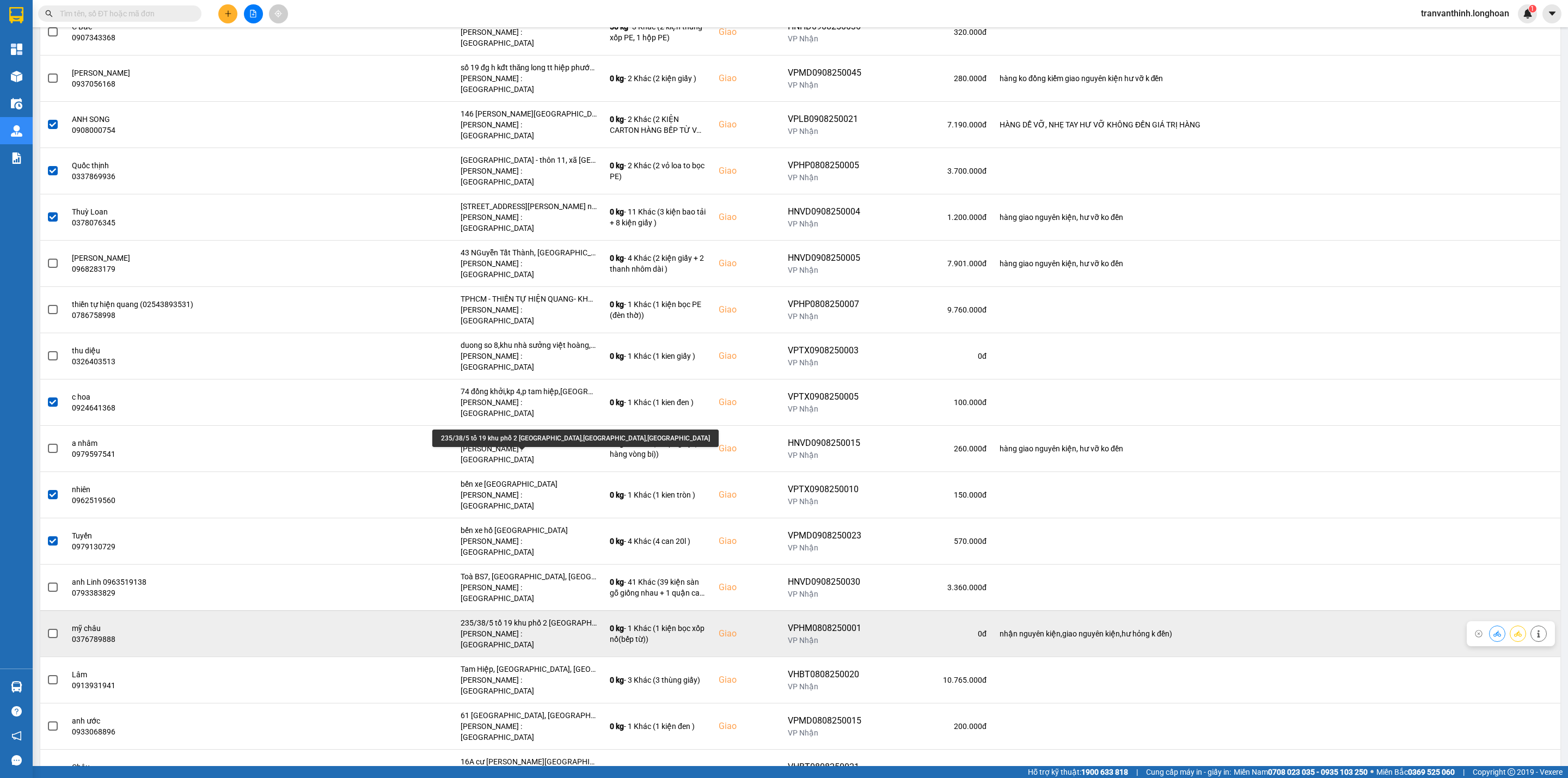
click at [542, 617] on div "235/38/5 tổ 19 khu phố 2 [GEOGRAPHIC_DATA],[GEOGRAPHIC_DATA],[GEOGRAPHIC_DATA]" at bounding box center [529, 623] width 136 height 11
click at [54, 629] on span at bounding box center [53, 634] width 9 height 9
click at [47, 628] on input "checkbox" at bounding box center [47, 628] width 0 height 0
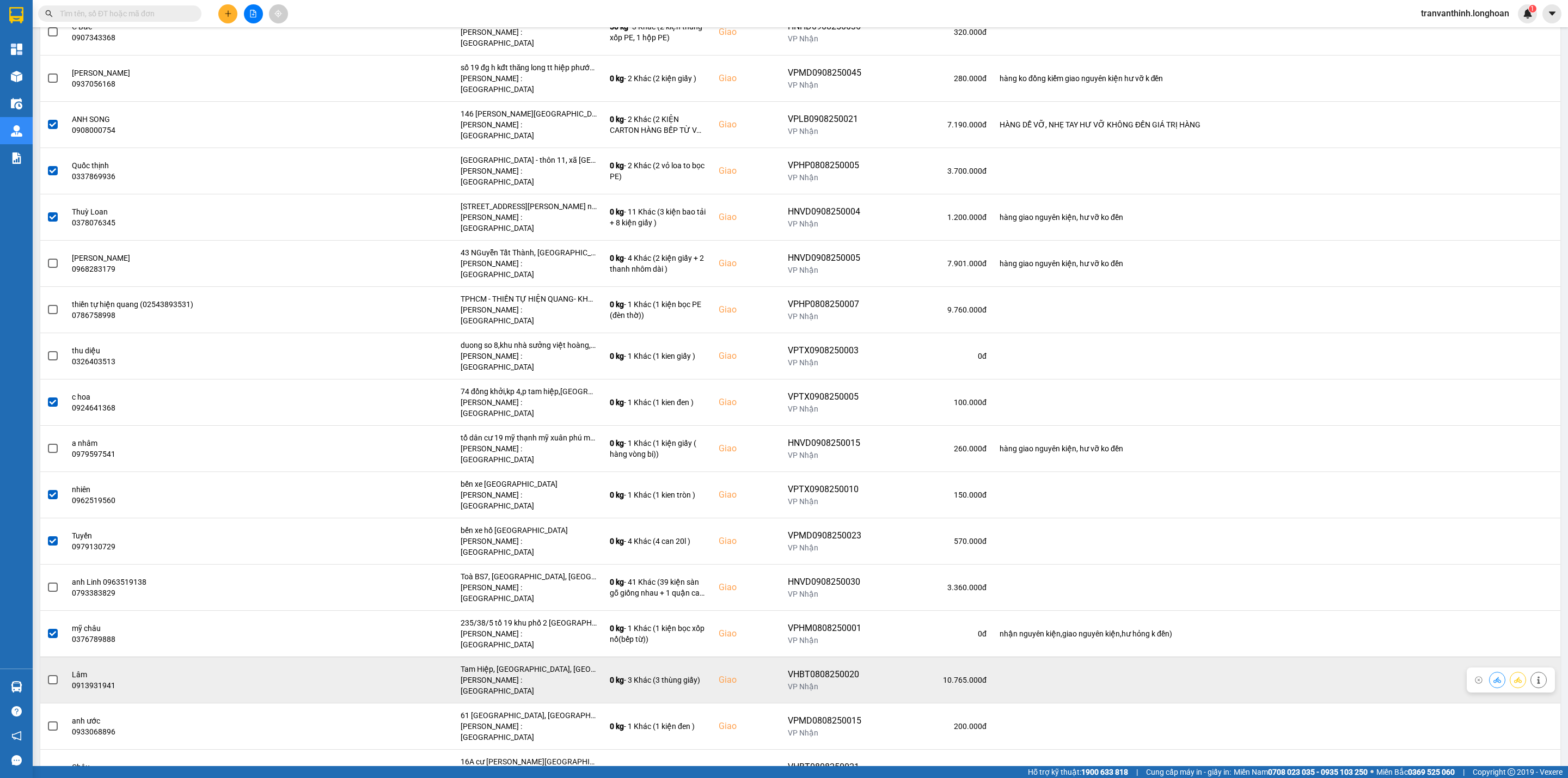
click at [56, 675] on span at bounding box center [53, 680] width 9 height 9
click at [47, 674] on input "checkbox" at bounding box center [47, 674] width 0 height 0
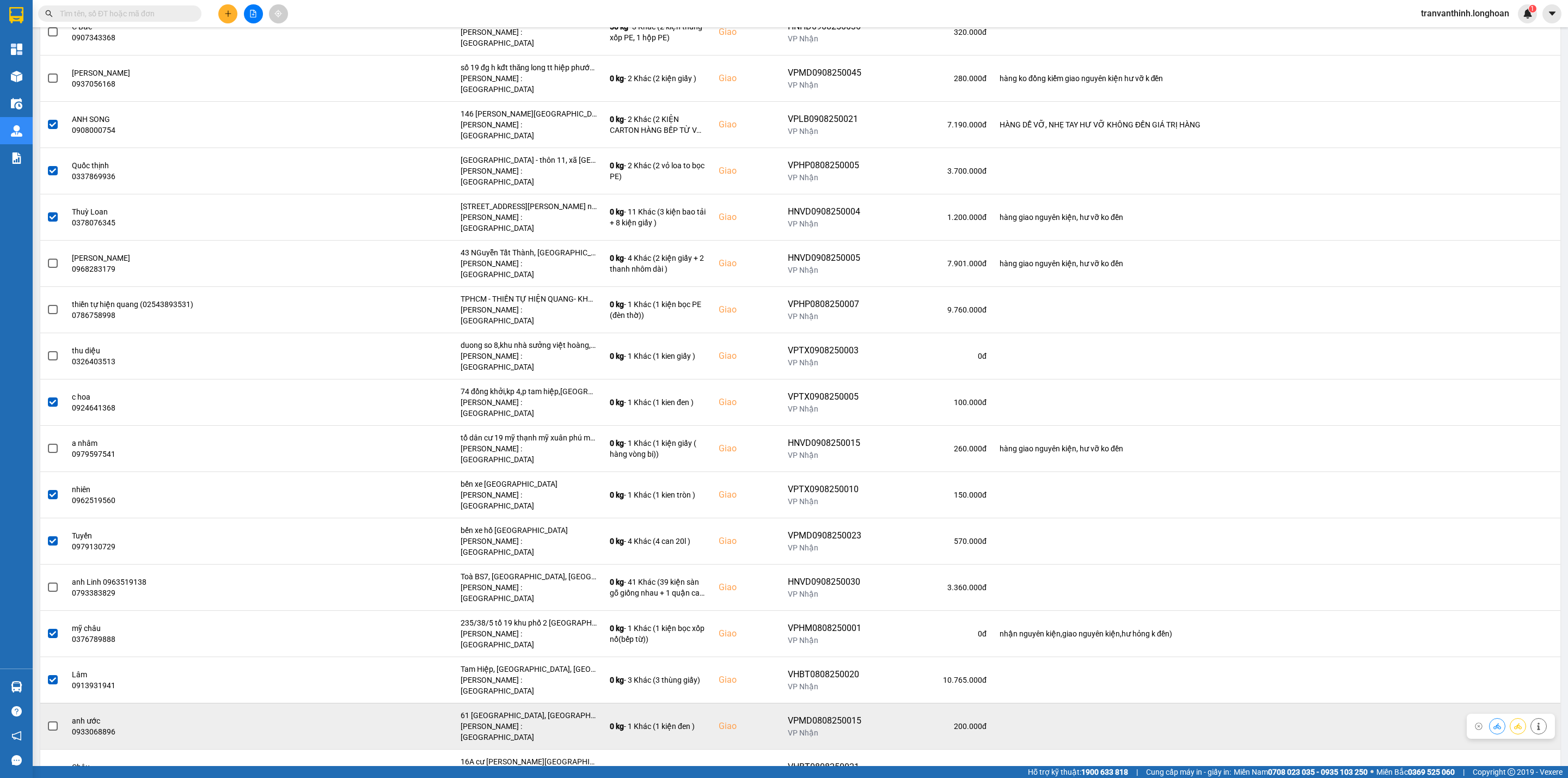
click at [53, 721] on span at bounding box center [53, 726] width 9 height 9
click at [47, 720] on input "checkbox" at bounding box center [47, 720] width 0 height 0
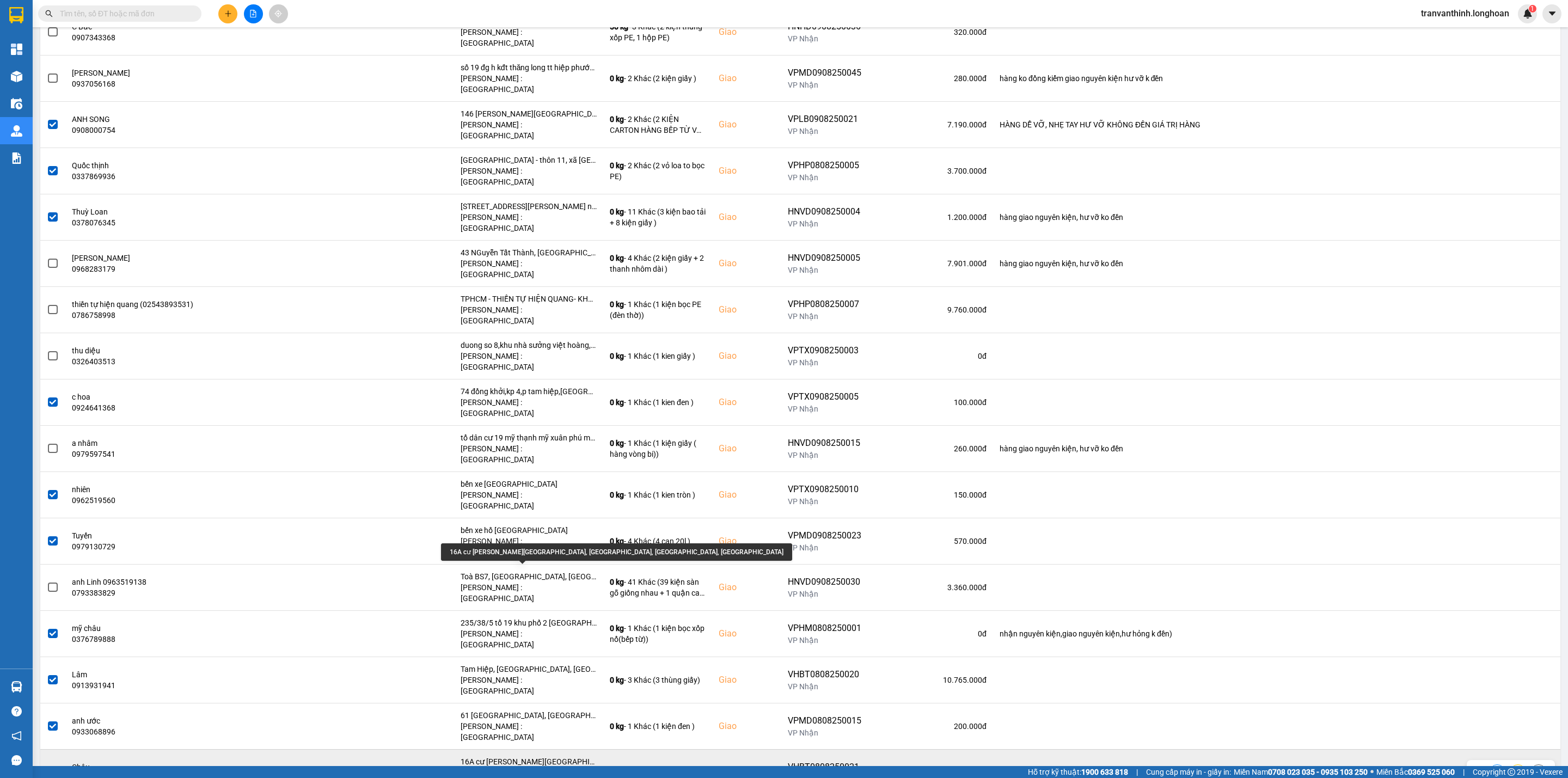
click at [548, 756] on div "16A cư [PERSON_NAME][GEOGRAPHIC_DATA], [GEOGRAPHIC_DATA], [GEOGRAPHIC_DATA], [G…" at bounding box center [529, 762] width 136 height 11
click at [56, 768] on span at bounding box center [53, 772] width 9 height 9
click at [47, 767] on input "checkbox" at bounding box center [47, 767] width 0 height 0
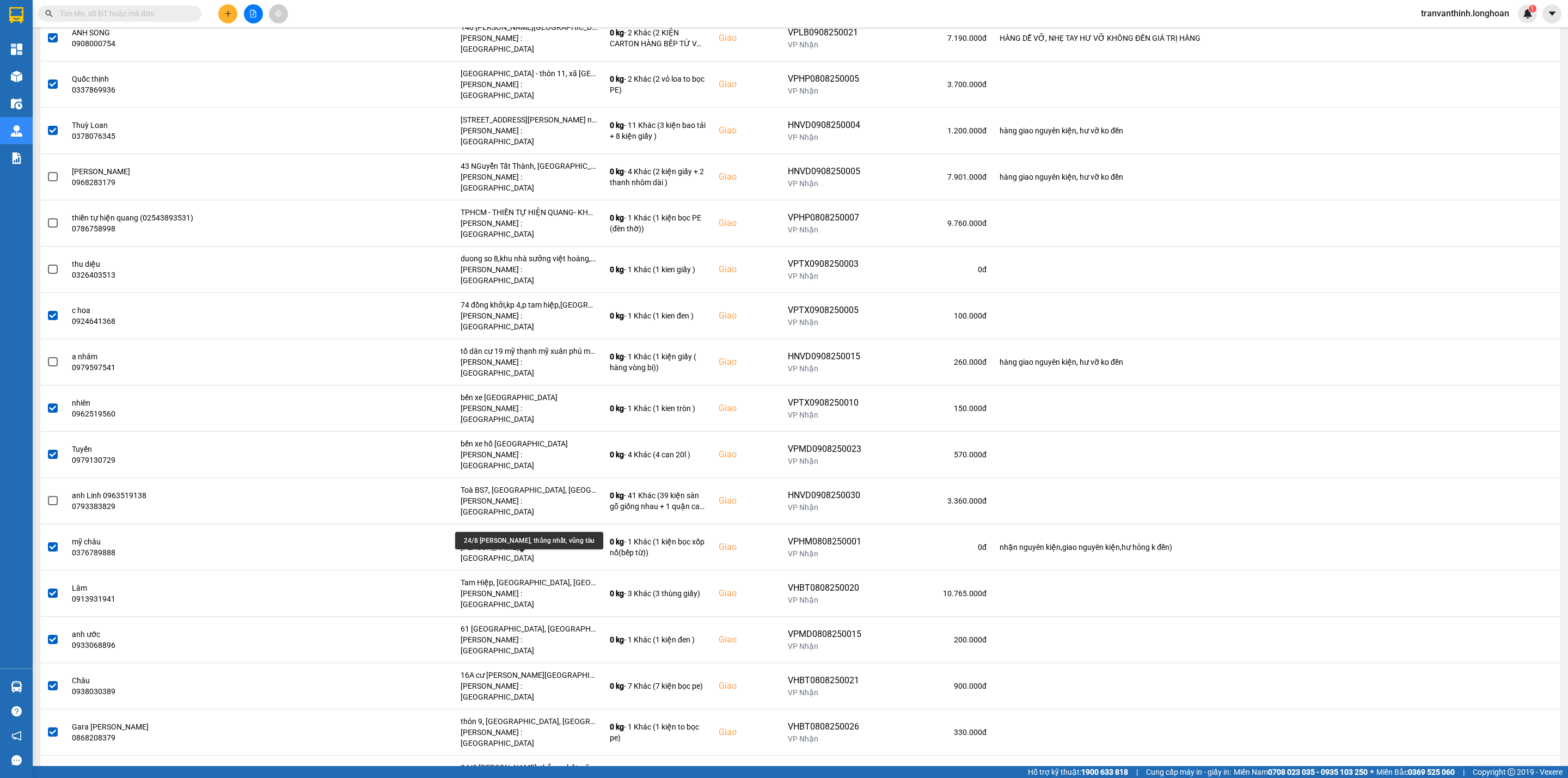
scroll to position [653, 0]
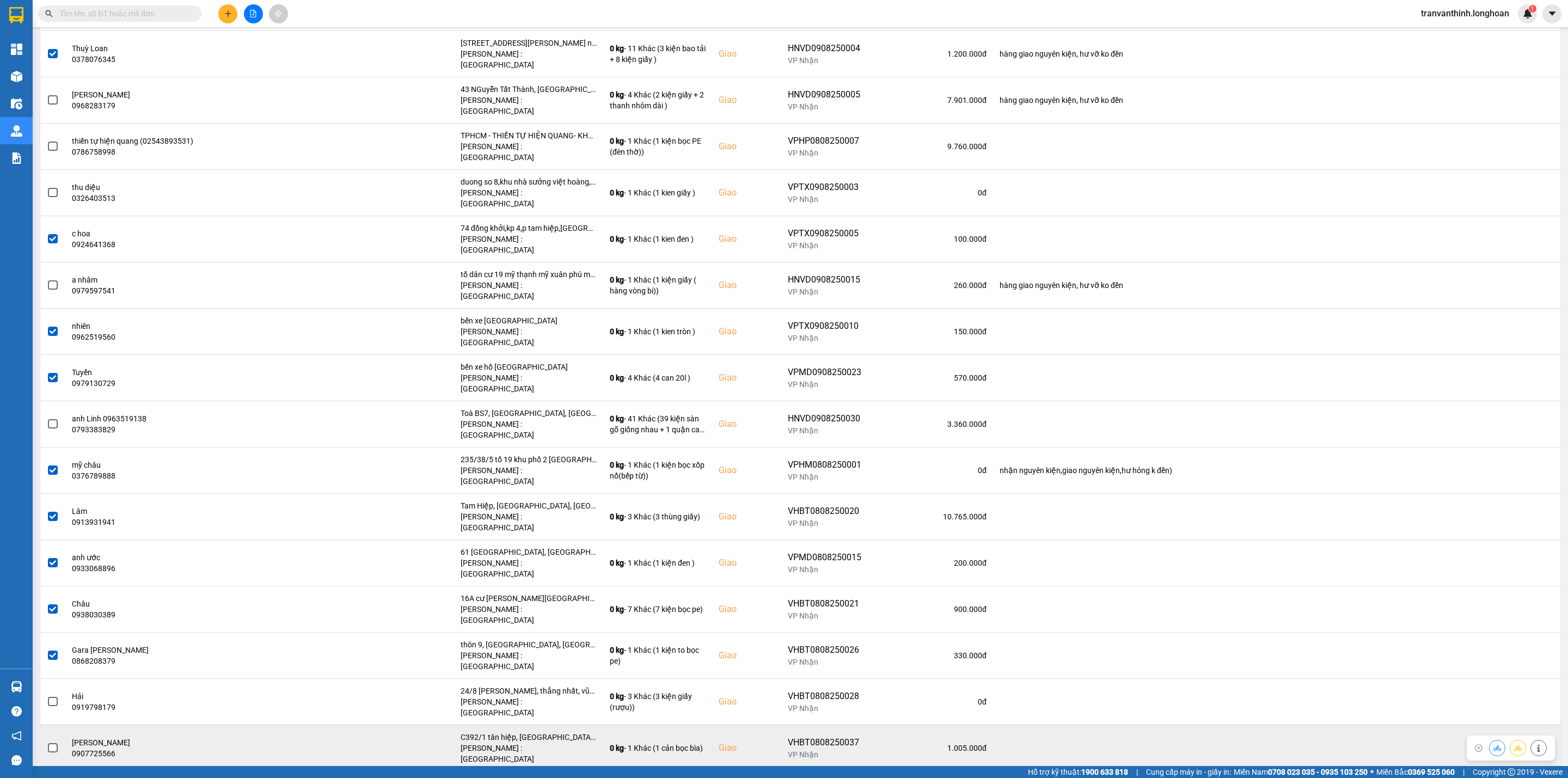
click at [54, 743] on span at bounding box center [53, 748] width 9 height 9
click at [47, 742] on input "checkbox" at bounding box center [47, 742] width 0 height 0
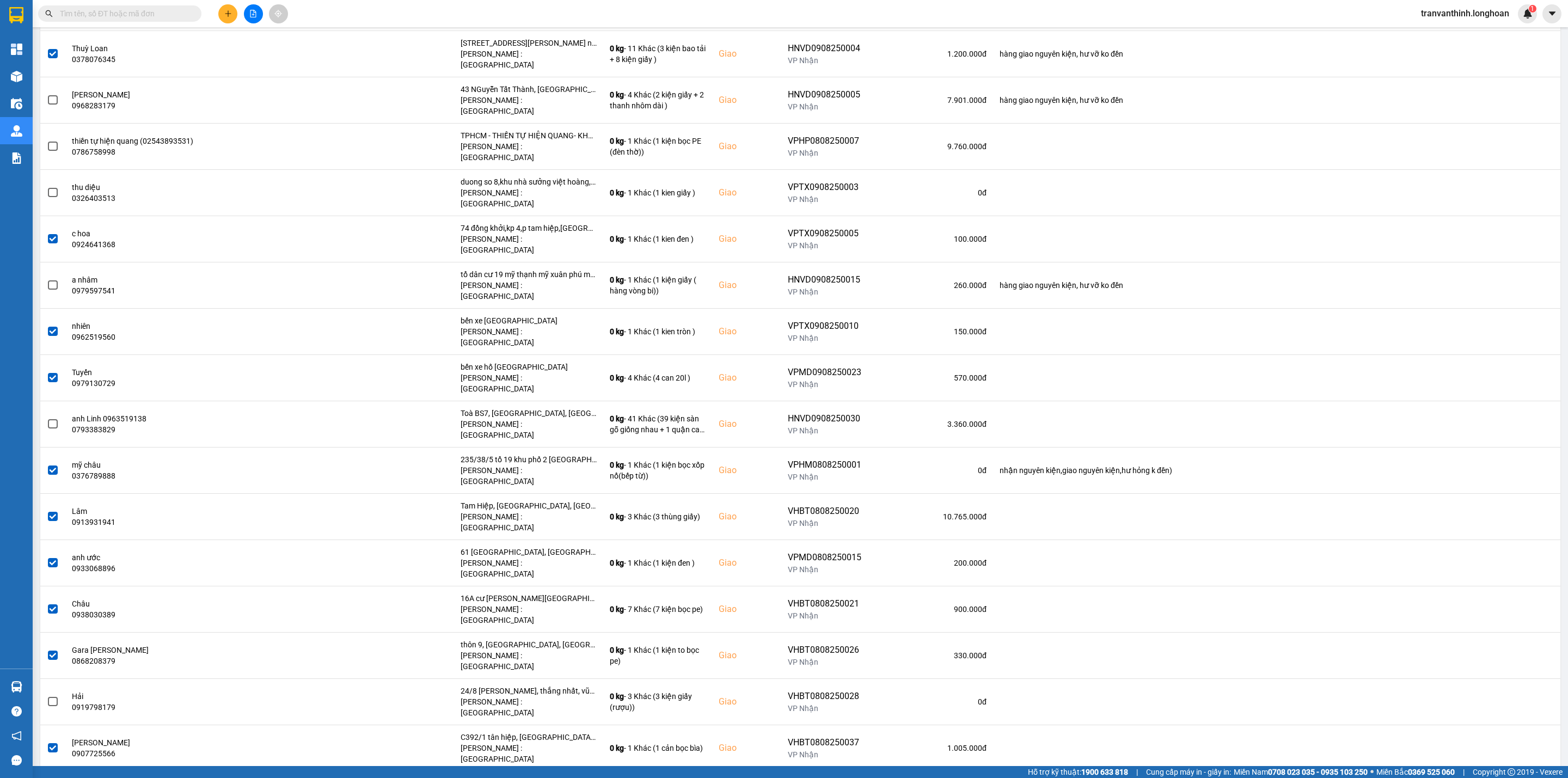
click at [47, 778] on input "checkbox" at bounding box center [47, 788] width 0 height 0
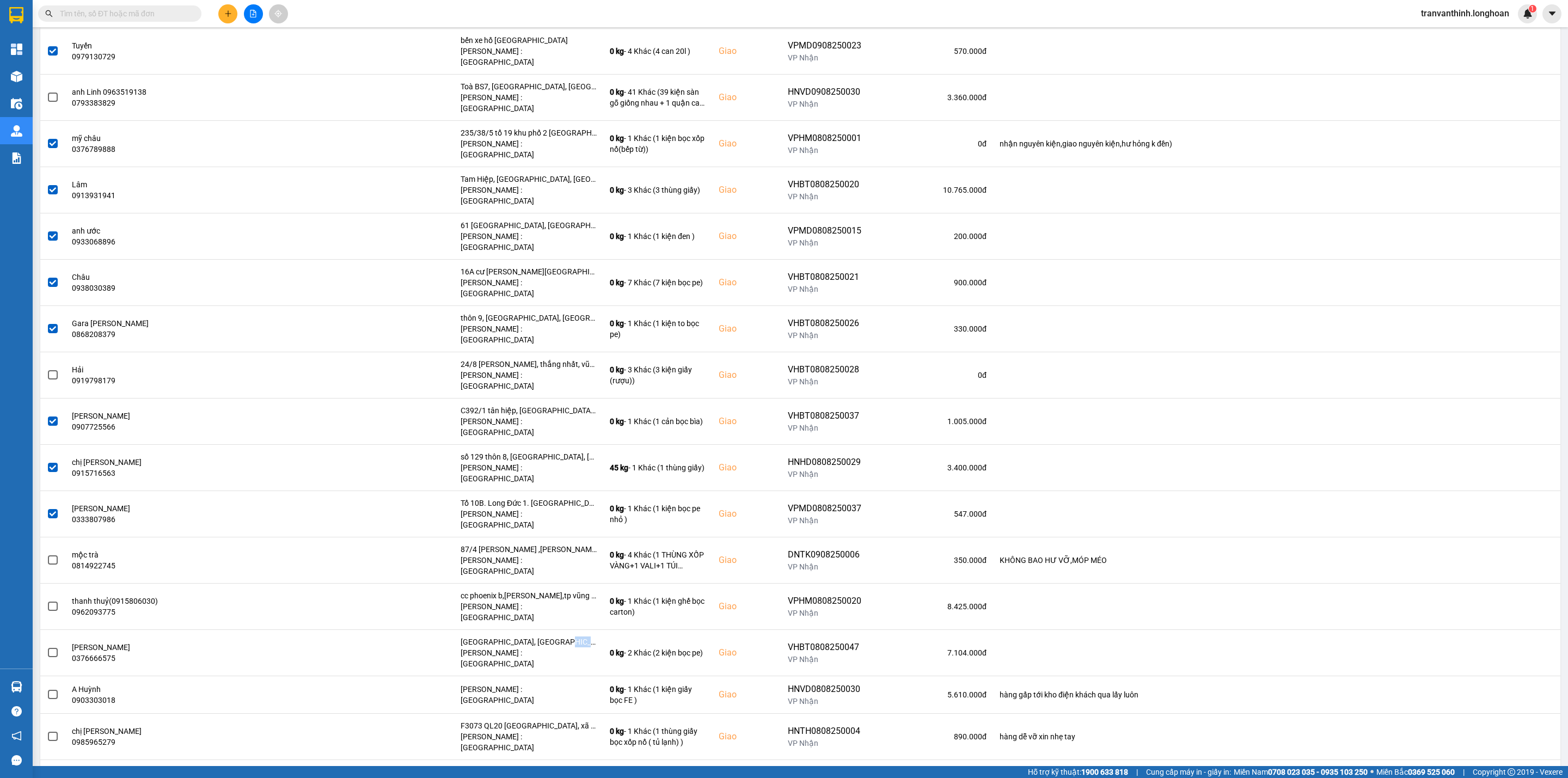
scroll to position [1226, 0]
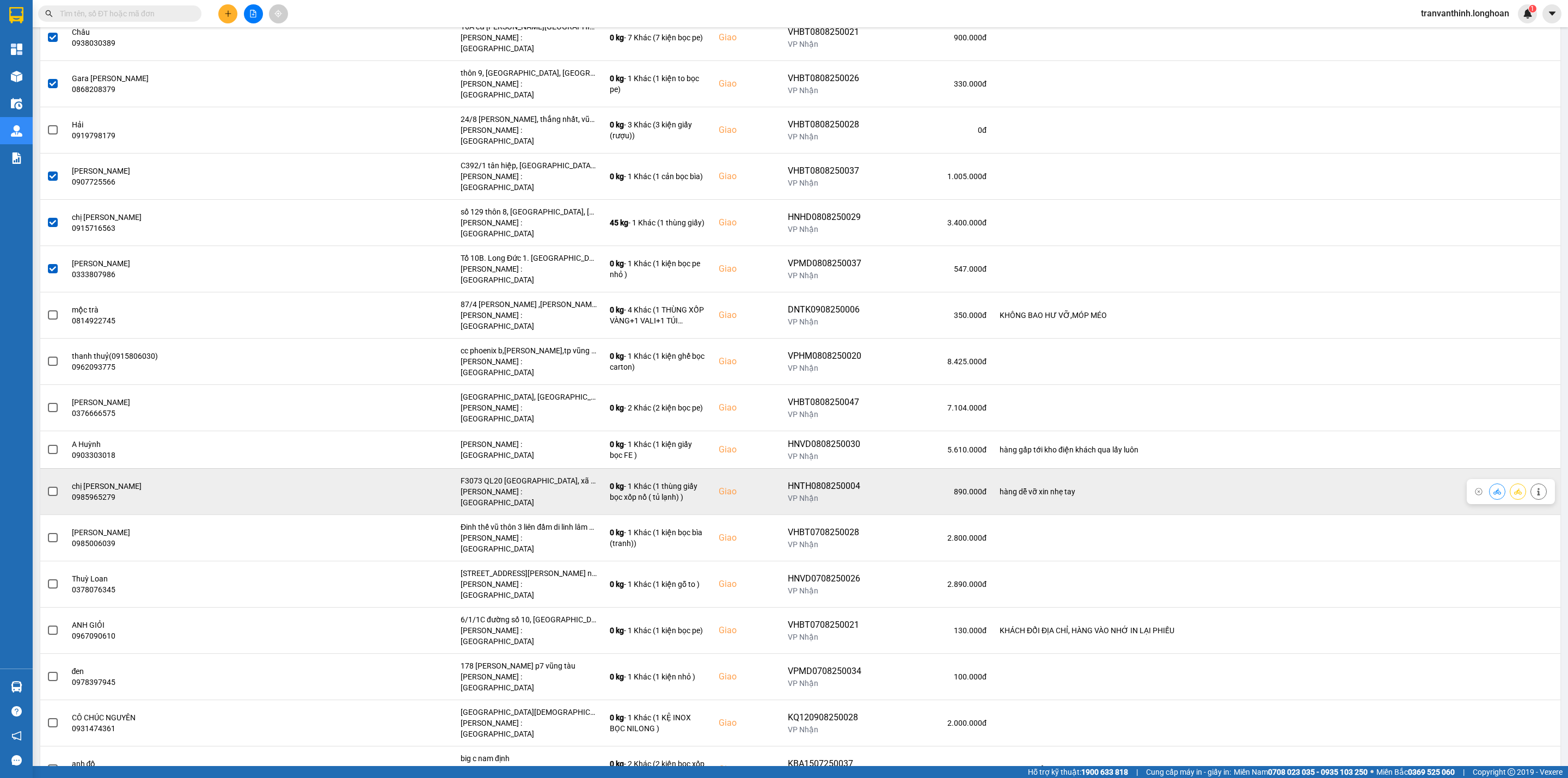
click at [548, 475] on div "F3073 QL20 [GEOGRAPHIC_DATA], xã [GEOGRAPHIC_DATA], huyện thống nhất tỉnh [GEOG…" at bounding box center [529, 481] width 136 height 11
drag, startPoint x: 548, startPoint y: 214, endPoint x: 562, endPoint y: 221, distance: 15.7
click at [548, 475] on div "F3073 QL20 [GEOGRAPHIC_DATA], xã [GEOGRAPHIC_DATA], huyện thống nhất tỉnh [GEOG…" at bounding box center [529, 481] width 136 height 11
click at [564, 475] on div "F3073 QL20 [GEOGRAPHIC_DATA], xã [GEOGRAPHIC_DATA], huyện thống nhất tỉnh [GEOG…" at bounding box center [529, 481] width 136 height 11
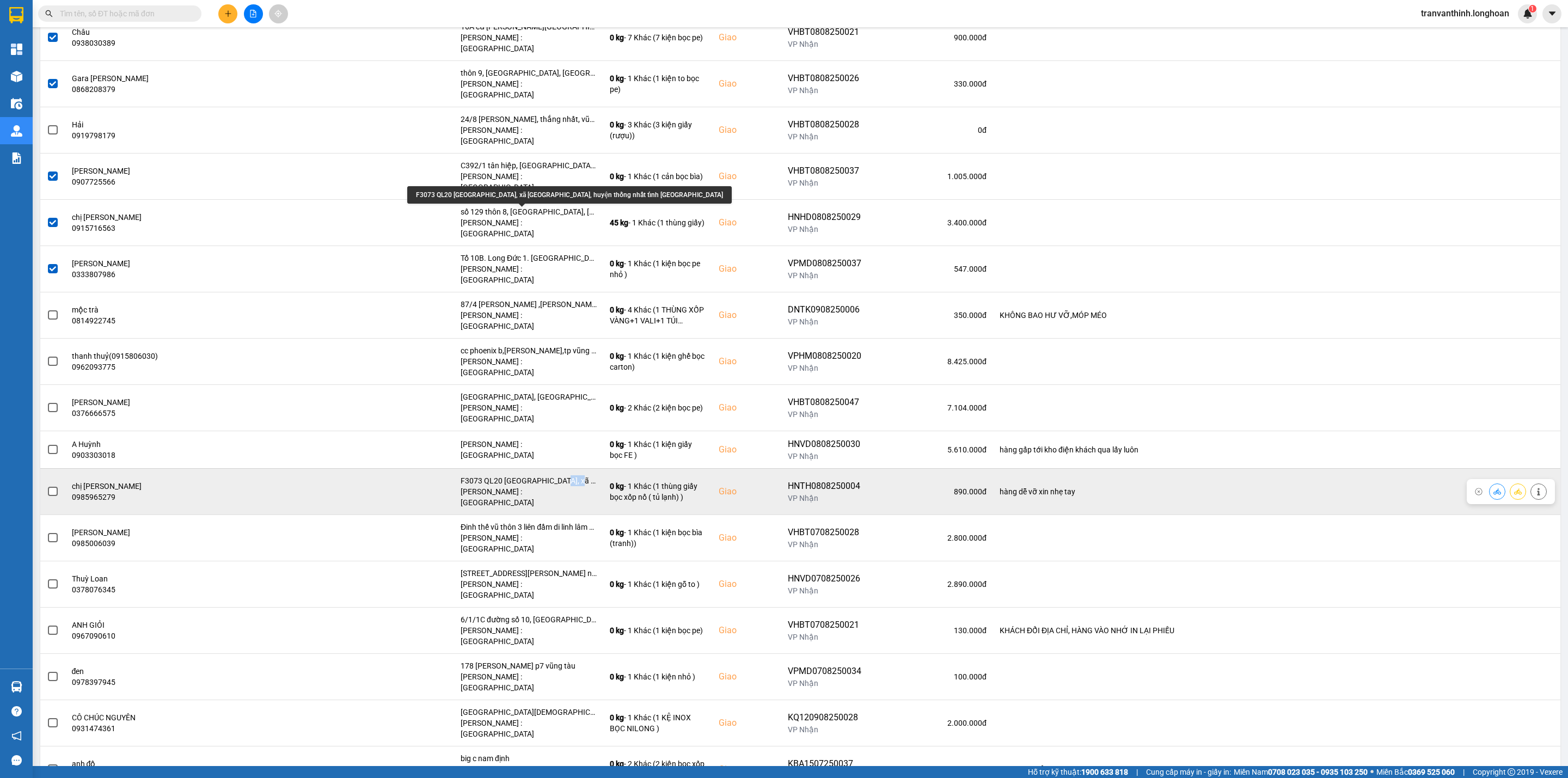
click at [564, 475] on div "F3073 QL20 [GEOGRAPHIC_DATA], xã [GEOGRAPHIC_DATA], huyện thống nhất tỉnh [GEOG…" at bounding box center [529, 481] width 136 height 11
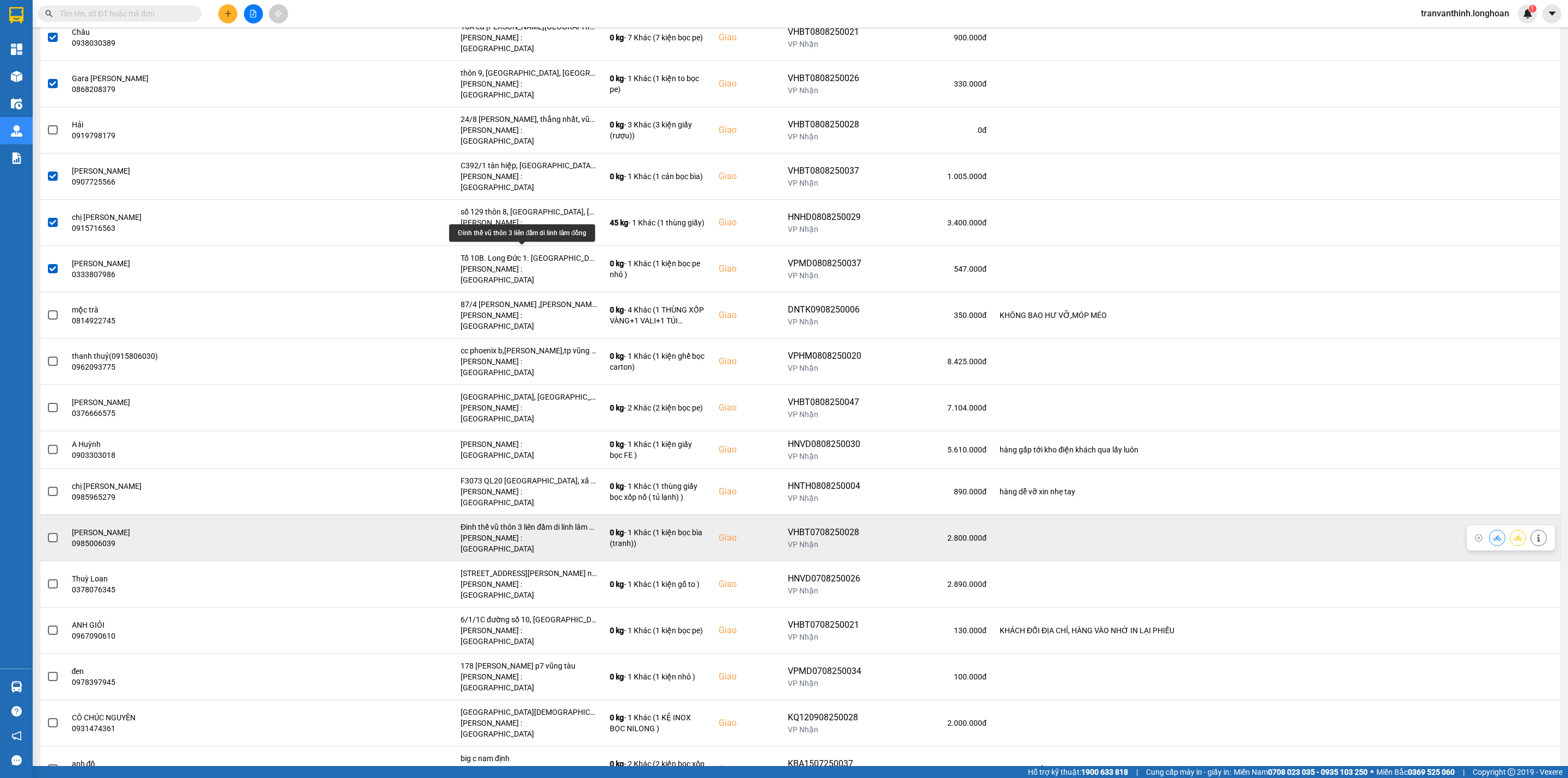
click at [561, 521] on div "Đinh thế vũ thôn 3 liên đầm di linh lâm đồng" at bounding box center [529, 527] width 136 height 11
click at [52, 533] on span at bounding box center [53, 538] width 9 height 9
click at [47, 532] on input "checkbox" at bounding box center [47, 532] width 0 height 0
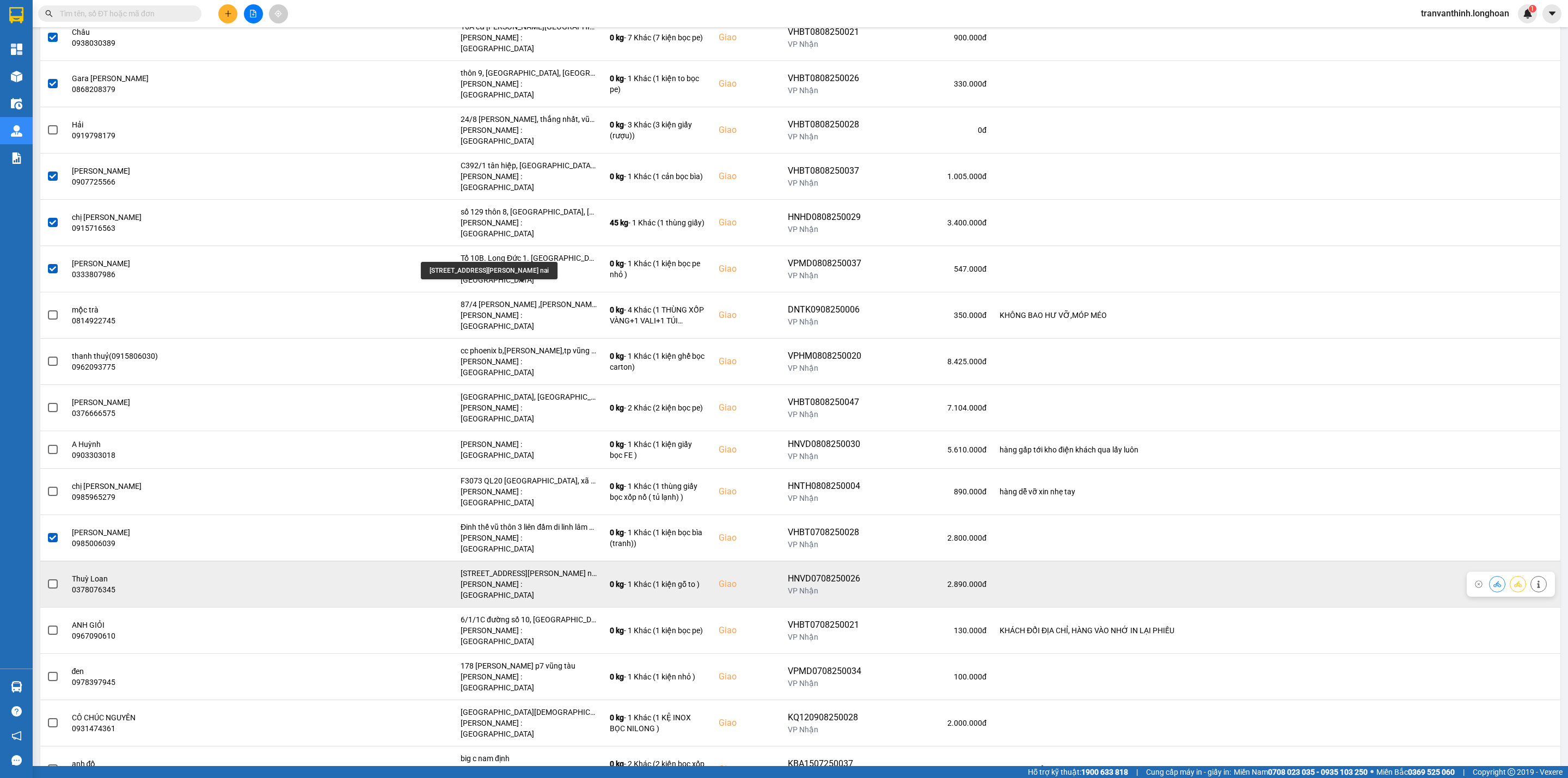
click at [563, 568] on div "[STREET_ADDRESS][PERSON_NAME] nai" at bounding box center [529, 574] width 136 height 11
drag, startPoint x: 563, startPoint y: 286, endPoint x: 458, endPoint y: 297, distance: 105.6
click at [563, 568] on div "[STREET_ADDRESS][PERSON_NAME] nai" at bounding box center [529, 574] width 136 height 11
click at [51, 580] on span at bounding box center [53, 584] width 9 height 9
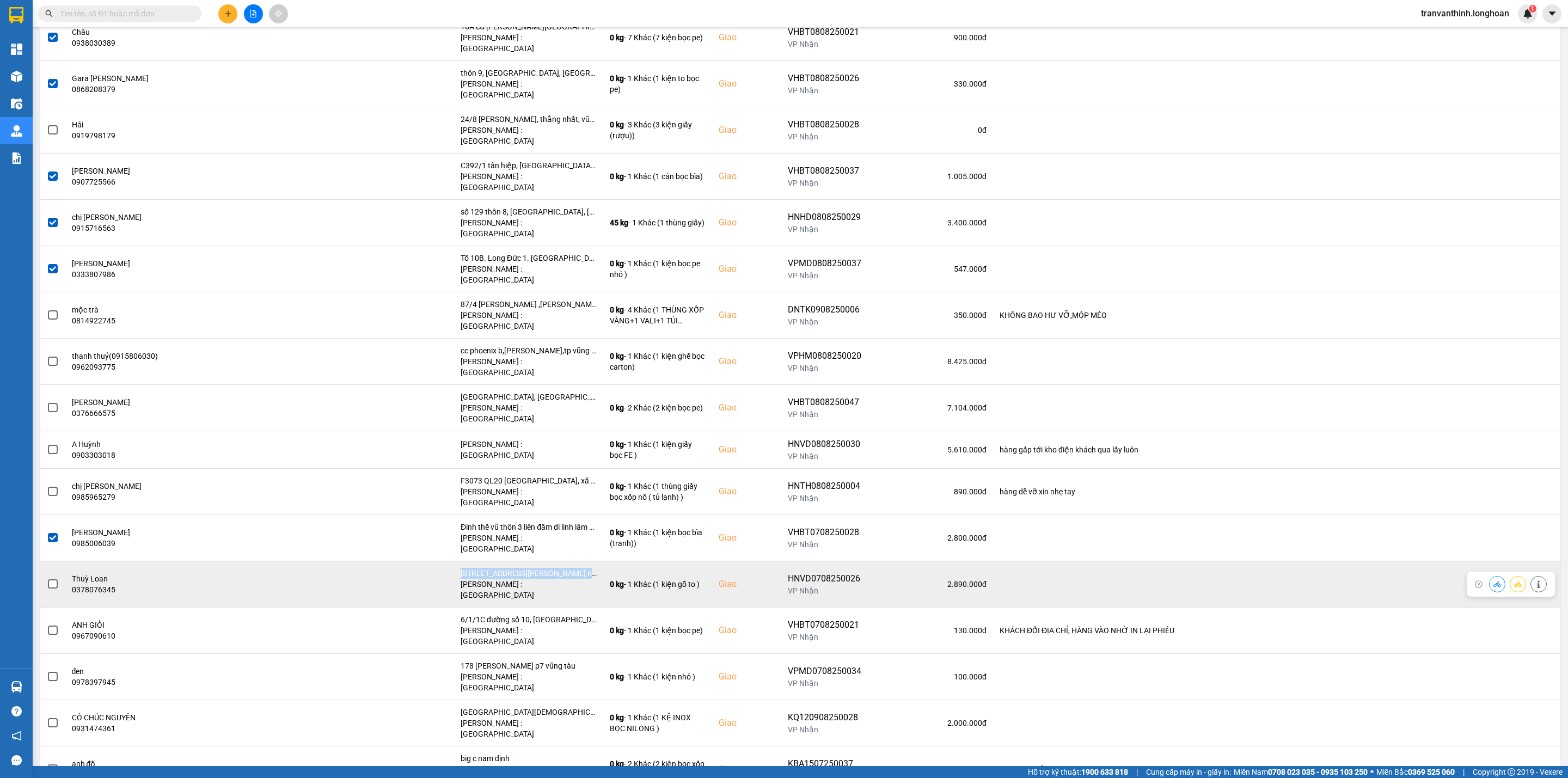
click at [47, 578] on input "checkbox" at bounding box center [47, 578] width 0 height 0
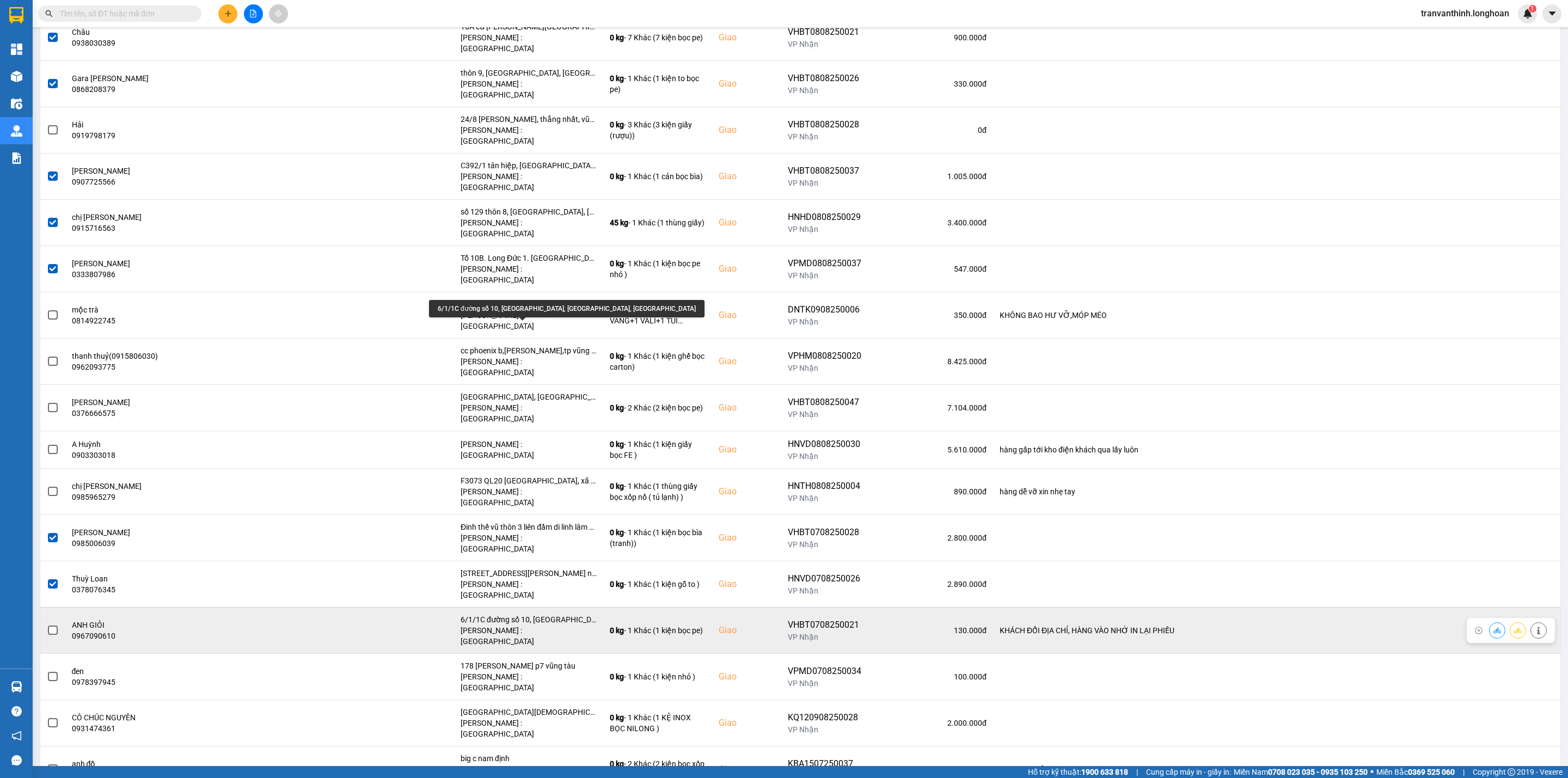
click at [559, 615] on div "6/1/1C đường số 10, [GEOGRAPHIC_DATA], [GEOGRAPHIC_DATA], [GEOGRAPHIC_DATA]" at bounding box center [529, 620] width 136 height 11
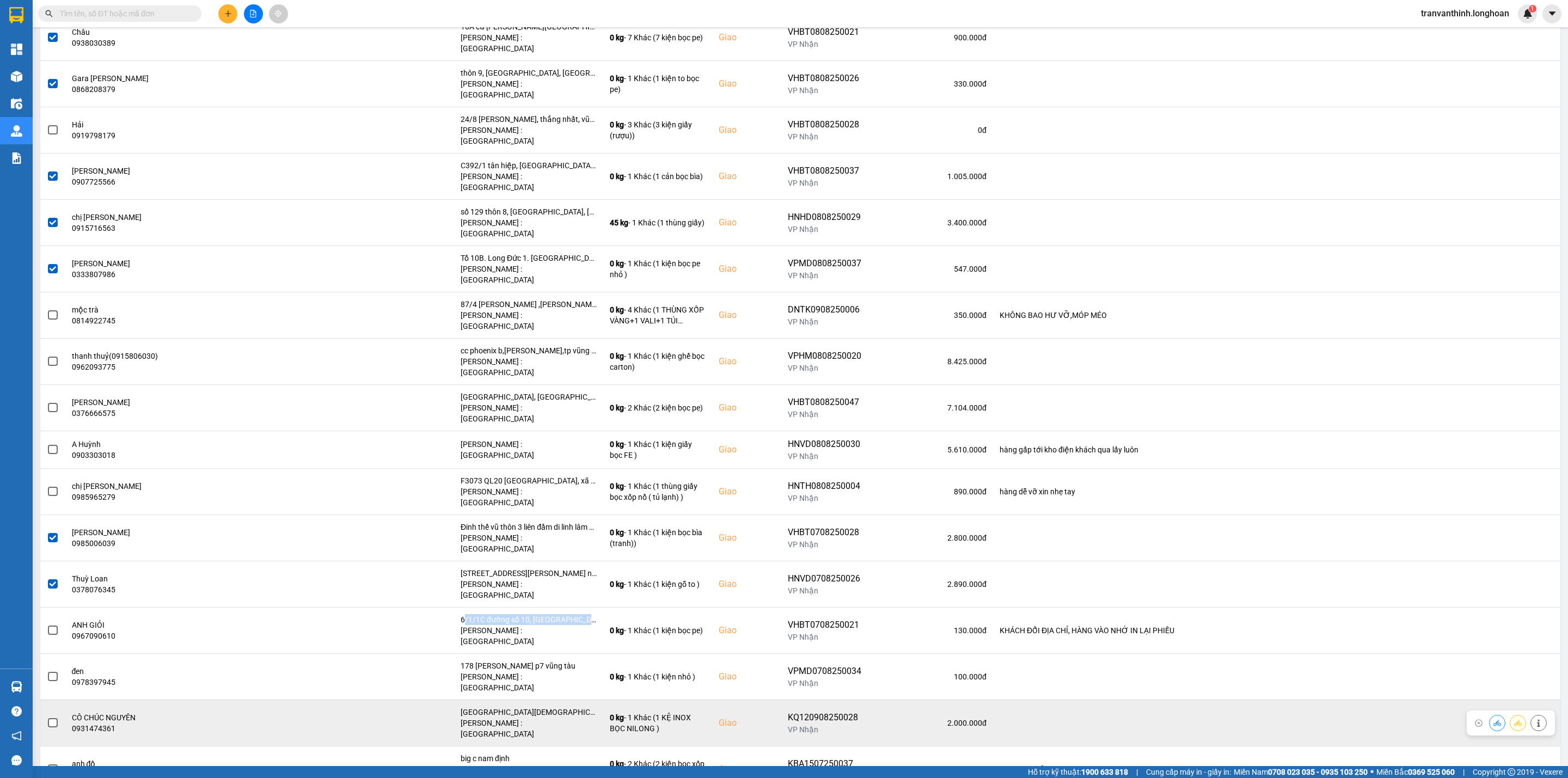
click at [48, 719] on span at bounding box center [53, 723] width 9 height 9
click at [47, 718] on input "checkbox" at bounding box center [47, 718] width 0 height 0
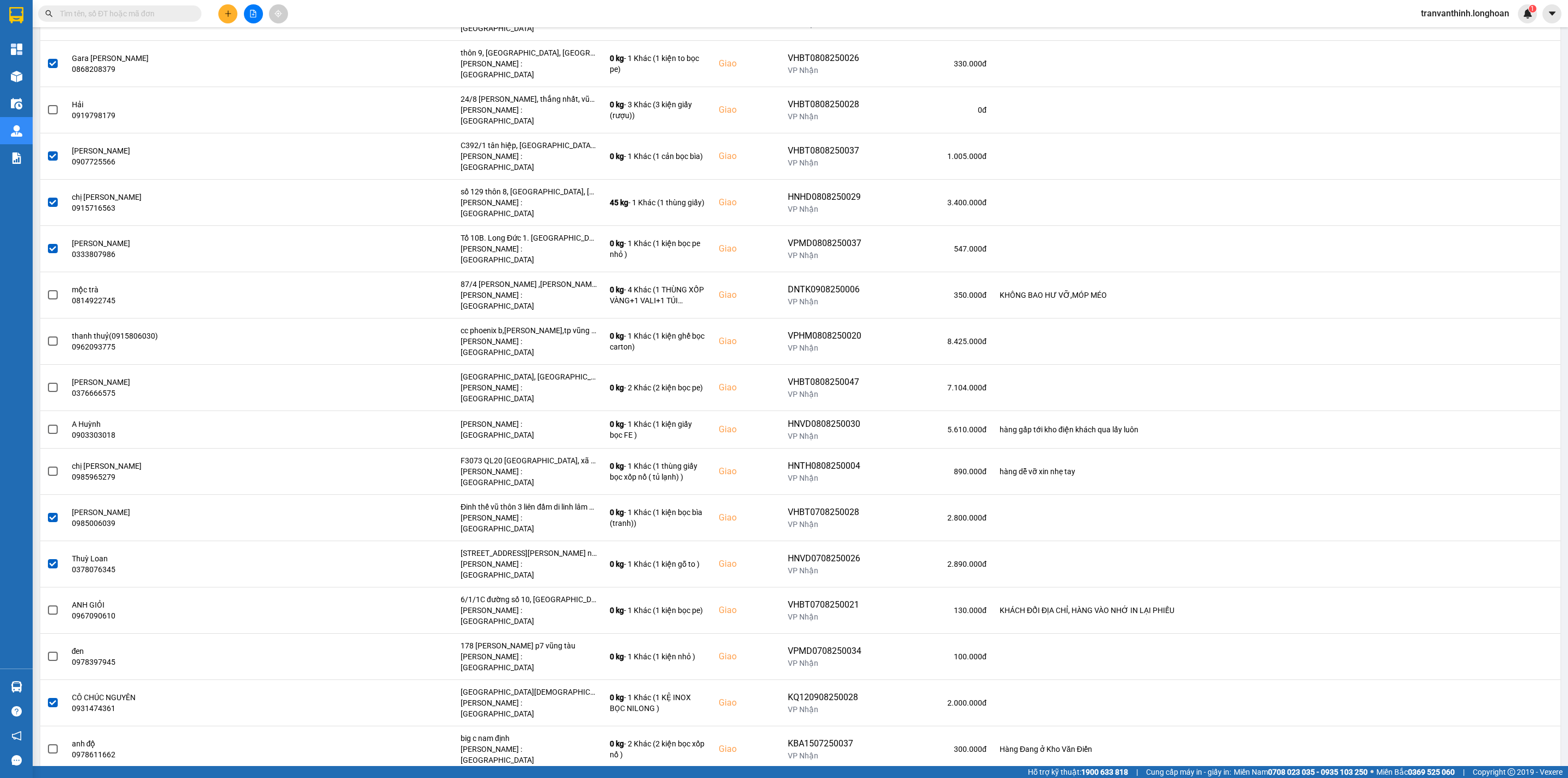
scroll to position [1251, 0]
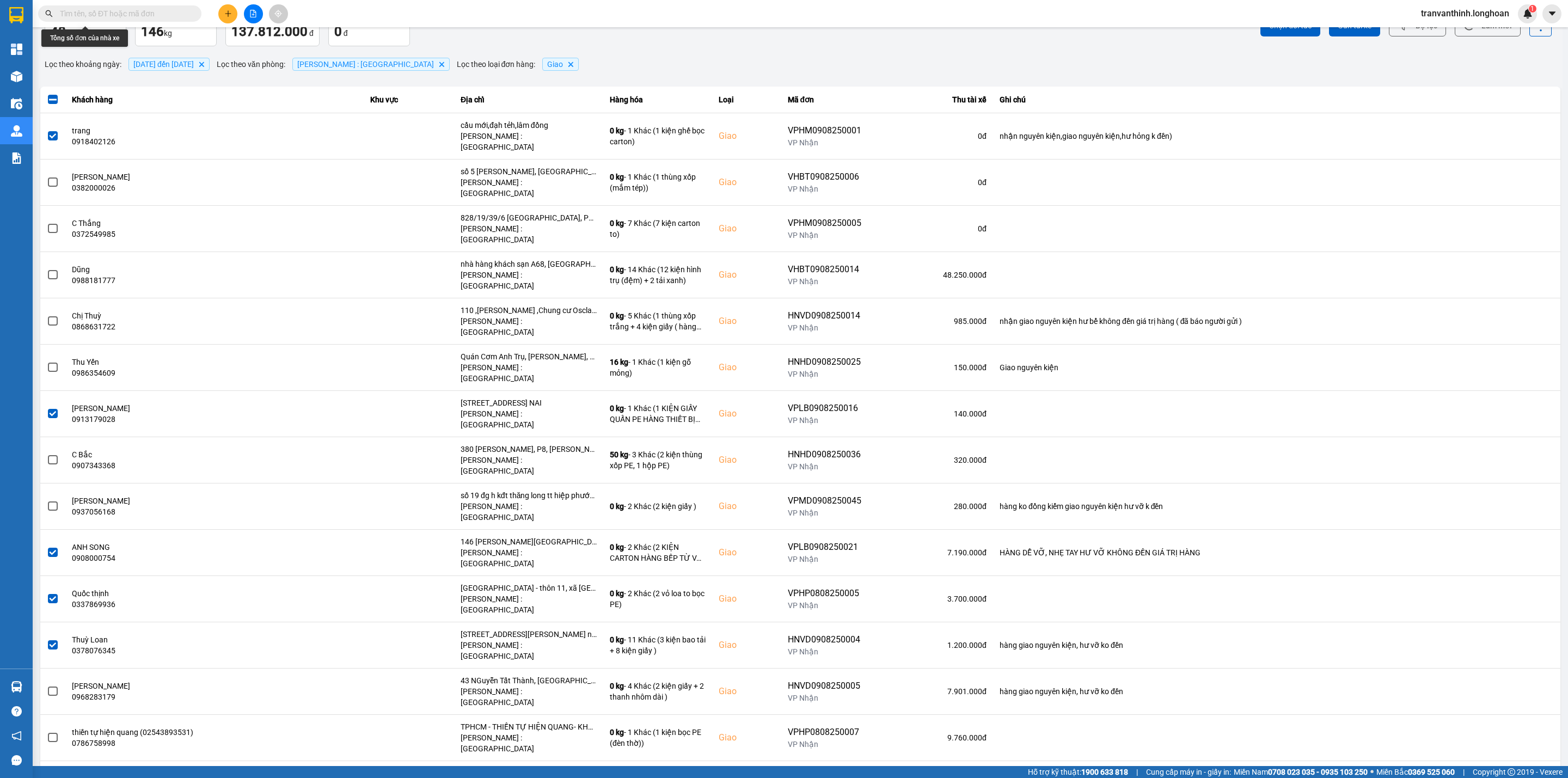
scroll to position [0, 0]
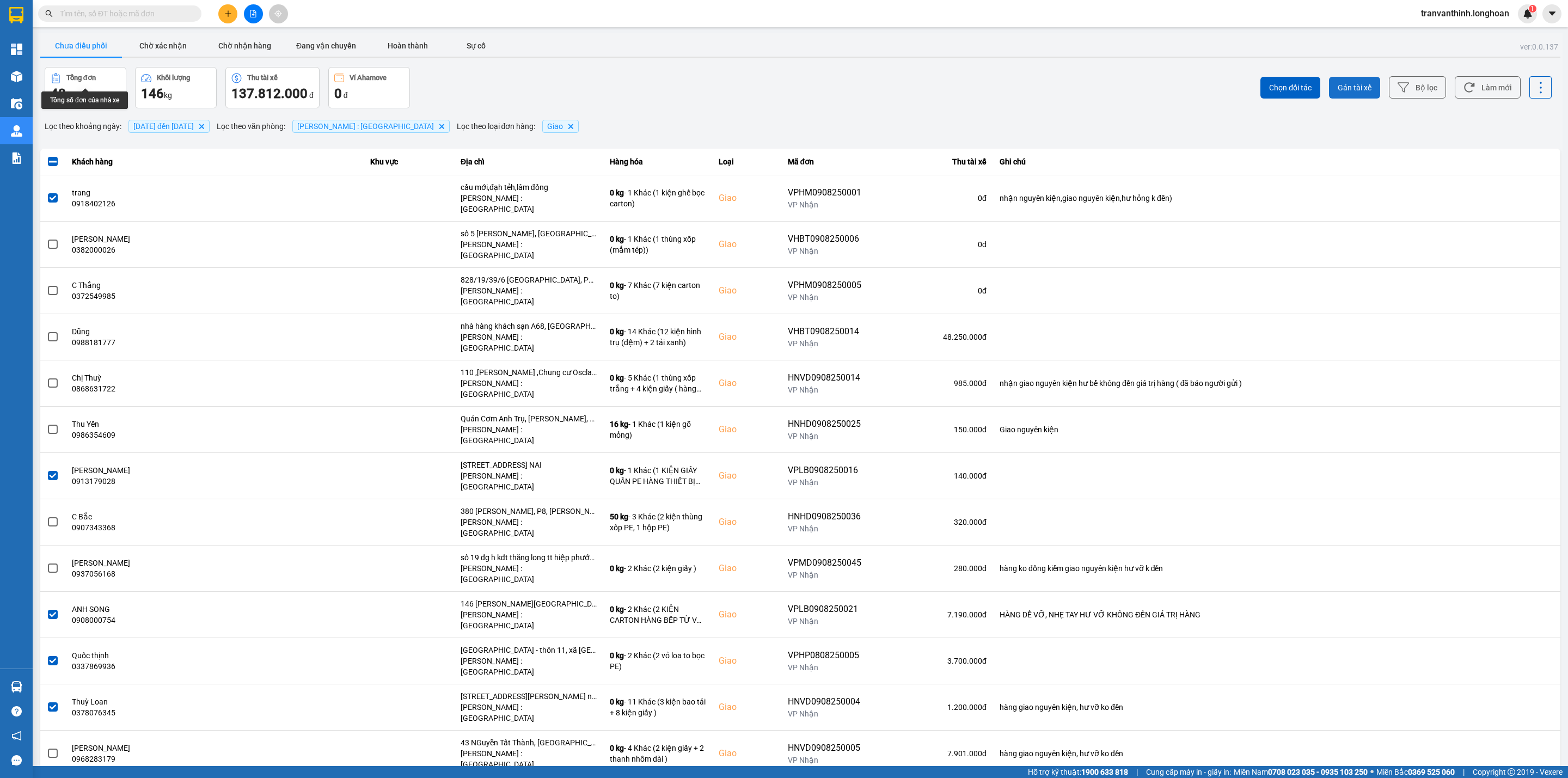
click at [1340, 84] on span "Gán tài xế" at bounding box center [1355, 88] width 34 height 11
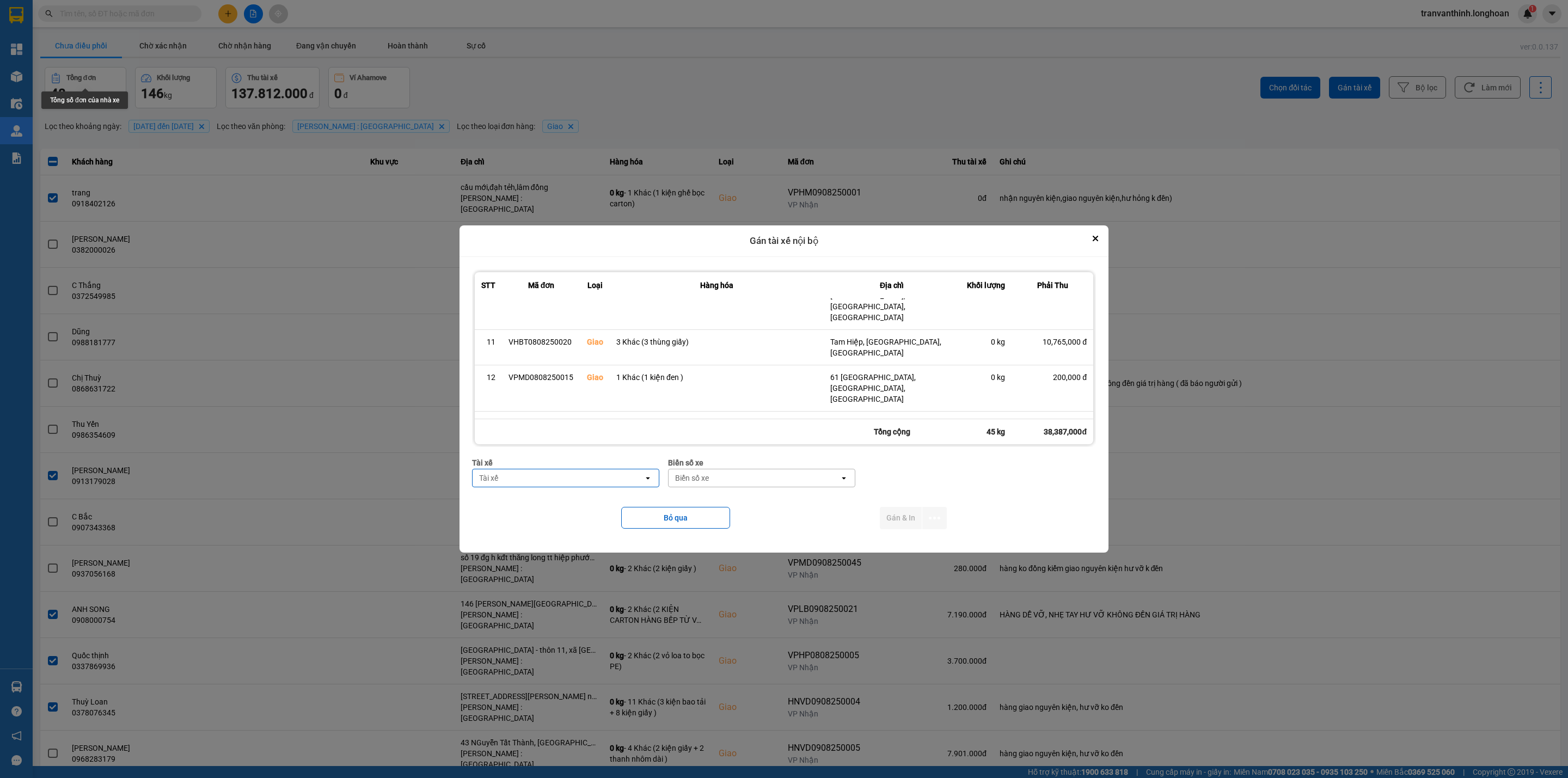
scroll to position [538, 0]
click at [559, 474] on div "Tài xế" at bounding box center [558, 478] width 171 height 17
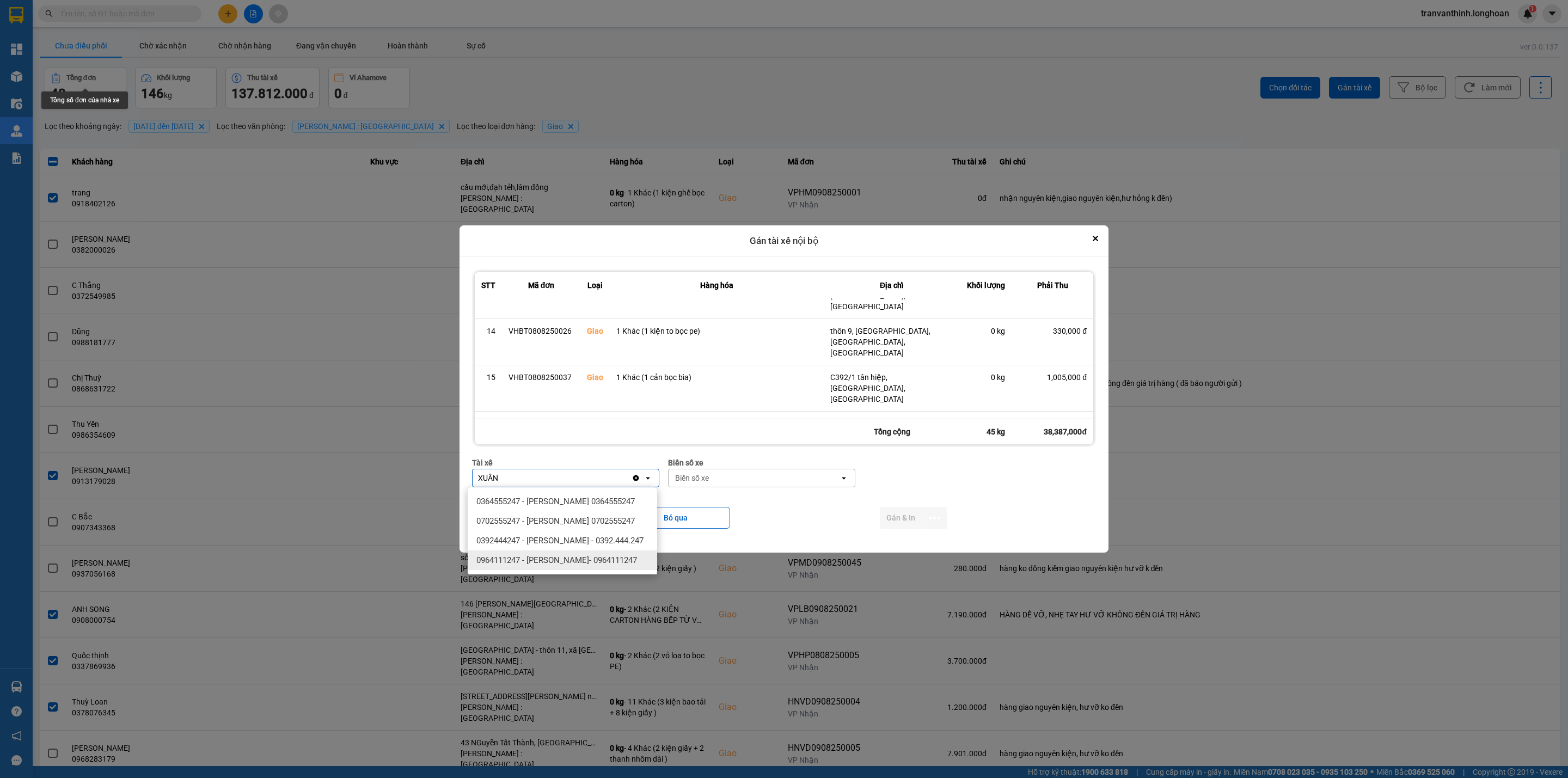
type input "XUÂN"
click at [576, 561] on span "0964111247 - [PERSON_NAME]- 0964111247" at bounding box center [557, 561] width 160 height 11
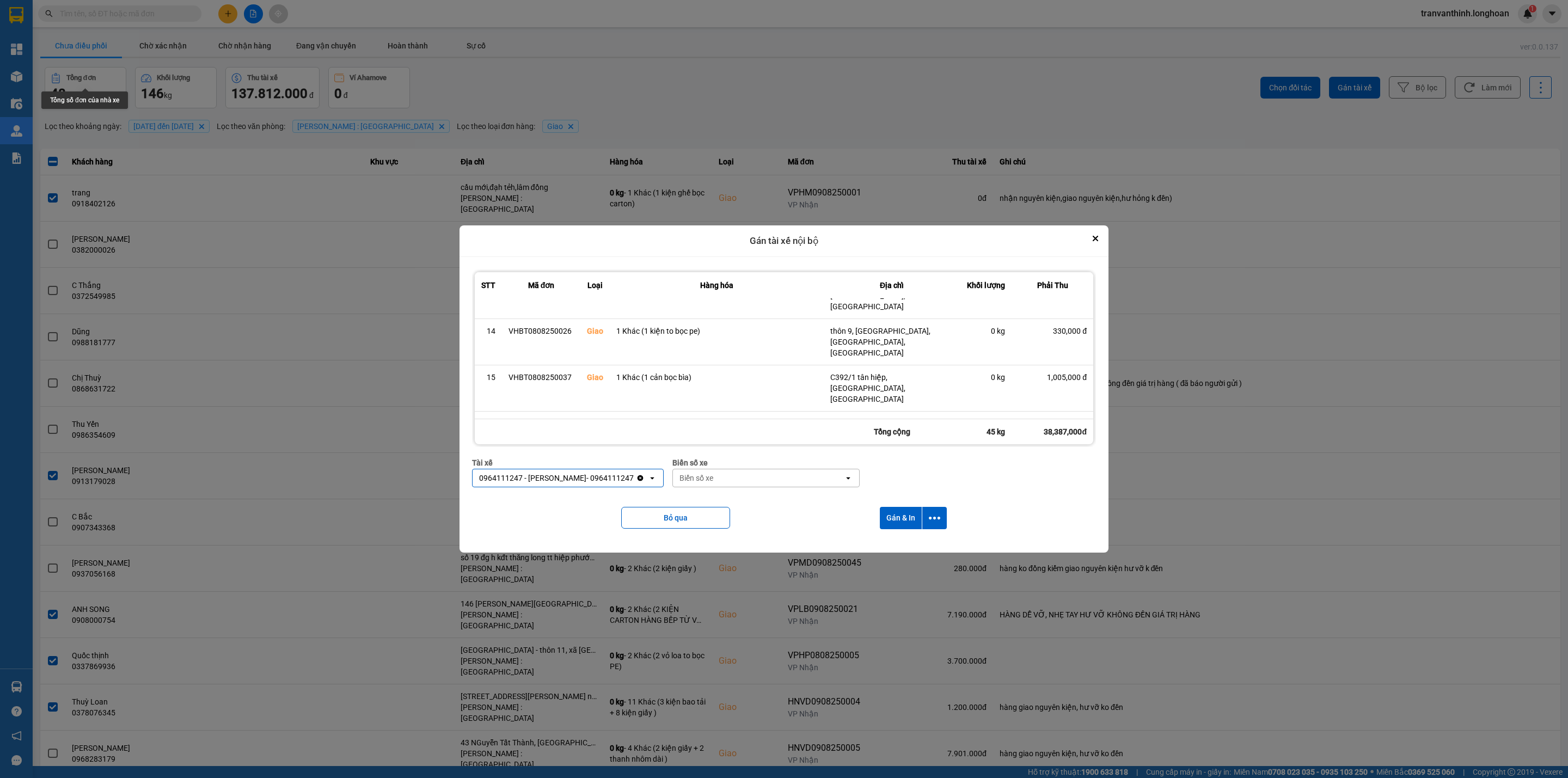
click at [747, 482] on div "Biển số xe" at bounding box center [758, 478] width 171 height 17
type input "94"
drag, startPoint x: 725, startPoint y: 502, endPoint x: 827, endPoint y: 519, distance: 103.4
click at [724, 501] on span "29E-376.94" at bounding box center [707, 501] width 40 height 11
click at [902, 516] on button "Gán & In" at bounding box center [901, 518] width 42 height 23
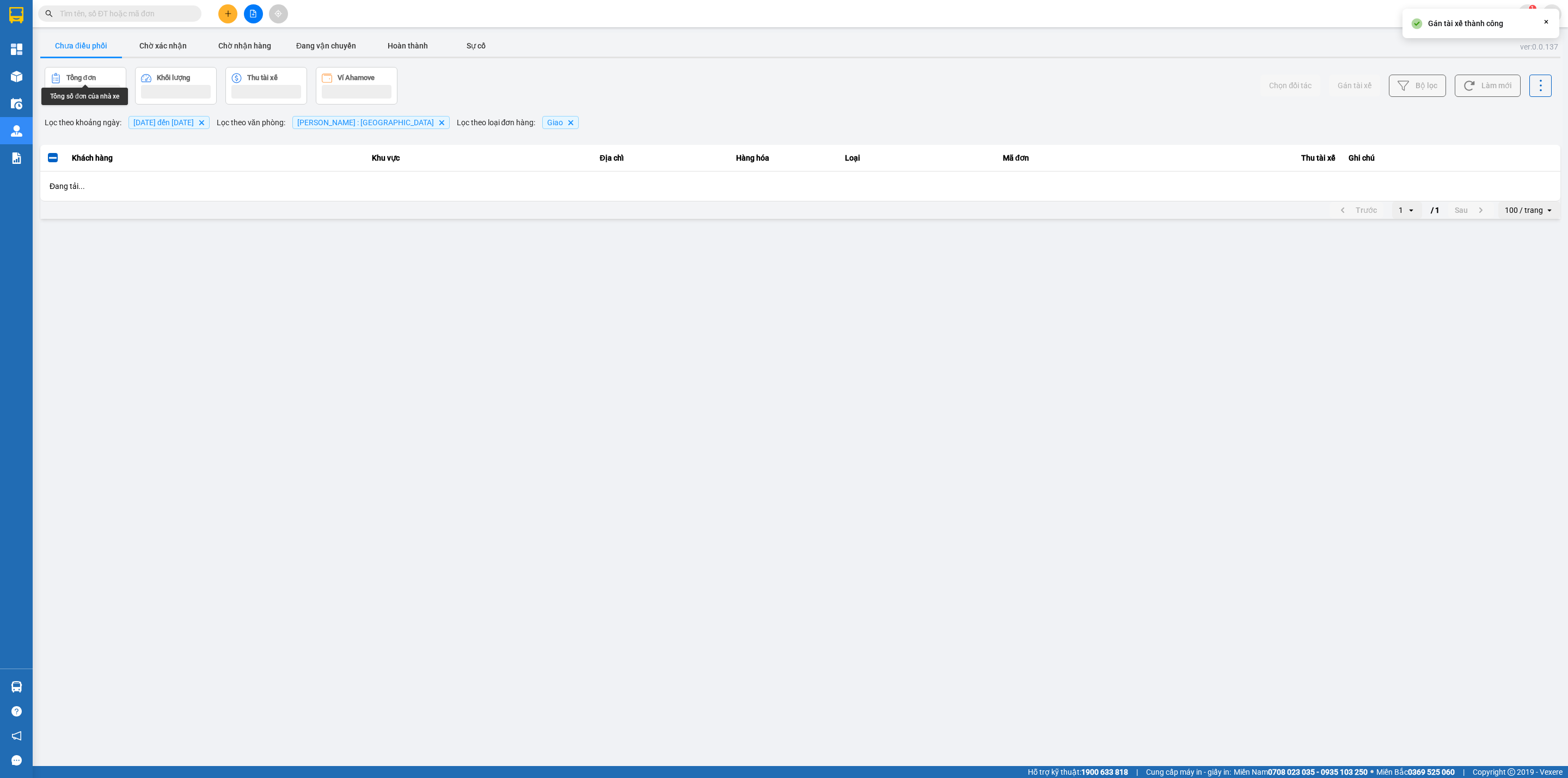
scroll to position [0, 0]
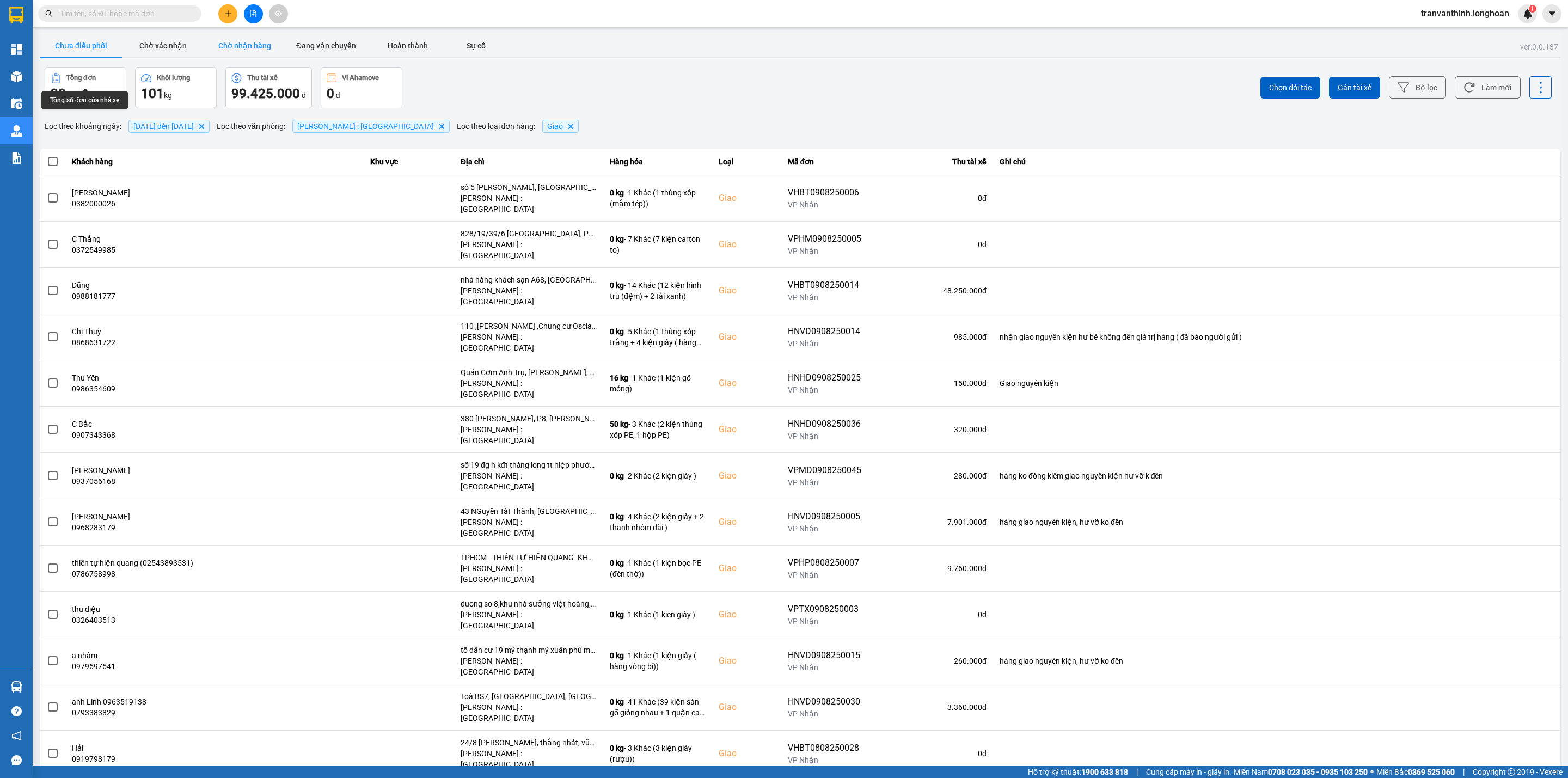
click at [254, 37] on button "Chờ nhận hàng" at bounding box center [244, 45] width 82 height 22
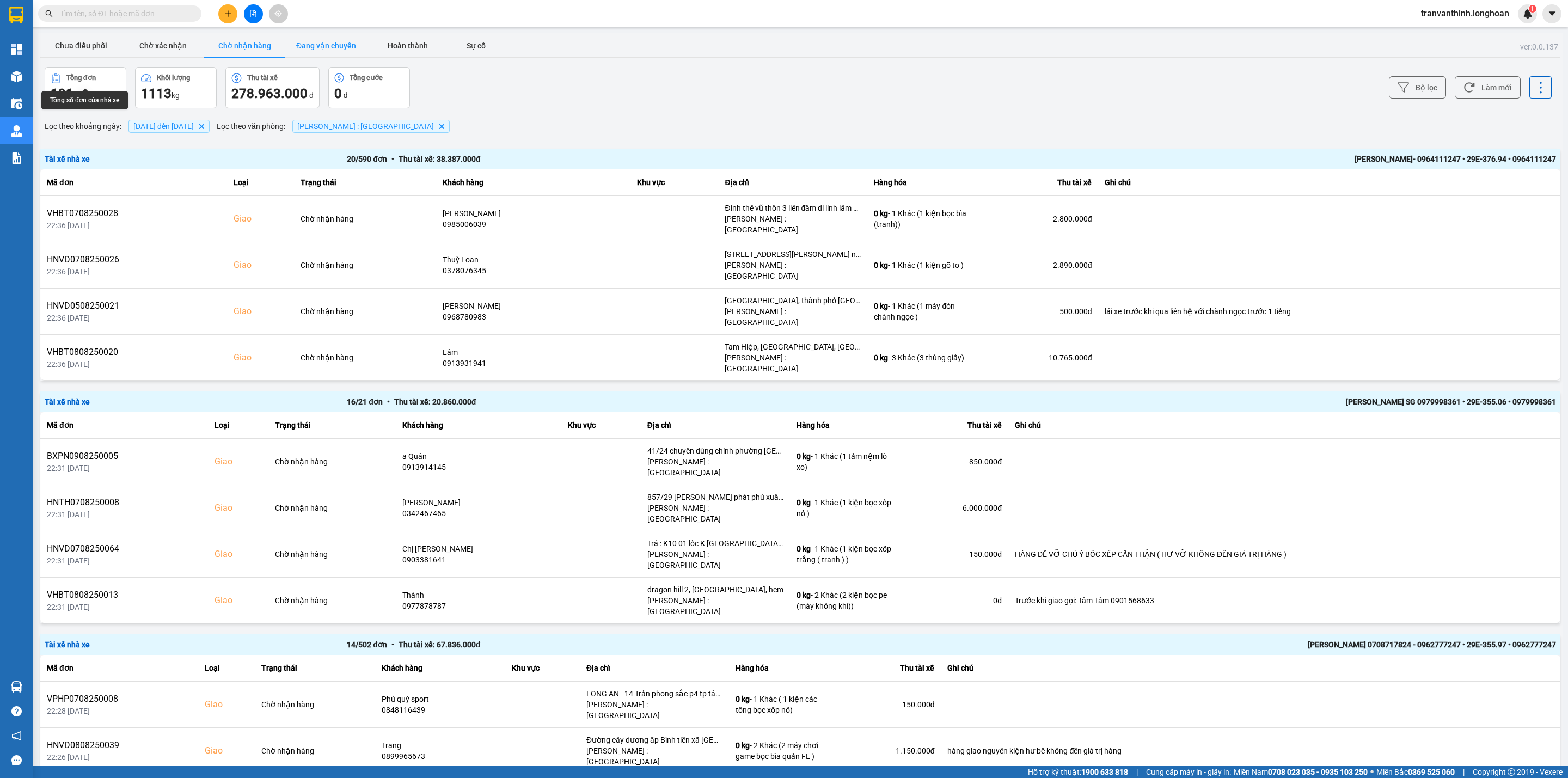
click at [310, 45] on button "Đang vận chuyển" at bounding box center [326, 45] width 82 height 22
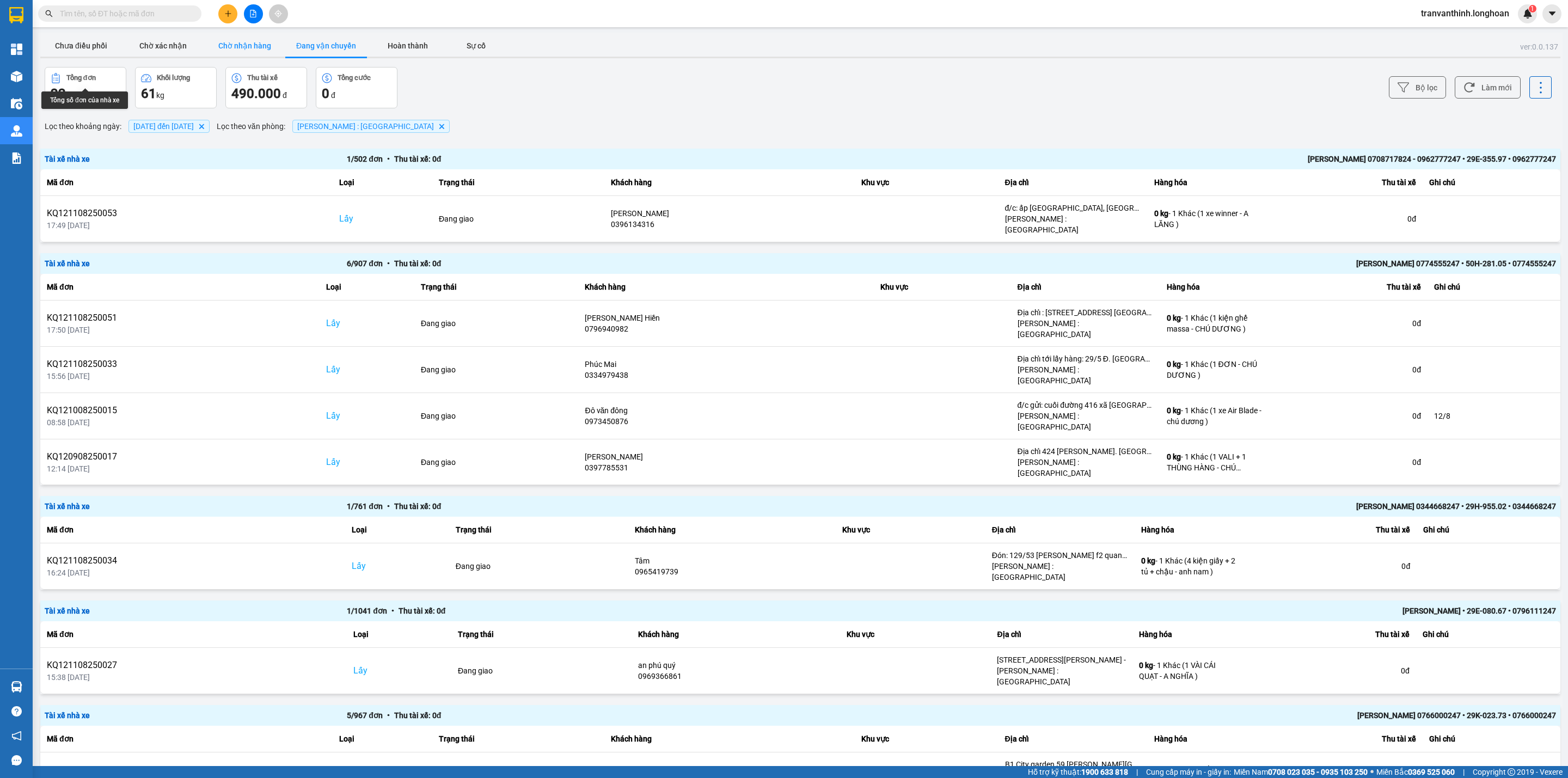
click at [241, 46] on button "Chờ nhận hàng" at bounding box center [244, 45] width 82 height 22
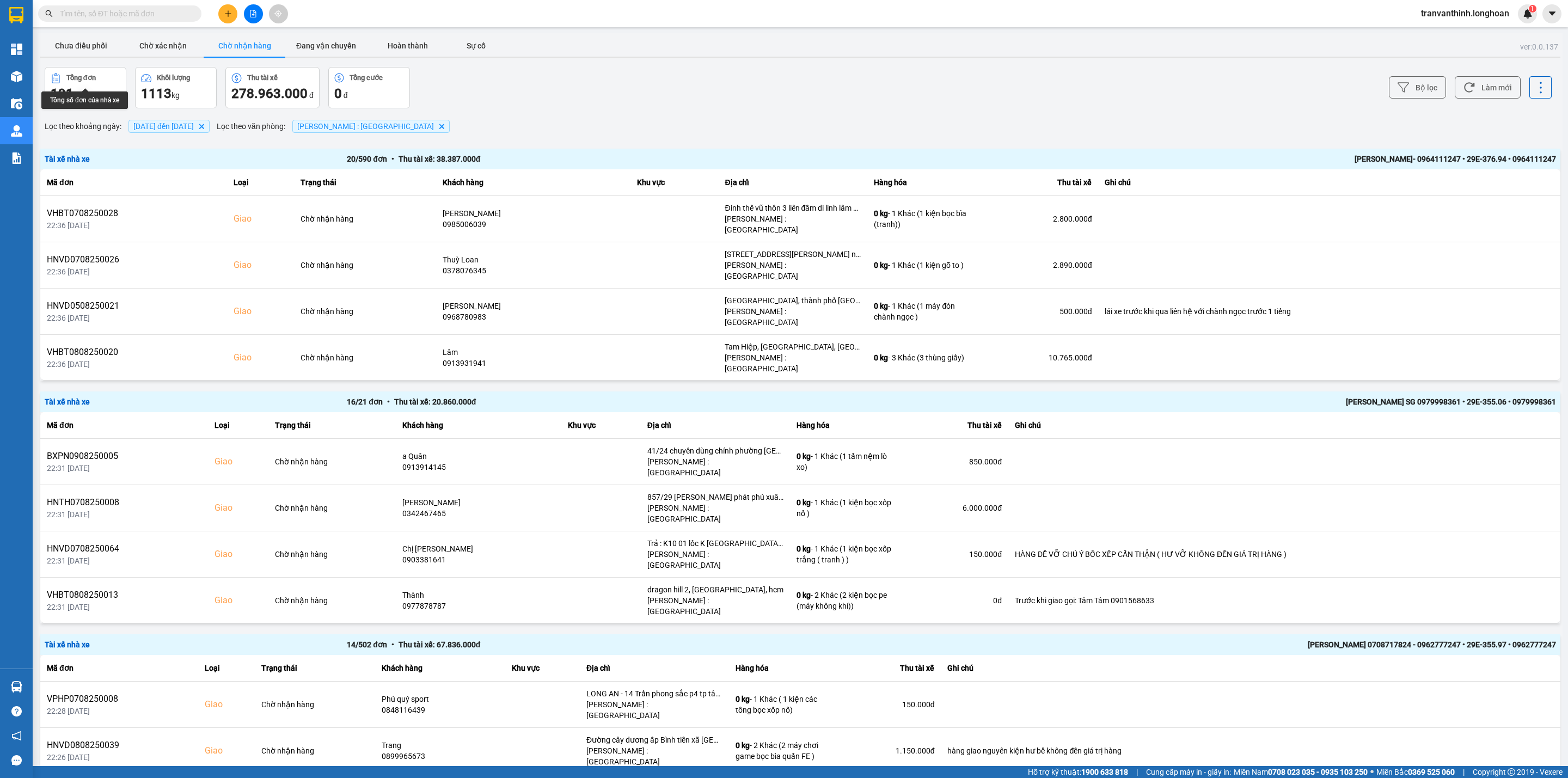
click at [1165, 645] on div "[PERSON_NAME] 0708717824 - 0962777247 • 29E-355.97 • 0962777247" at bounding box center [1254, 644] width 604 height 12
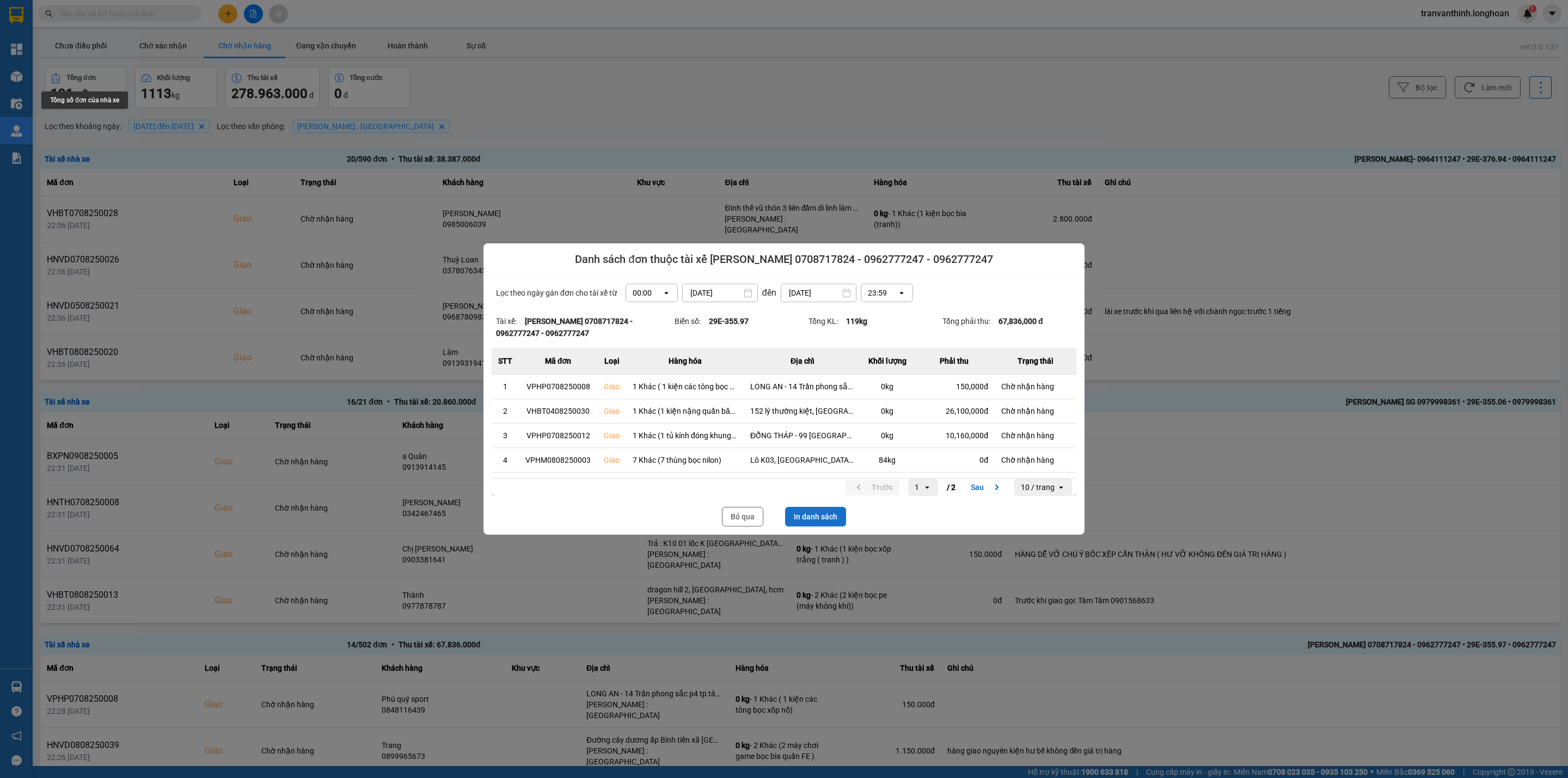
click at [820, 514] on button "In danh sách" at bounding box center [816, 516] width 61 height 20
click at [737, 520] on button "Bỏ qua" at bounding box center [743, 516] width 42 height 20
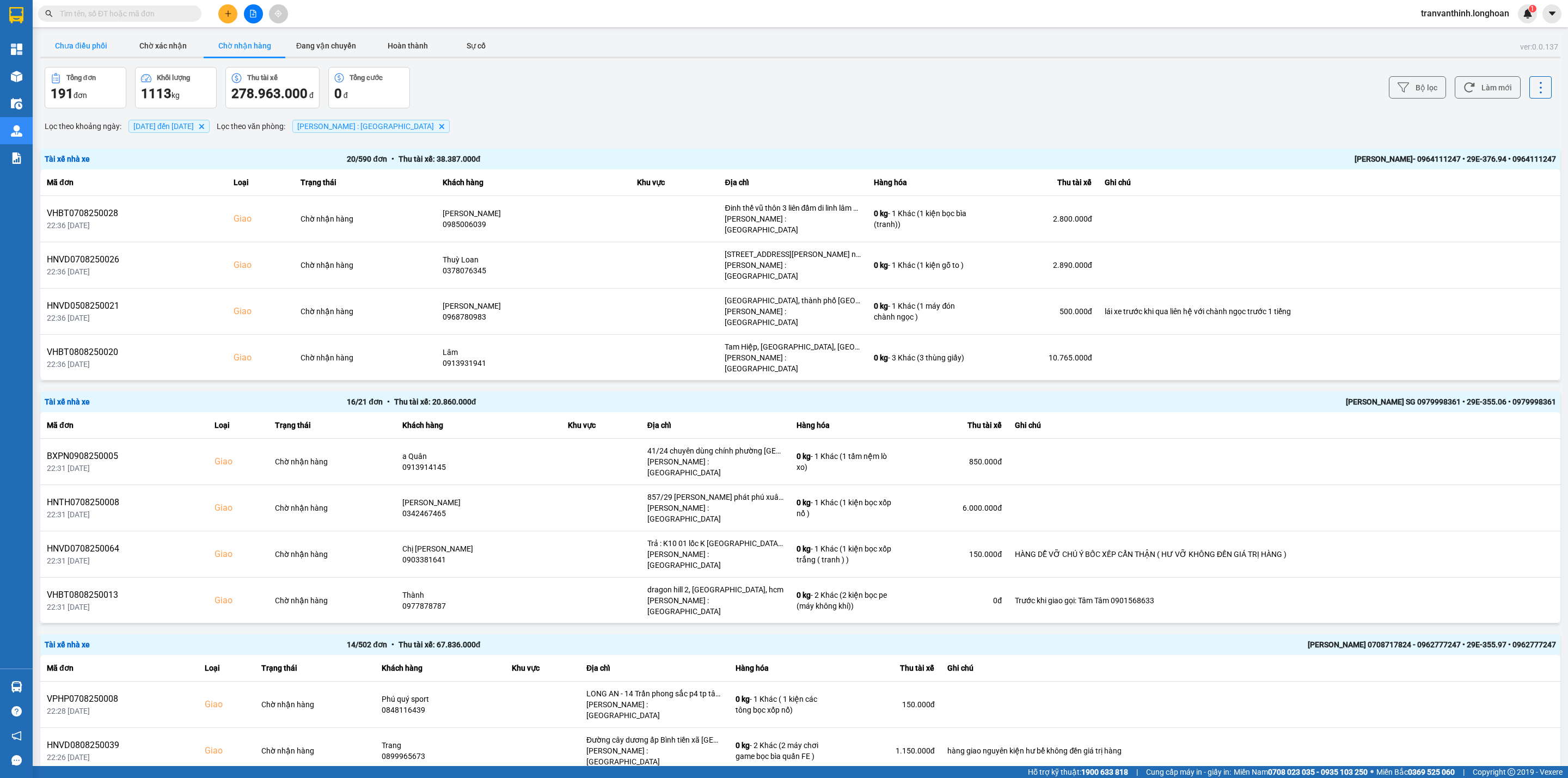
click at [73, 43] on button "Chưa điều phối" at bounding box center [81, 45] width 82 height 22
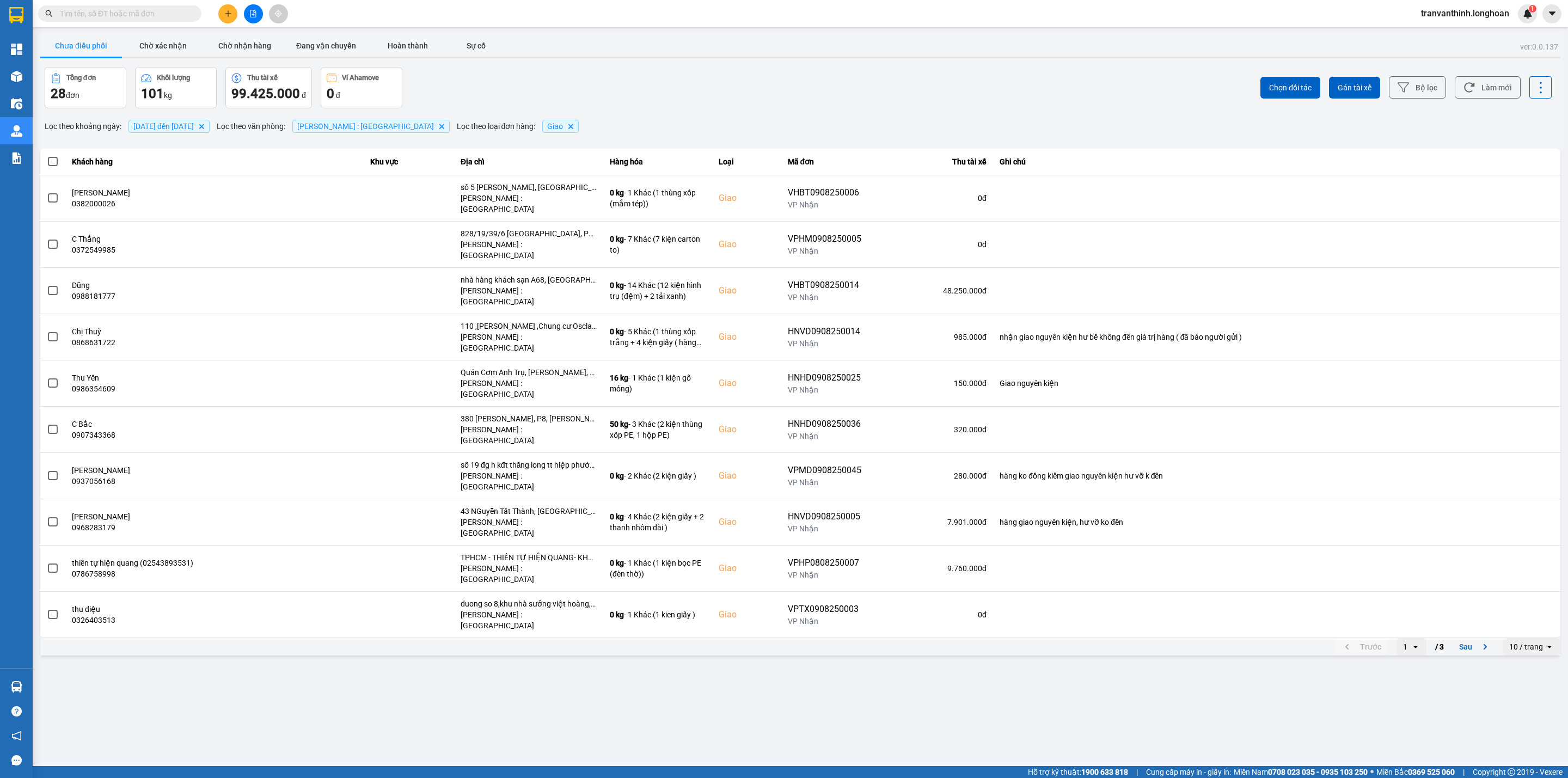
click at [1527, 641] on div "10 / trang" at bounding box center [1526, 647] width 34 height 11
click at [1526, 668] on div "100 / trang" at bounding box center [1532, 665] width 40 height 11
